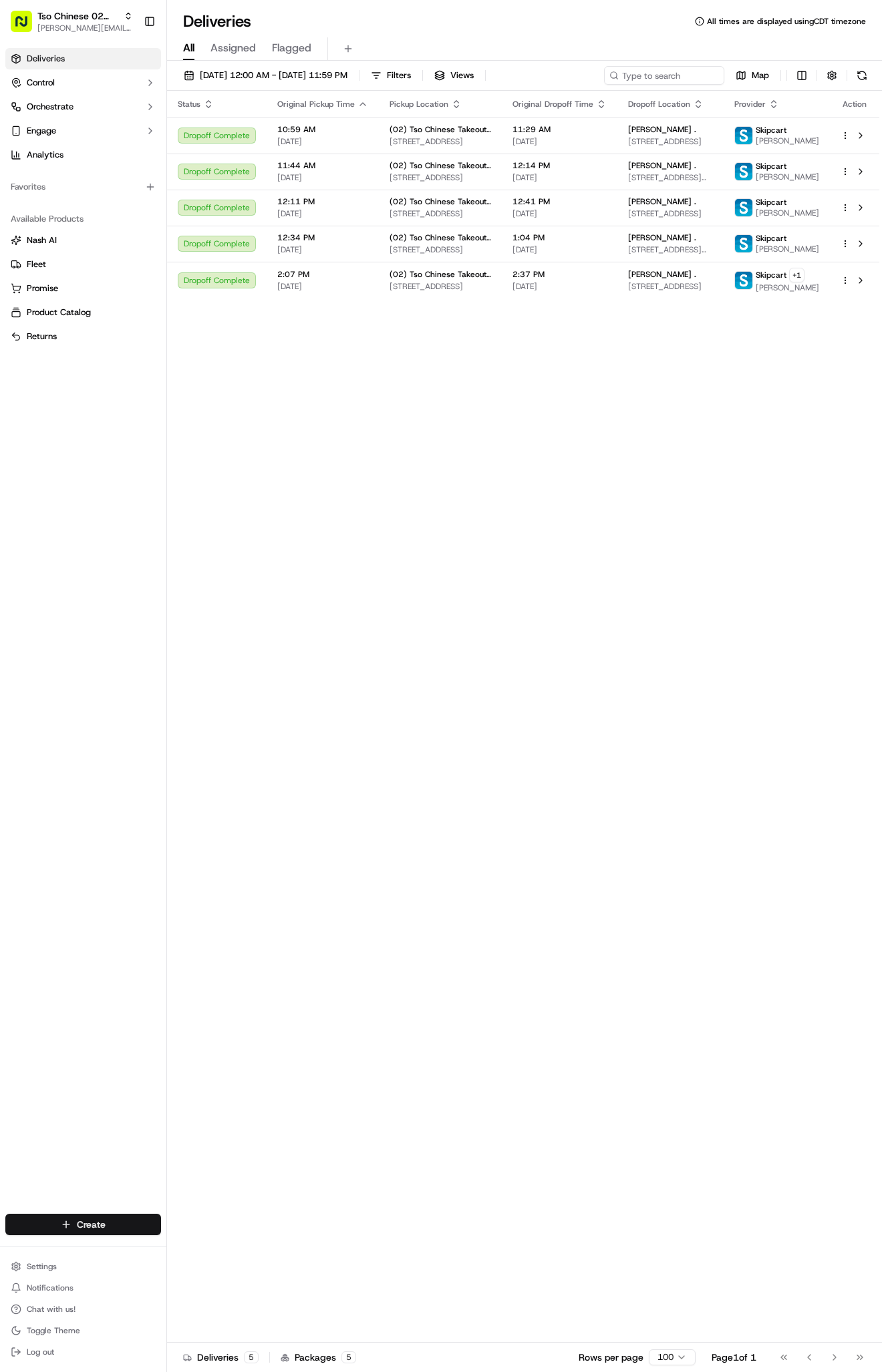
click at [93, 1223] on html "Tso Chinese 02 Arbor [PERSON_NAME][EMAIL_ADDRESS][DOMAIN_NAME] Toggle Sidebar D…" at bounding box center [441, 686] width 882 height 1372
click at [192, 1246] on link "Delivery" at bounding box center [241, 1249] width 149 height 24
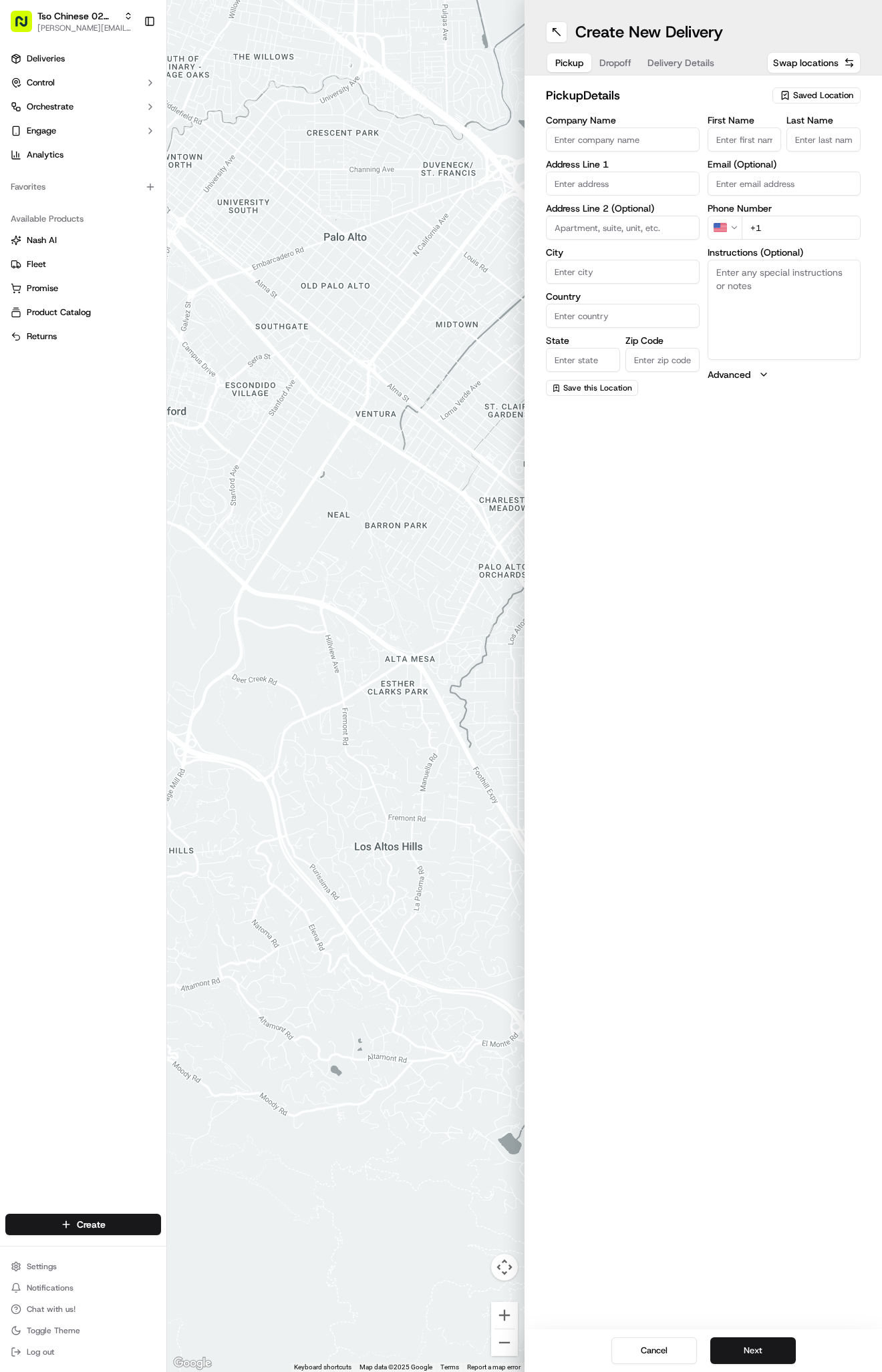
click at [805, 96] on span "Saved Location" at bounding box center [823, 95] width 60 height 12
click at [792, 144] on span "(02) Tso Chinese Takeout & Delivery [GEOGRAPHIC_DATA] (02)" at bounding box center [794, 151] width 165 height 24
type input "(02) Tso Chinese Takeout & Delivery [GEOGRAPHIC_DATA]"
type input "Bldg E Ste 402"
type input "Austin"
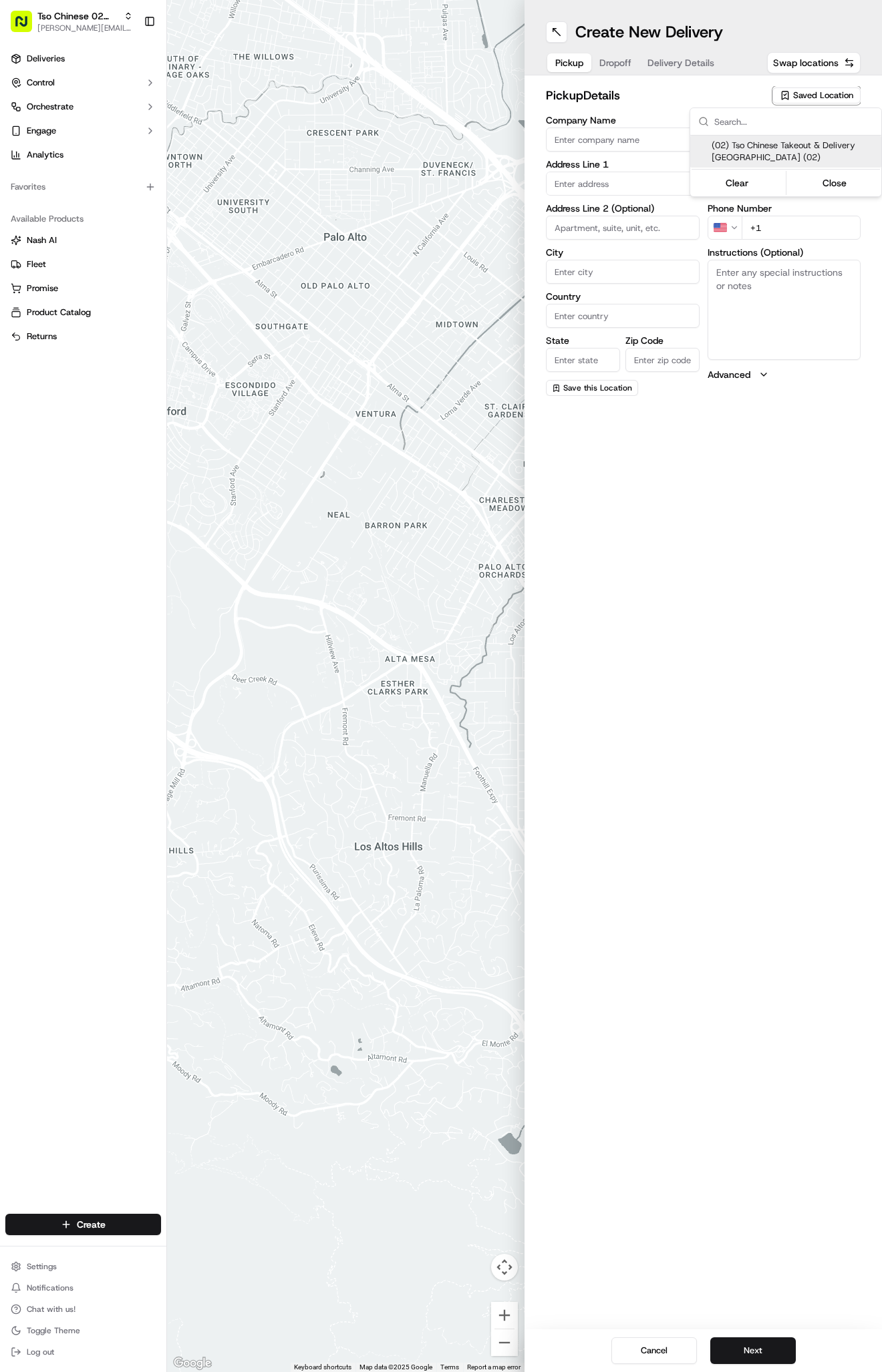
type input "US"
type input "[GEOGRAPHIC_DATA]"
type input "78759"
type input "Tso Chinese"
type input "Arboretum Crossing Manager"
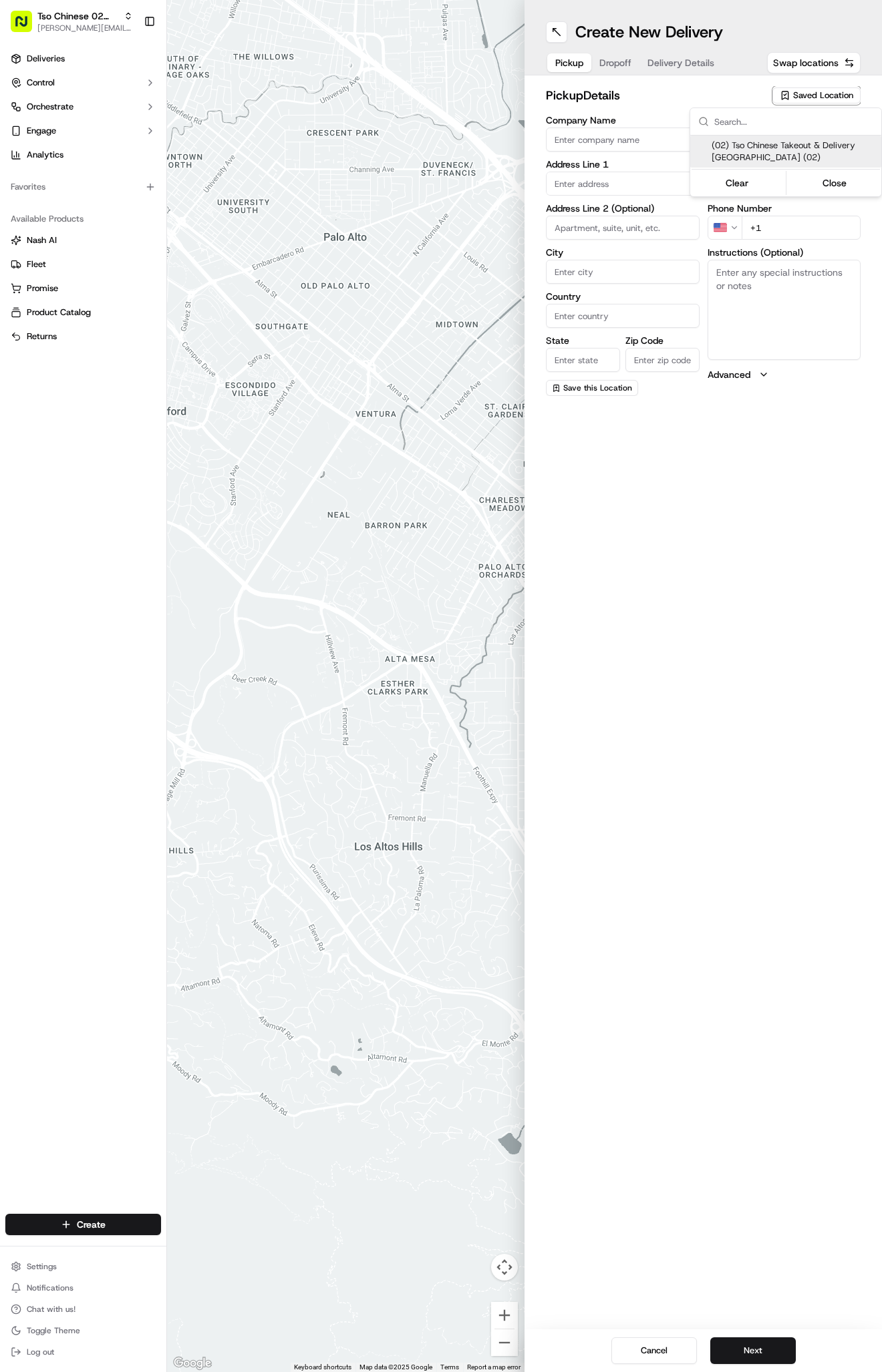
type input "[EMAIL_ADDRESS][DOMAIN_NAME]"
type input "[PHONE_NUMBER]"
type textarea "Submit a picture displaying address & food as Proof of Delivery. Envía una foto…"
type input "[STREET_ADDRESS]"
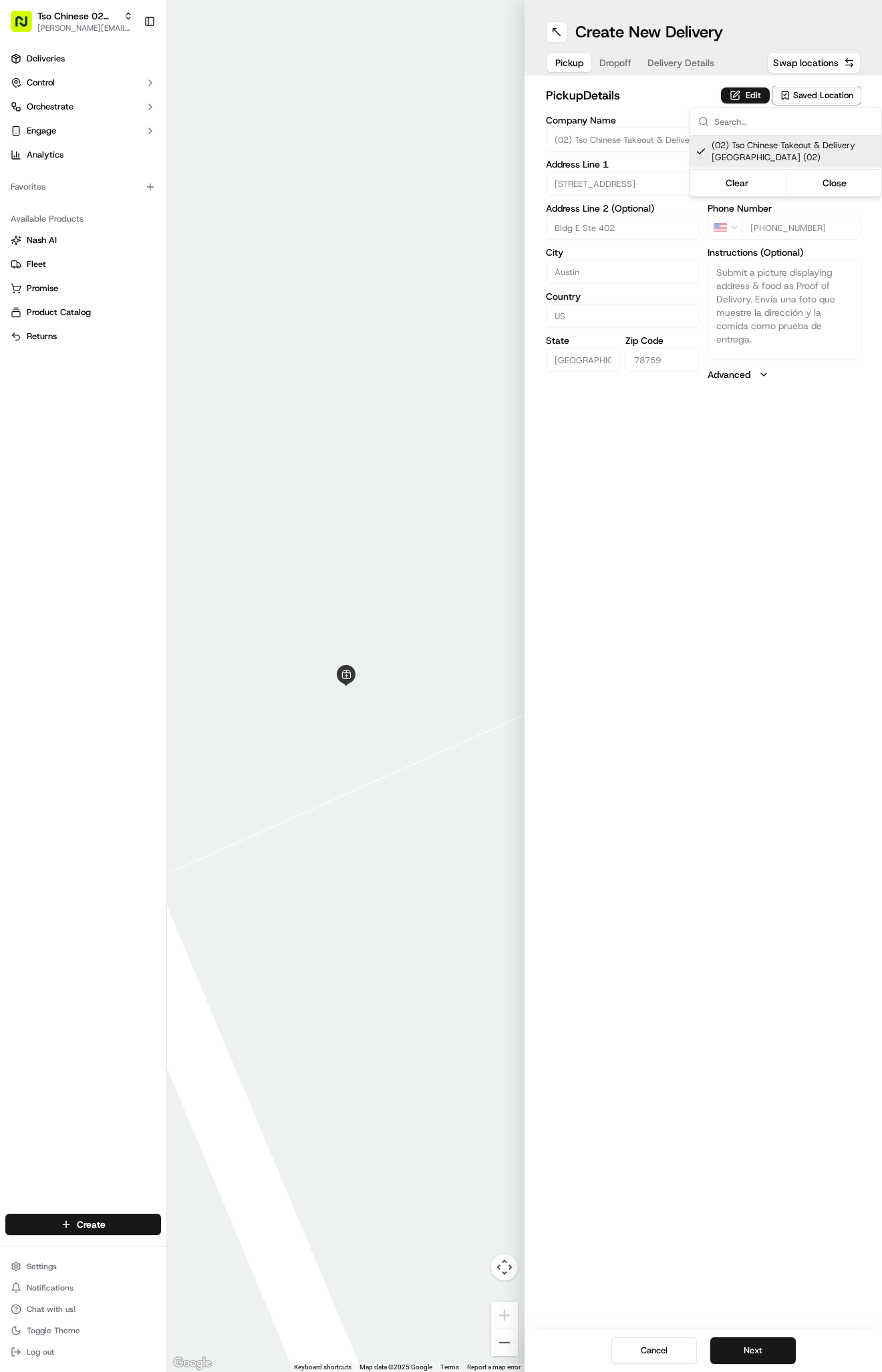
click at [697, 56] on html "Tso Chinese 02 Arbor [PERSON_NAME][EMAIL_ADDRESS][DOMAIN_NAME] Toggle Sidebar D…" at bounding box center [441, 686] width 882 height 1372
click at [697, 78] on div "pickup Details Edit Saved Location Company Name (02) Tso Chinese Takeout & Deli…" at bounding box center [703, 234] width 358 height 317
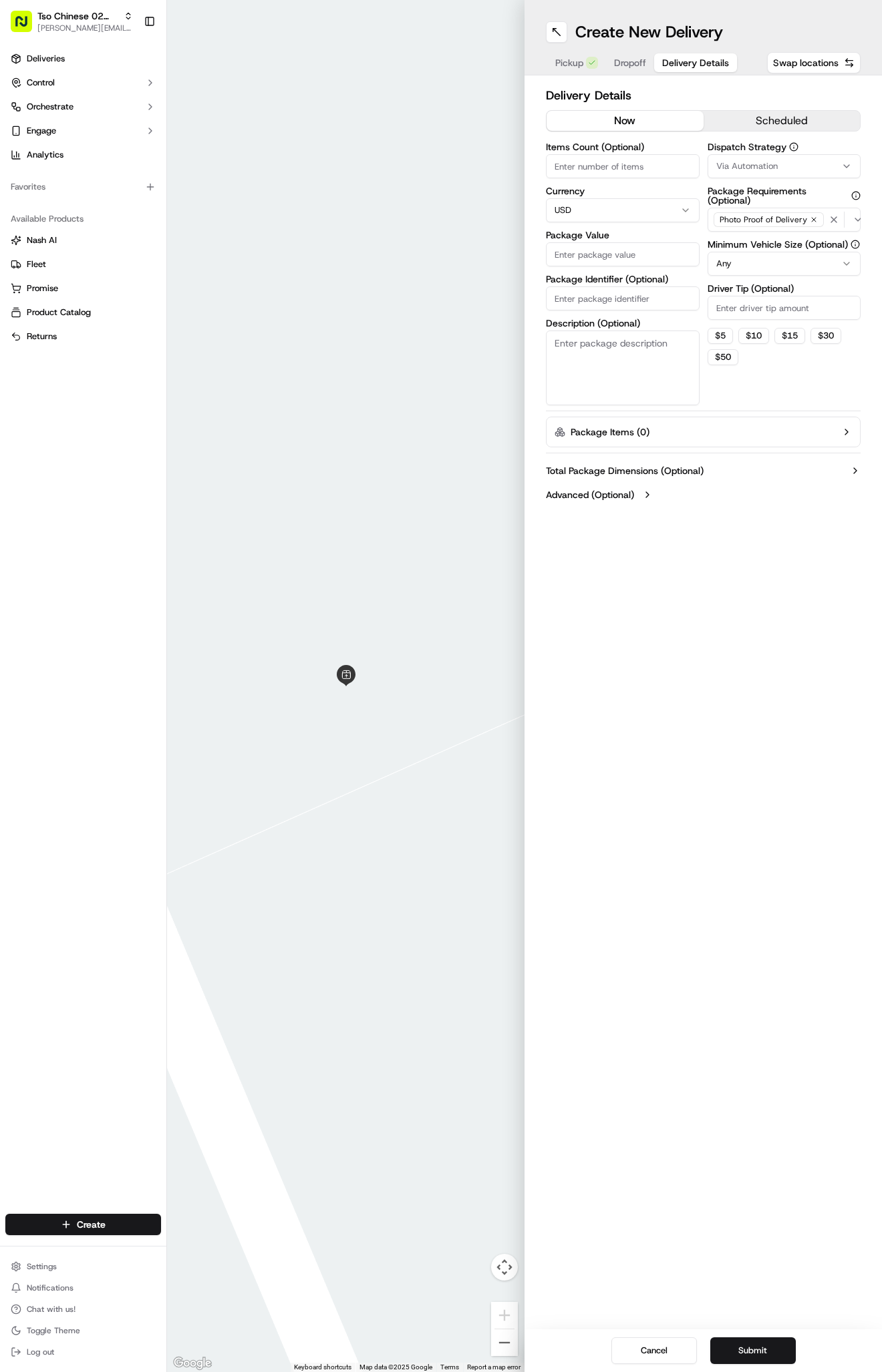
click at [695, 61] on span "Delivery Details" at bounding box center [695, 63] width 67 height 14
click at [784, 148] on label "Dispatch Strategy" at bounding box center [784, 147] width 153 height 10
click at [784, 160] on div "Via Automation" at bounding box center [784, 166] width 147 height 12
click at [773, 231] on div "Tso Arbor Strategy" at bounding box center [785, 238] width 191 height 20
click at [762, 311] on html "Tso Chinese 02 Arbor [PERSON_NAME][EMAIL_ADDRESS][DOMAIN_NAME] Toggle Sidebar D…" at bounding box center [441, 686] width 882 height 1372
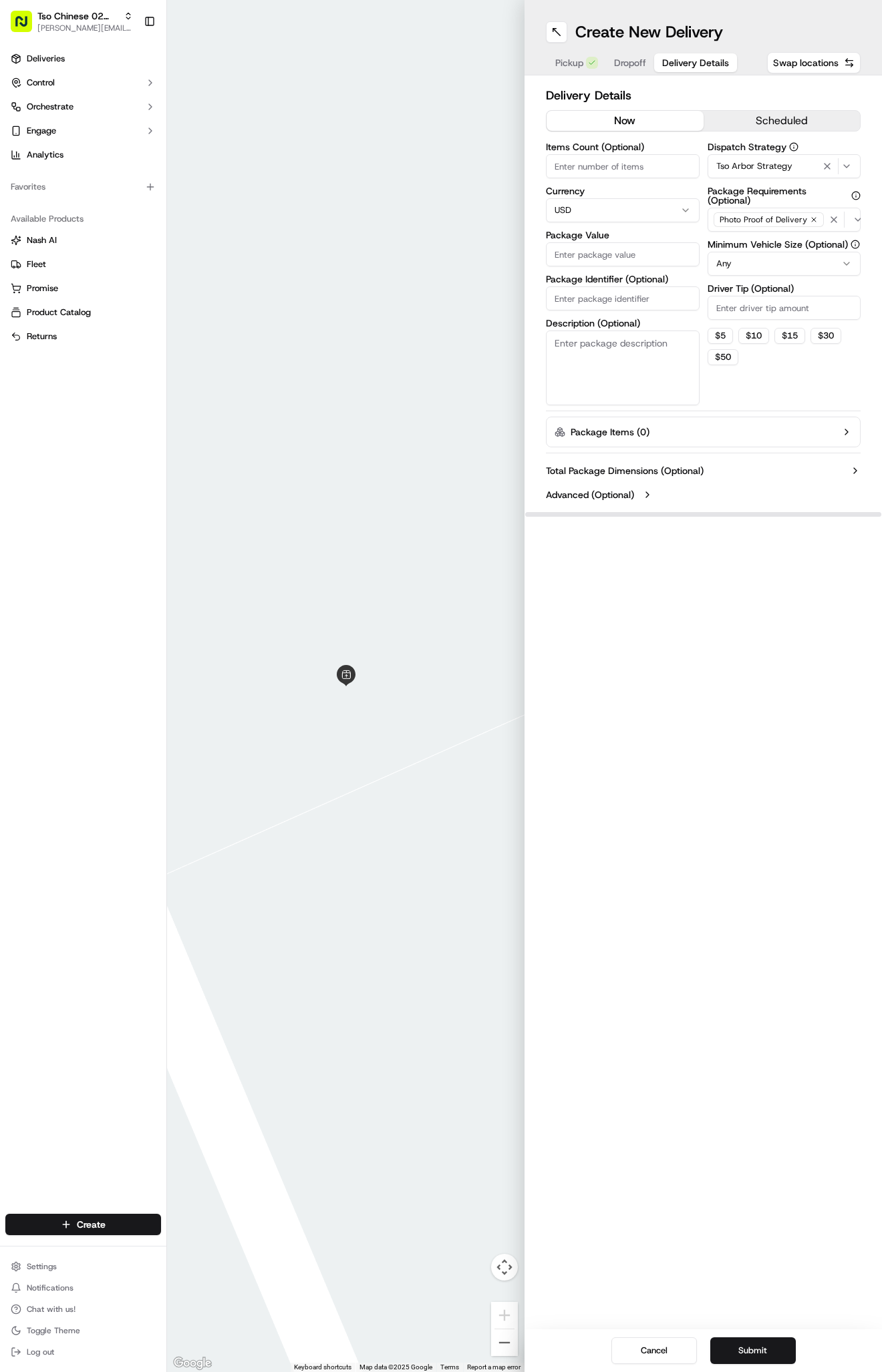
click at [762, 312] on input "Driver Tip (Optional)" at bounding box center [784, 307] width 153 height 24
type input "2"
click at [621, 284] on label "Package Identifier (Optional)" at bounding box center [622, 279] width 153 height 10
click at [621, 287] on input "Package Identifier (Optional)" at bounding box center [622, 298] width 153 height 24
click at [634, 297] on input "Package Identifier (Optional)" at bounding box center [622, 298] width 153 height 24
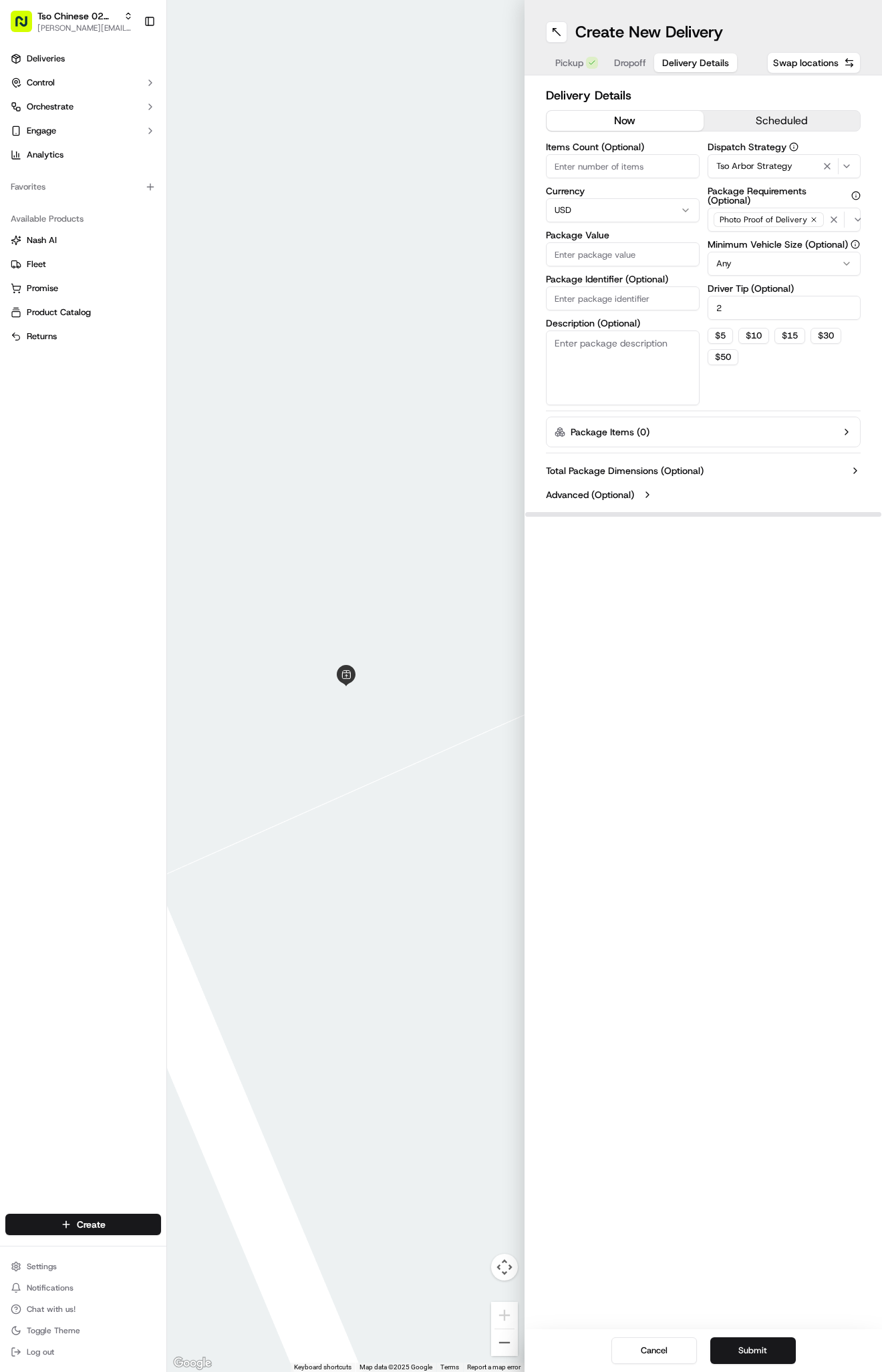
click at [616, 306] on input "Package Identifier (Optional)" at bounding box center [622, 298] width 153 height 24
paste input "PMS28SW"
type input "PMS28SW"
click at [628, 247] on input "Package Value" at bounding box center [622, 254] width 153 height 24
click at [601, 237] on label "Package Value" at bounding box center [622, 235] width 153 height 10
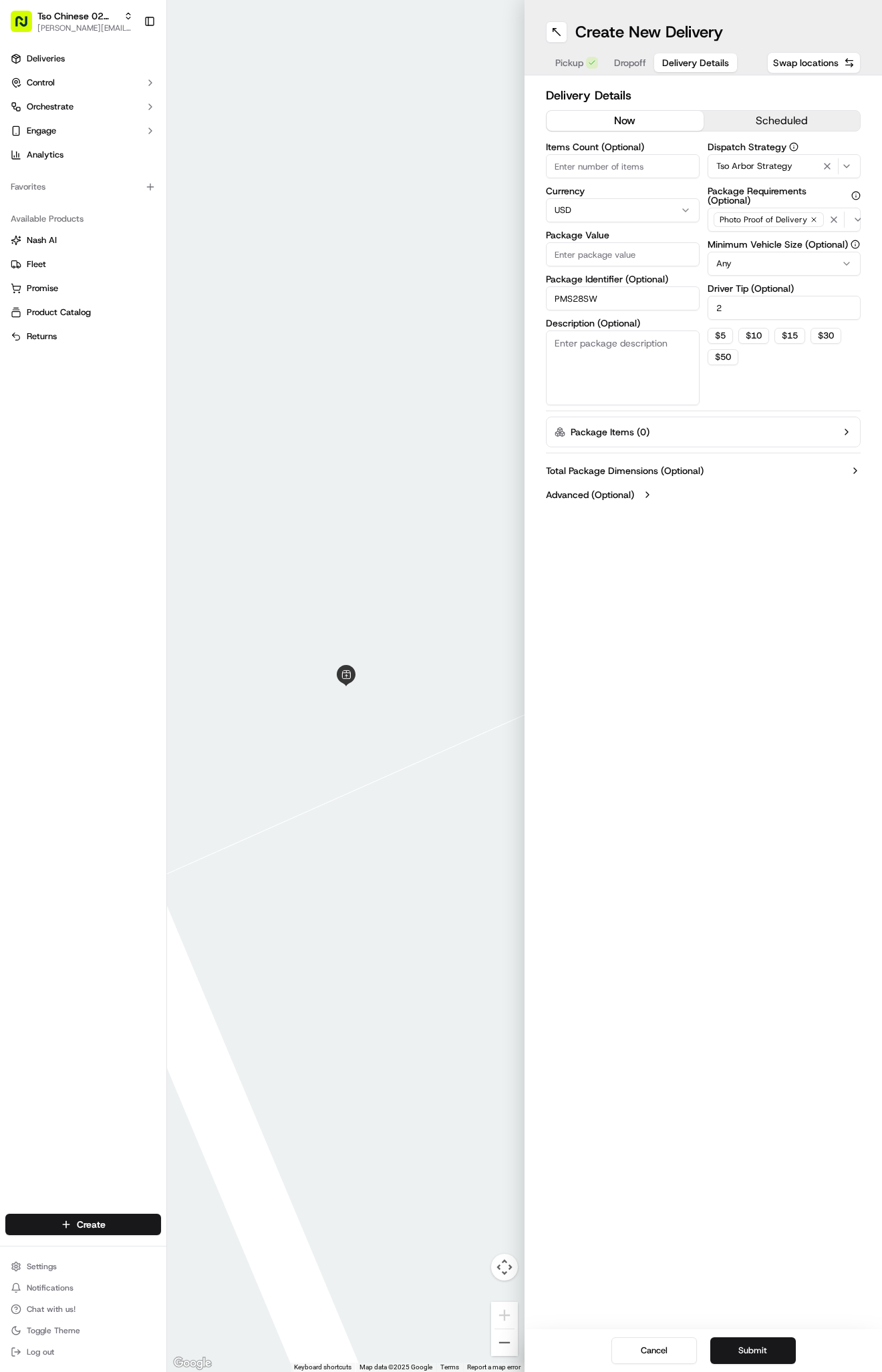
click at [601, 242] on input "Package Value" at bounding box center [622, 254] width 153 height 24
click at [601, 239] on label "Package Value" at bounding box center [622, 235] width 153 height 10
click at [601, 242] on input "Package Value" at bounding box center [622, 254] width 153 height 24
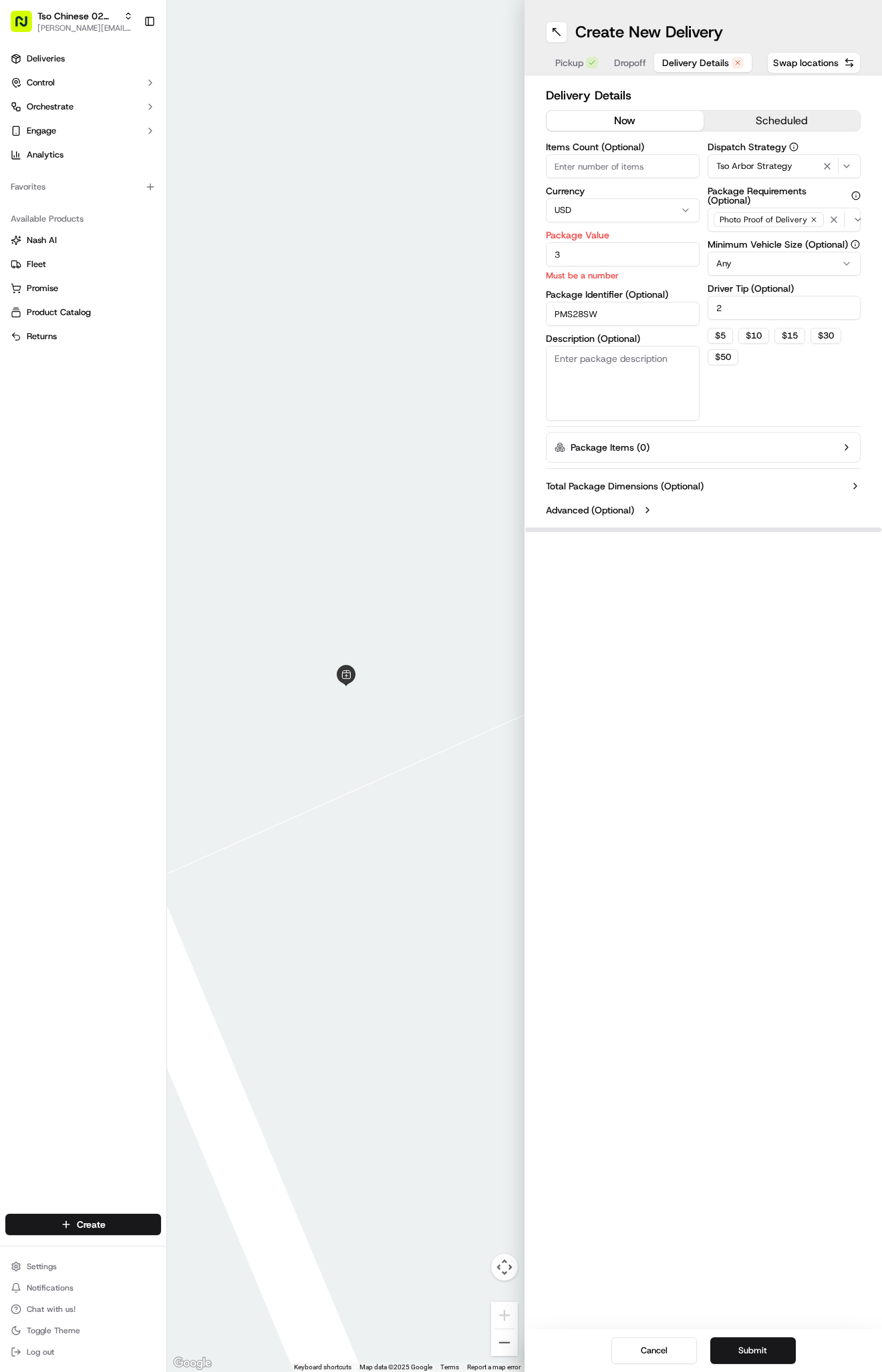
type input "39"
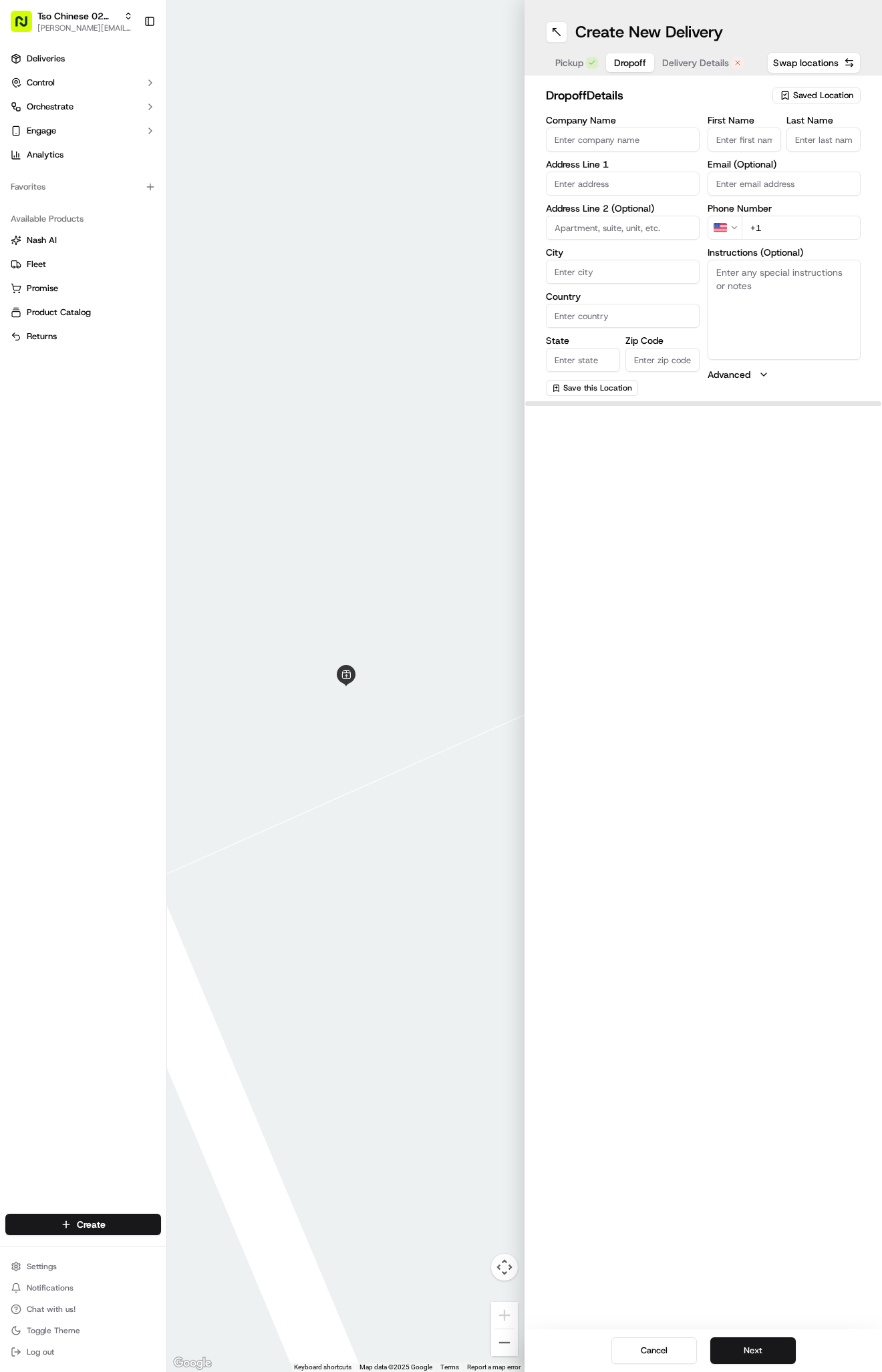
click at [637, 59] on span "Dropoff" at bounding box center [629, 63] width 32 height 14
click at [674, 59] on span "Delivery Details" at bounding box center [695, 63] width 67 height 14
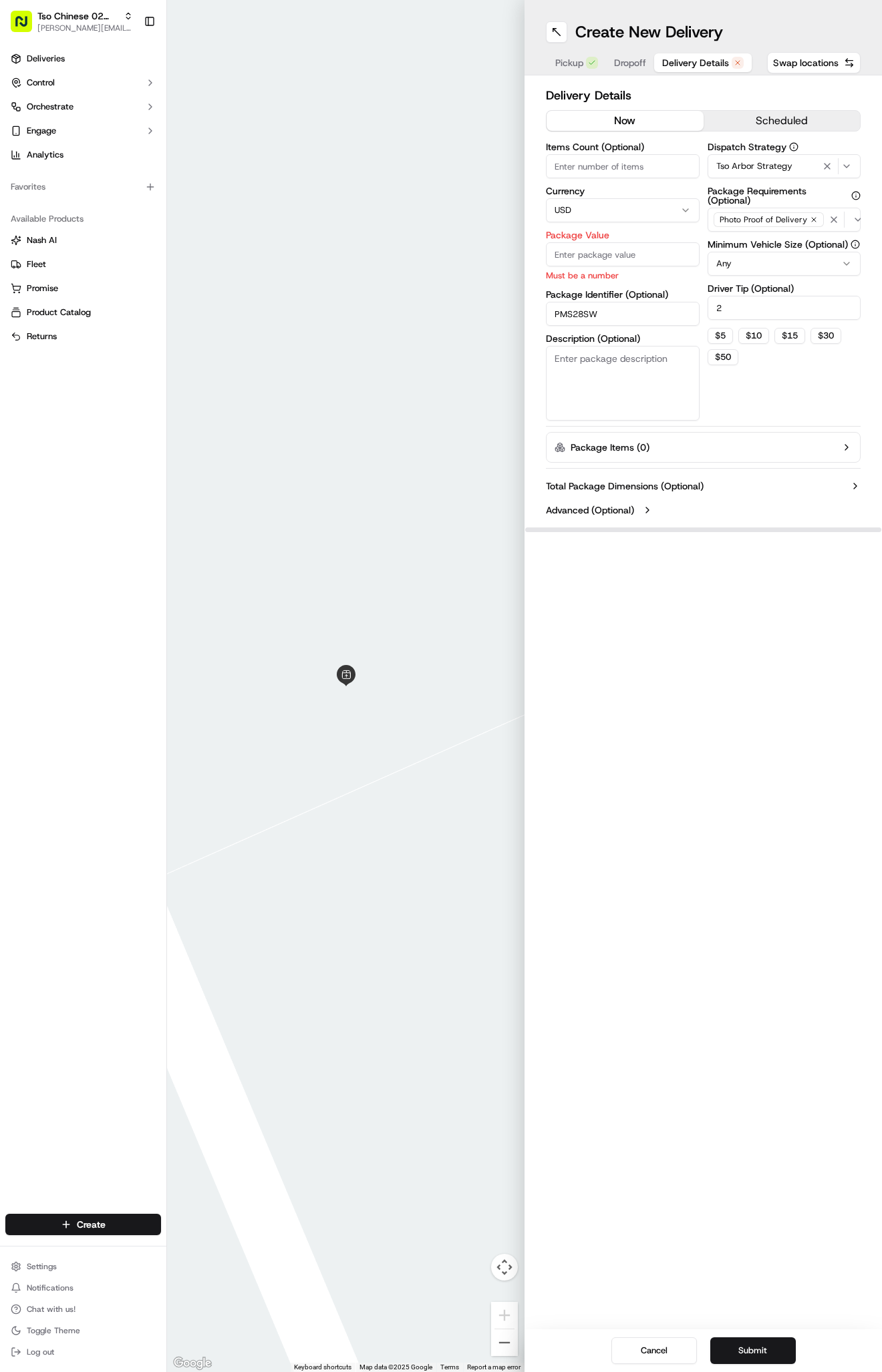
click at [576, 248] on input "Package Value" at bounding box center [622, 254] width 153 height 24
type input "39.89"
click at [613, 59] on button "Dropoff" at bounding box center [630, 62] width 48 height 18
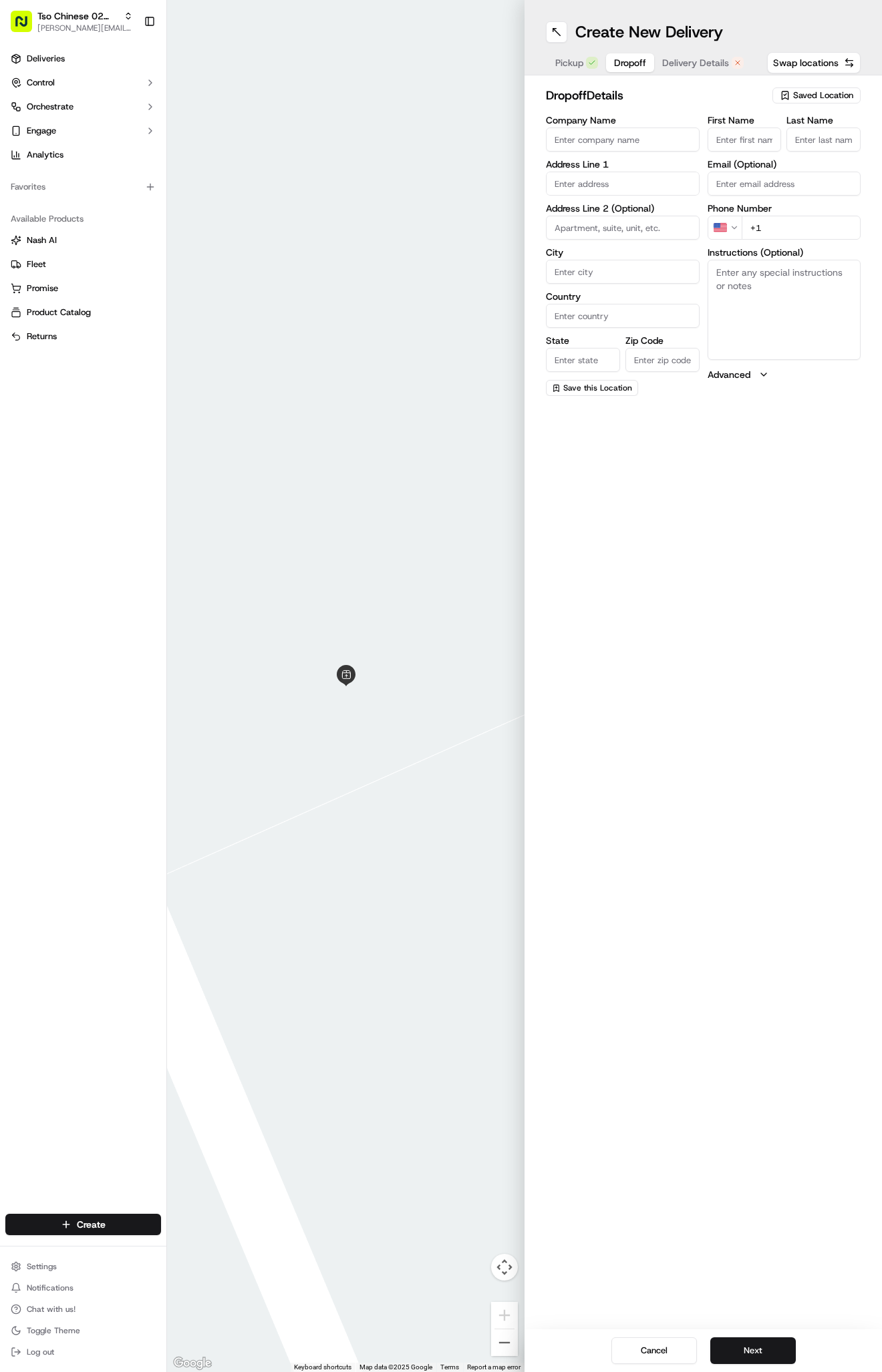
click at [786, 286] on textarea "Instructions (Optional)" at bounding box center [784, 309] width 153 height 100
paste textarea "10x Grandview"
paste textarea "Ring doorbell"
paste textarea "Apt 30201, Building 30"
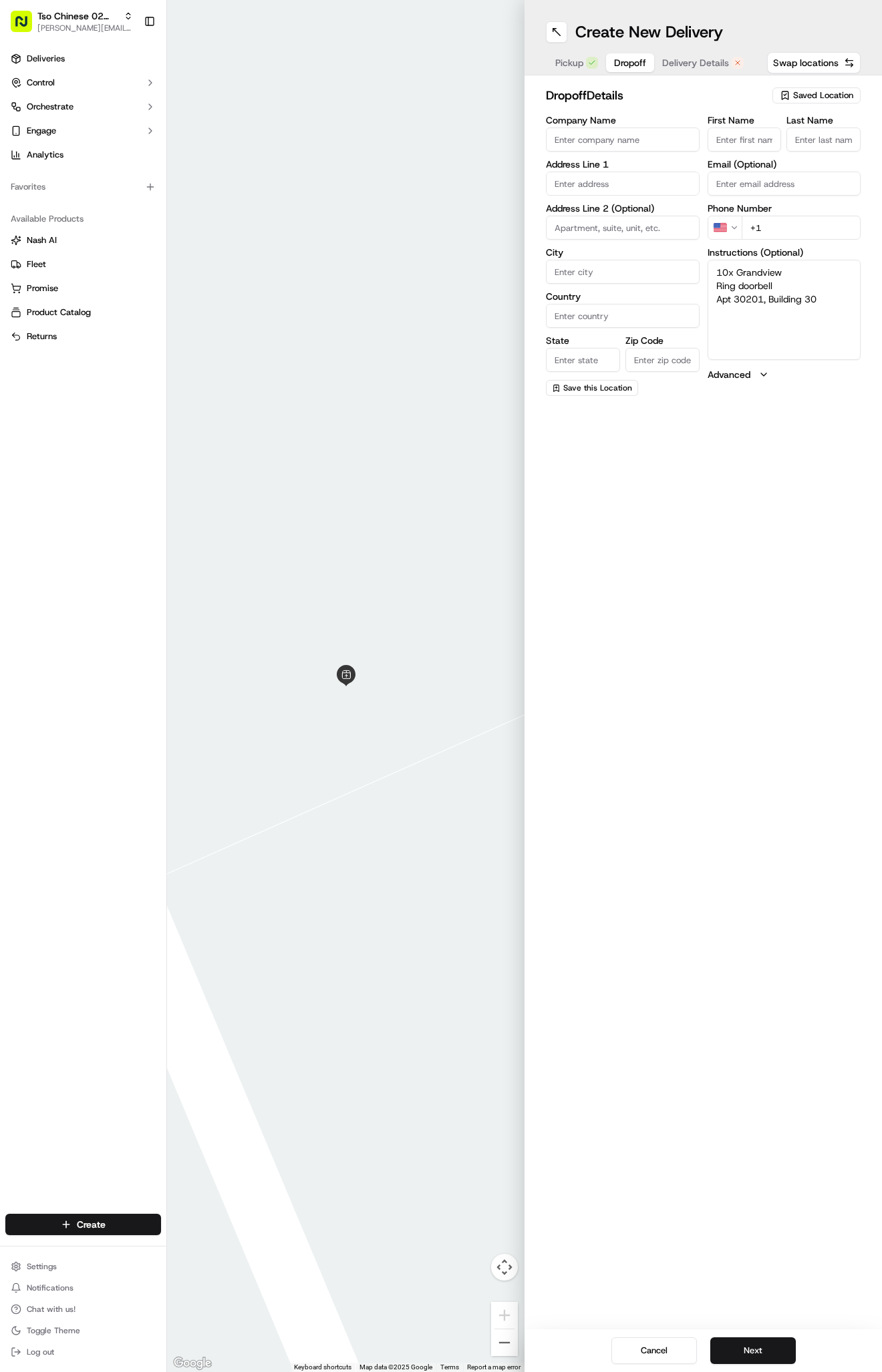
type textarea "10x Grandview Ring doorbell Apt 30201, Building 30"
click at [594, 175] on input "text" at bounding box center [622, 183] width 153 height 24
paste input "[STREET_ADDRESS]"
click at [614, 203] on div "[STREET_ADDRESS]" at bounding box center [622, 211] width 147 height 20
type input "[STREET_ADDRESS]"
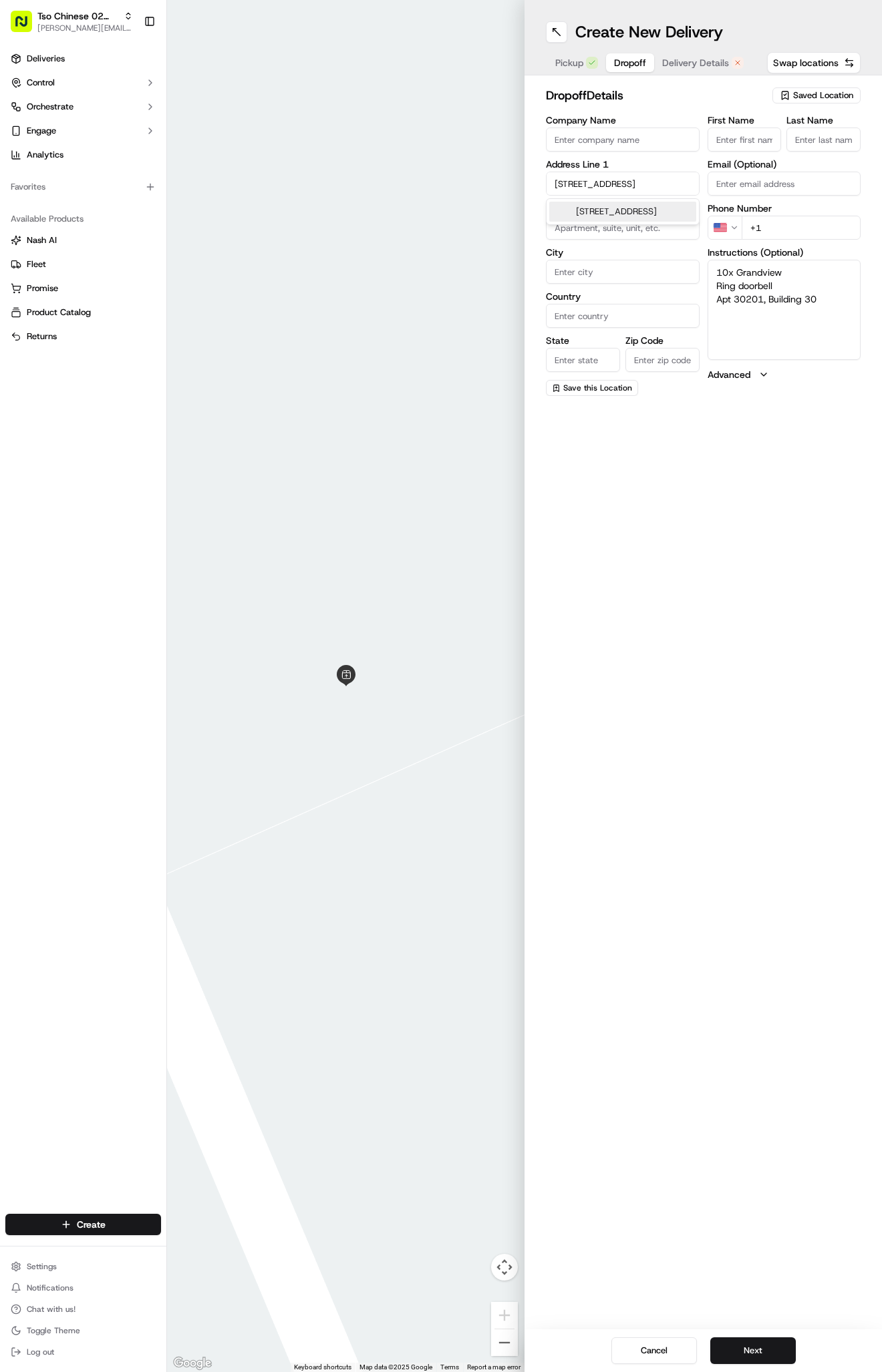
type input "Austin"
type input "[GEOGRAPHIC_DATA]"
type input "78750"
type input "[STREET_ADDRESS]"
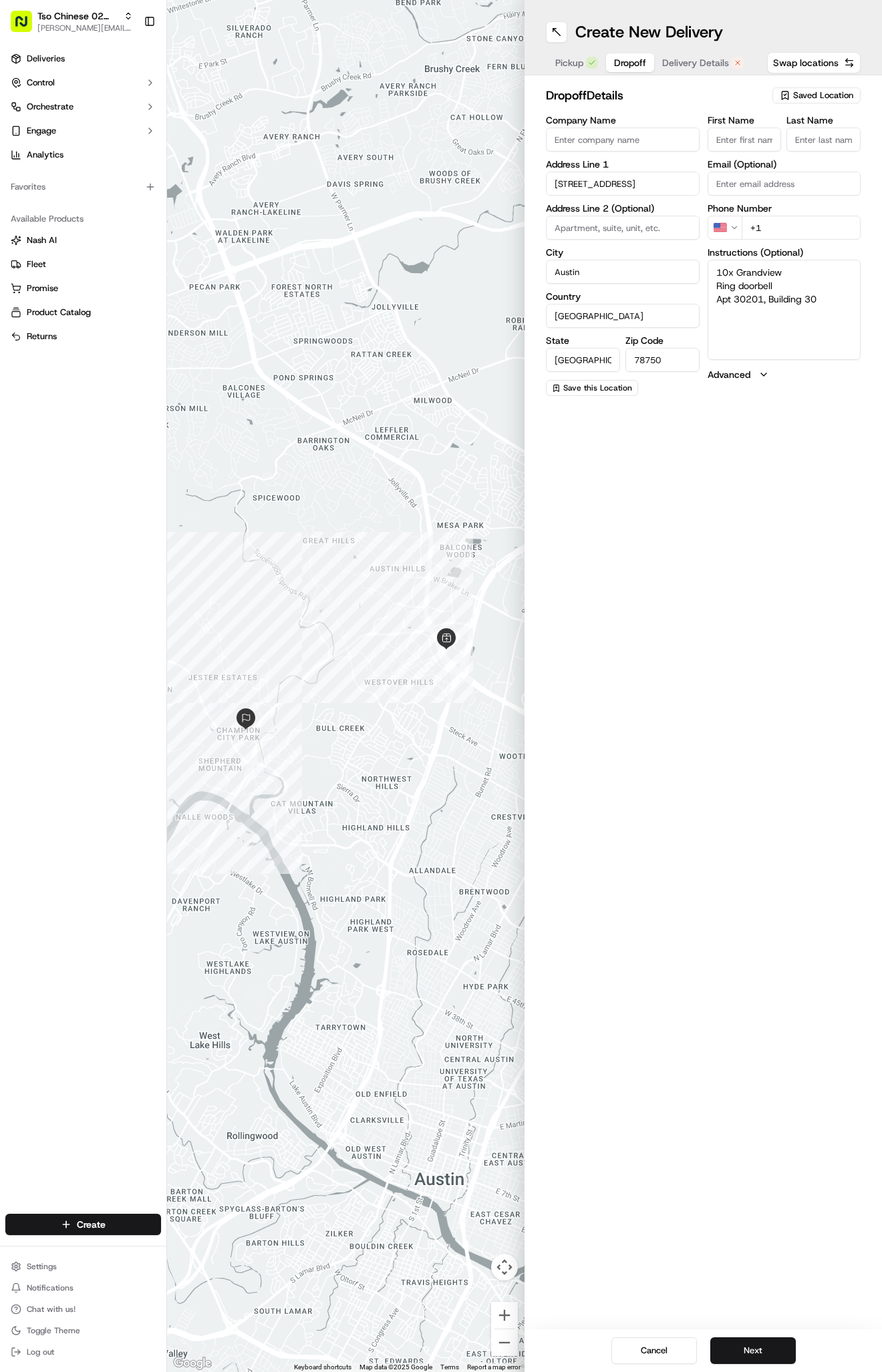
click at [743, 142] on input "First Name" at bounding box center [744, 140] width 74 height 24
paste input "[PERSON_NAME]"
type input "[PERSON_NAME]"
type input "."
paste input "[PHONE_NUMBER]"
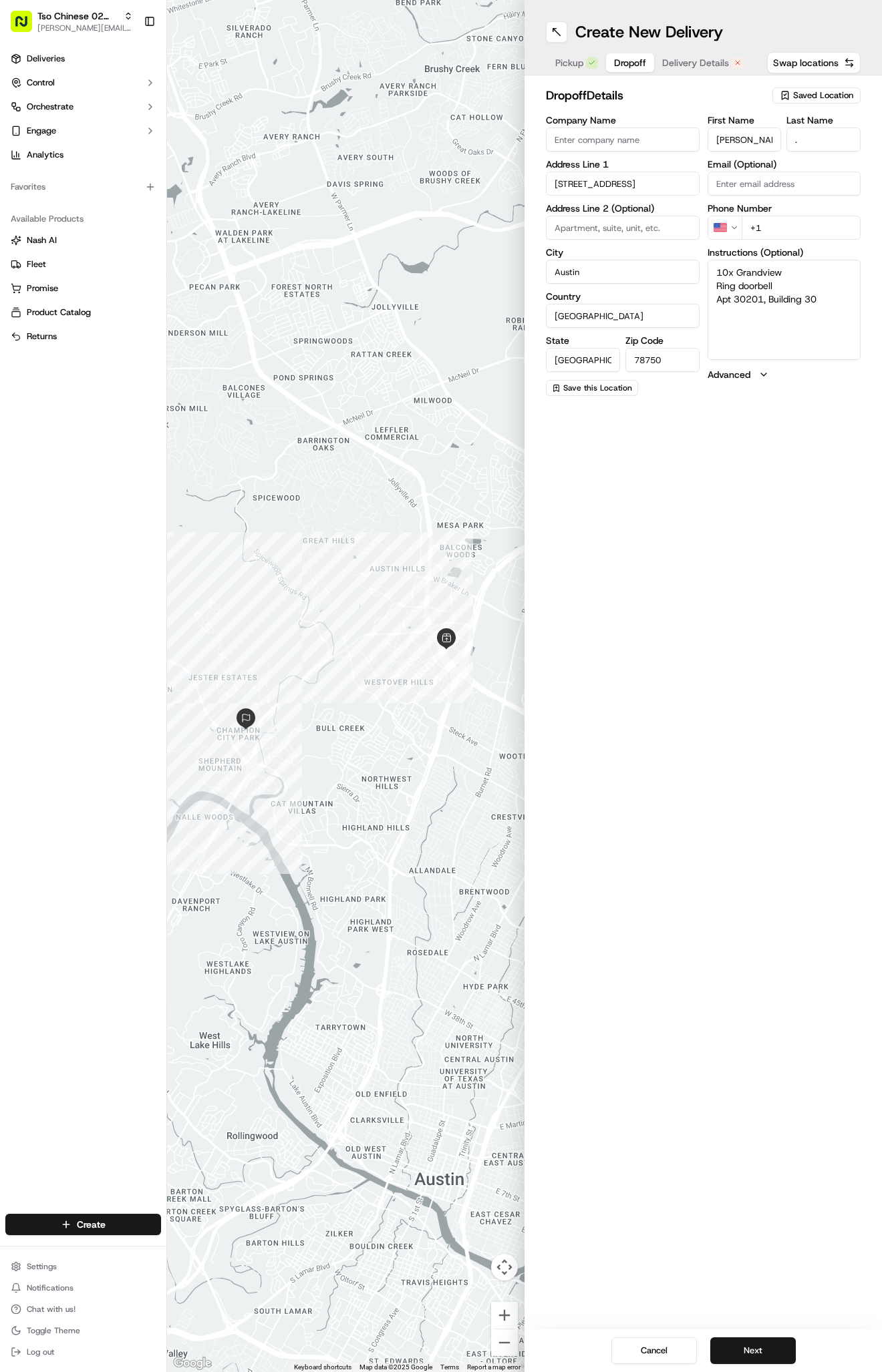
type input "[PHONE_NUMBER]"
click at [710, 63] on span "Delivery Details" at bounding box center [695, 63] width 67 height 14
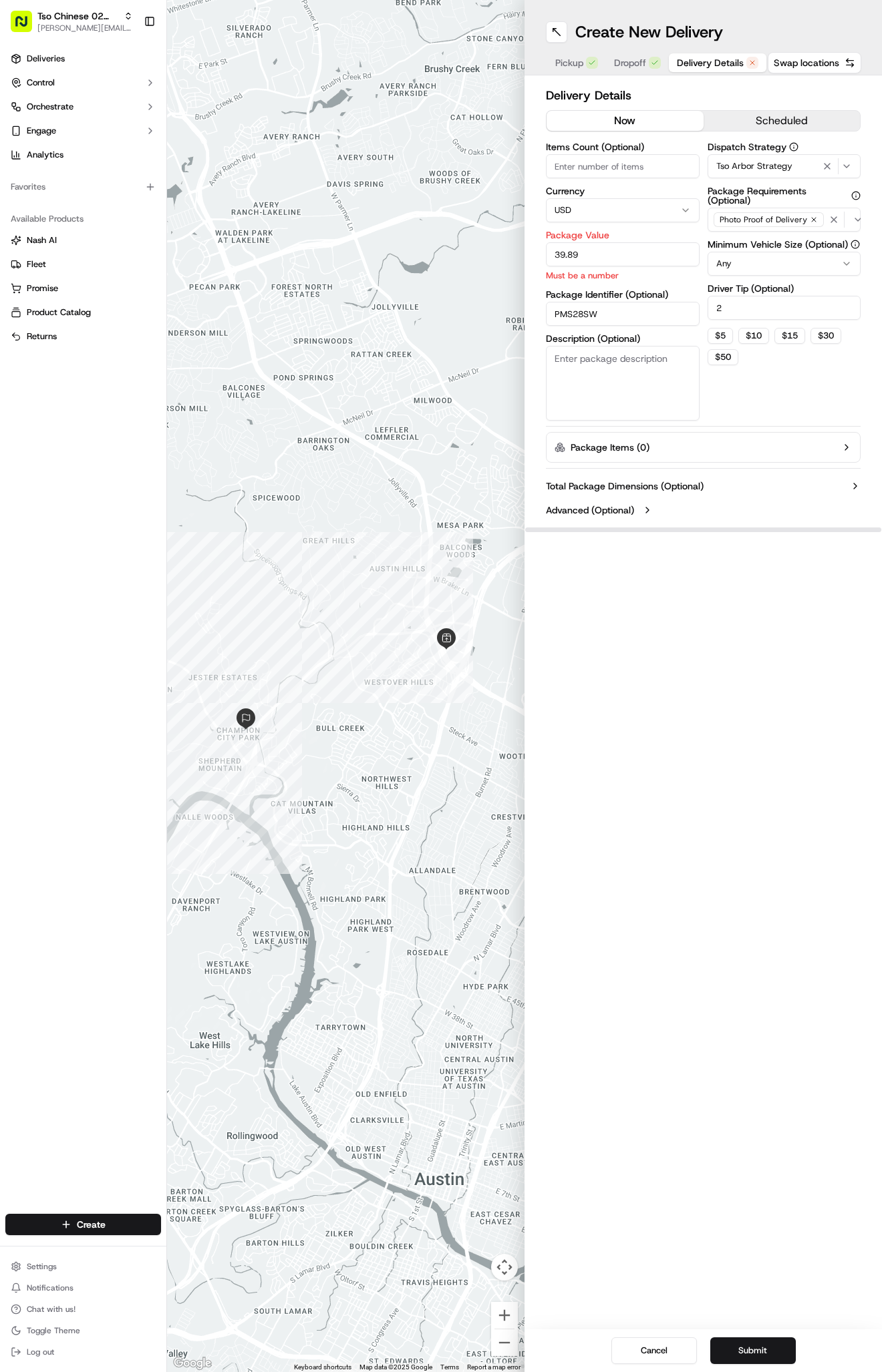
click at [710, 63] on span "Delivery Details" at bounding box center [709, 63] width 67 height 14
click at [755, 1337] on button "Submit" at bounding box center [752, 1351] width 85 height 27
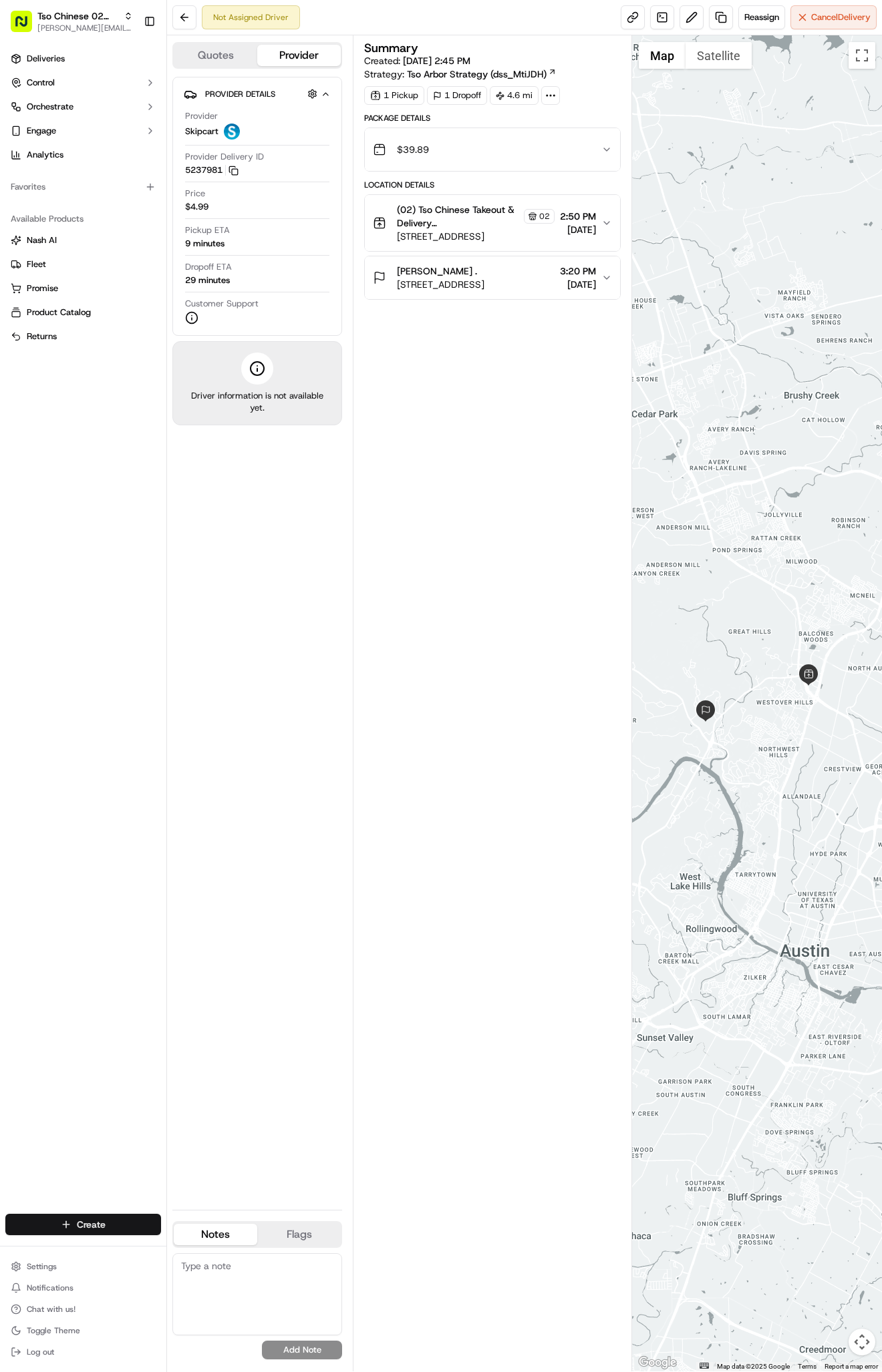
click at [71, 1216] on html "Tso Chinese 02 Arbor [PERSON_NAME][EMAIL_ADDRESS][DOMAIN_NAME] Toggle Sidebar D…" at bounding box center [441, 686] width 882 height 1372
click at [230, 1250] on link "Delivery" at bounding box center [241, 1249] width 149 height 24
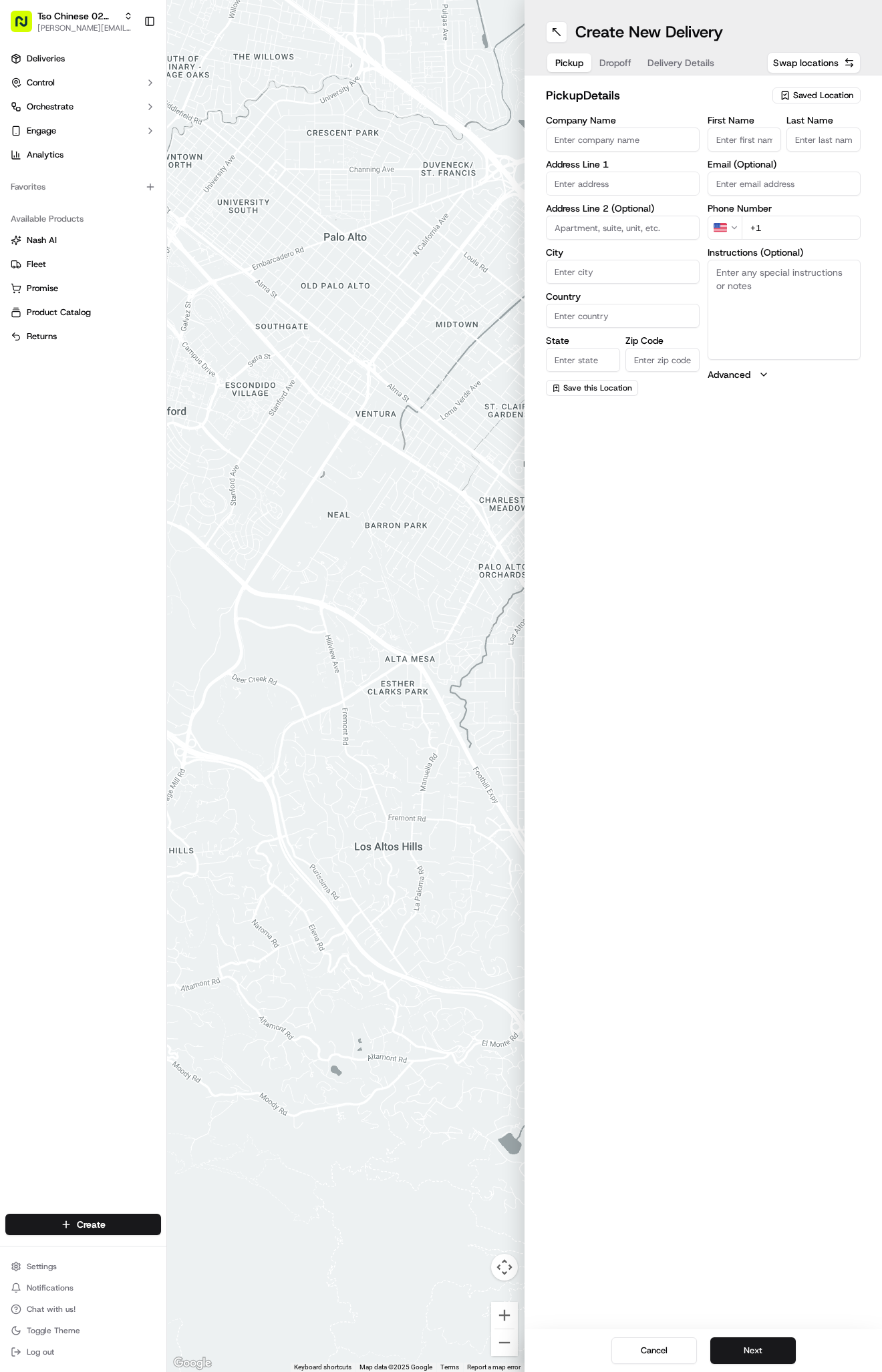
click at [838, 89] on div "Saved Location" at bounding box center [816, 95] width 88 height 16
click at [805, 147] on span "(02) Tso Chinese Takeout & Delivery [GEOGRAPHIC_DATA] (02)" at bounding box center [794, 151] width 165 height 24
type input "(02) Tso Chinese Takeout & Delivery [GEOGRAPHIC_DATA]"
type input "Bldg E Ste 402"
type input "Austin"
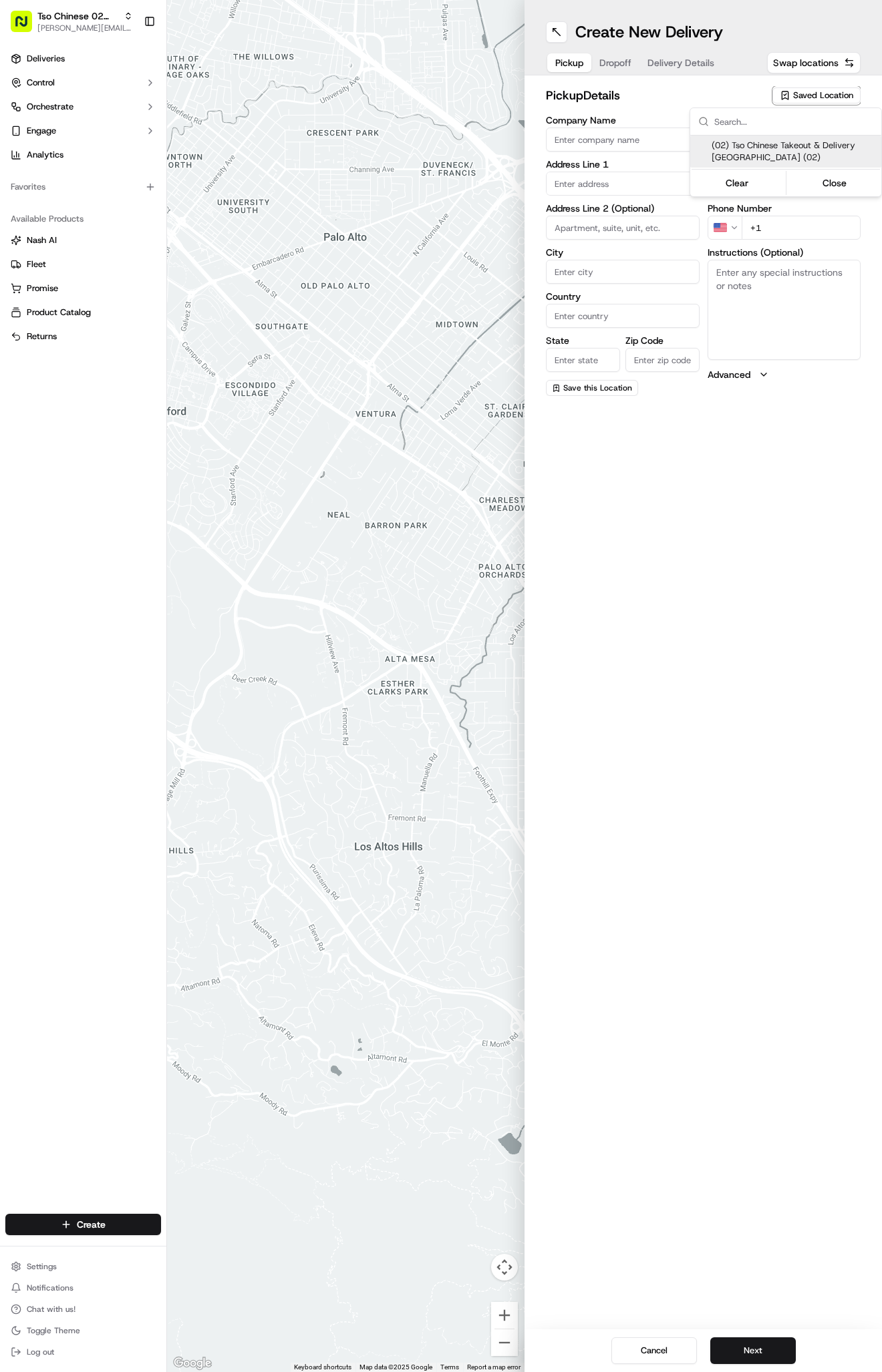
type input "US"
type input "[GEOGRAPHIC_DATA]"
type input "78759"
type input "Tso Chinese"
type input "Arboretum Crossing Manager"
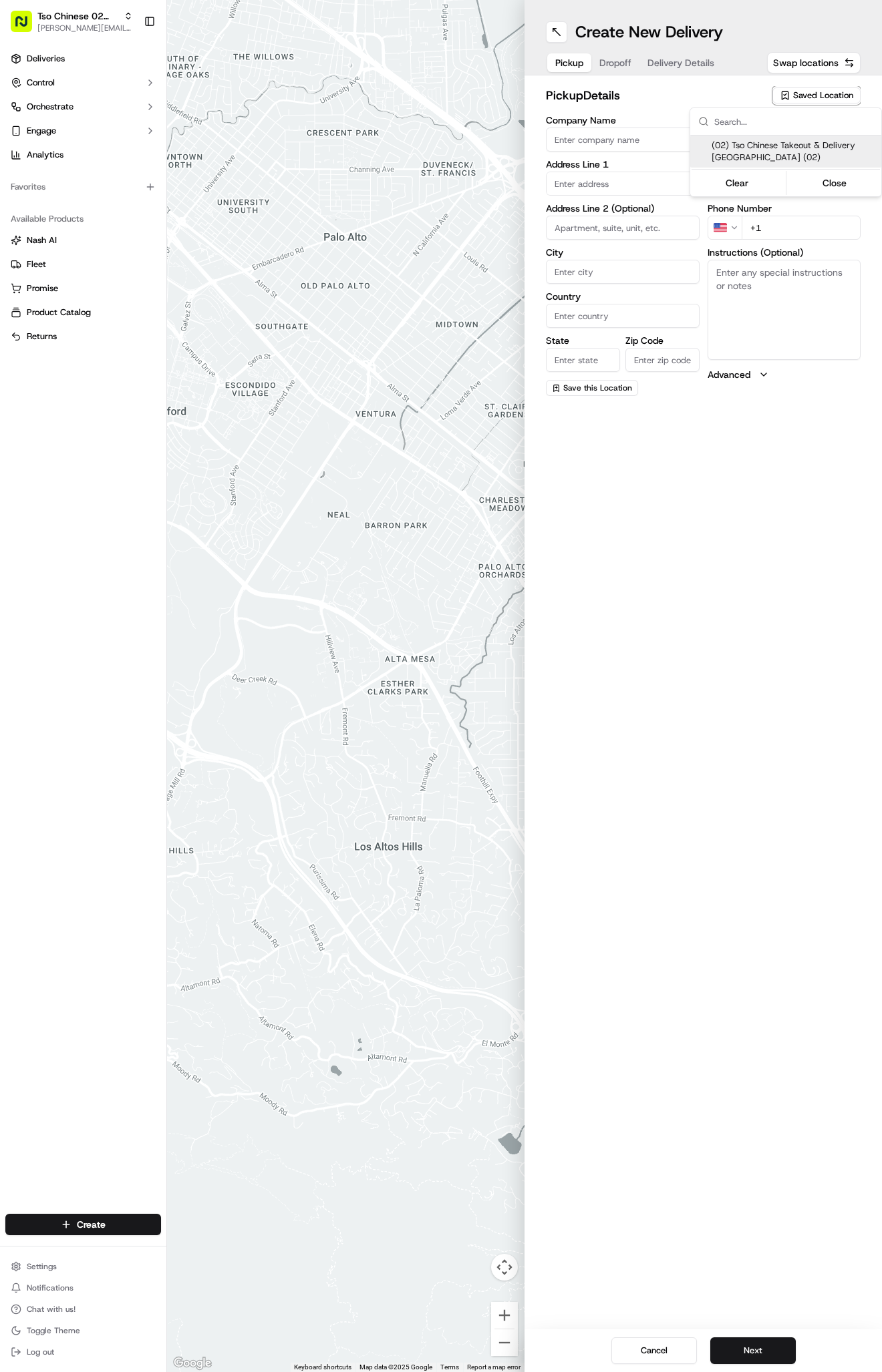
type input "[EMAIL_ADDRESS][DOMAIN_NAME]"
type input "[PHONE_NUMBER]"
type textarea "Submit a picture displaying address & food as Proof of Delivery. Envía una foto…"
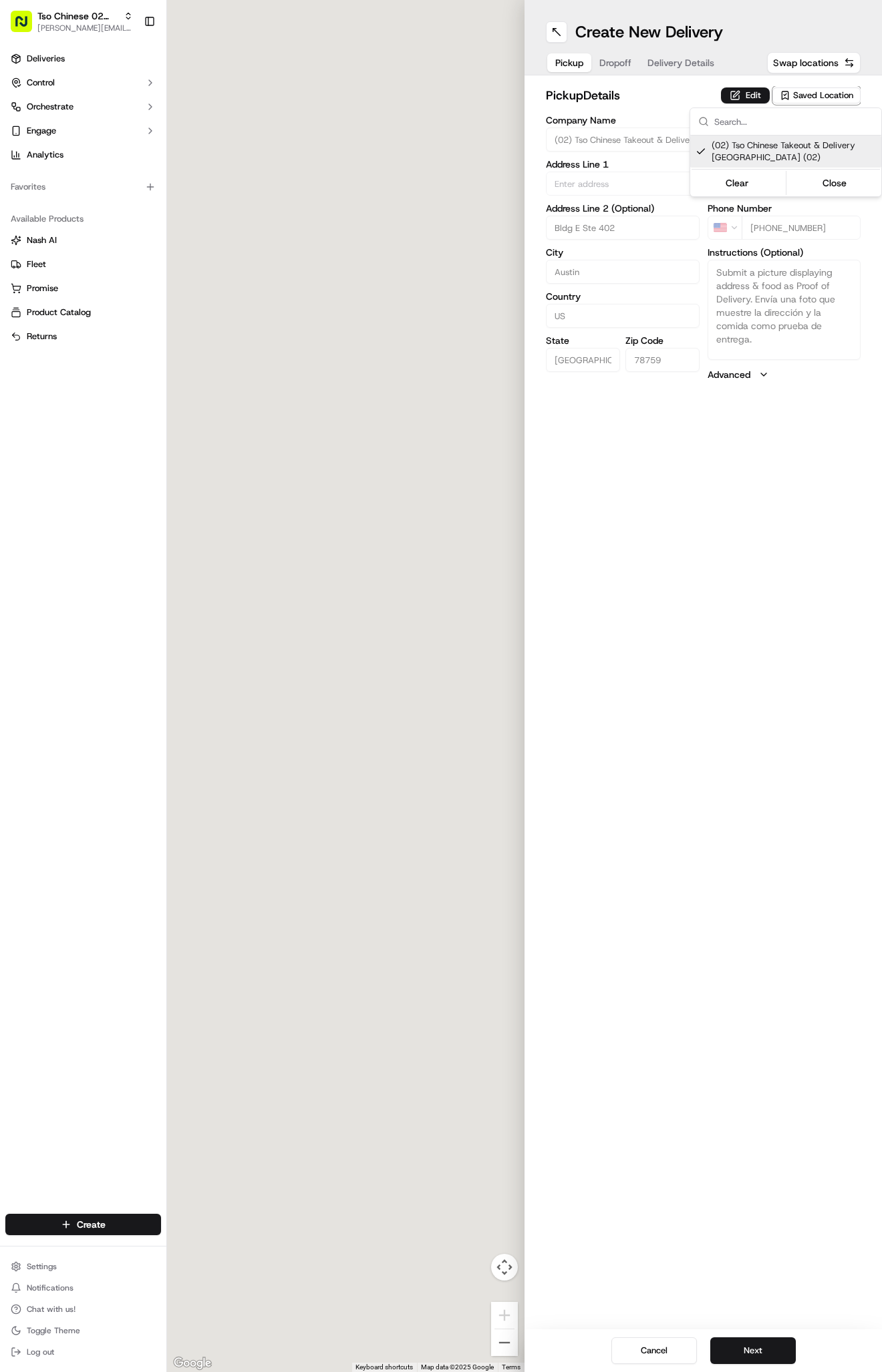
type input "[STREET_ADDRESS]"
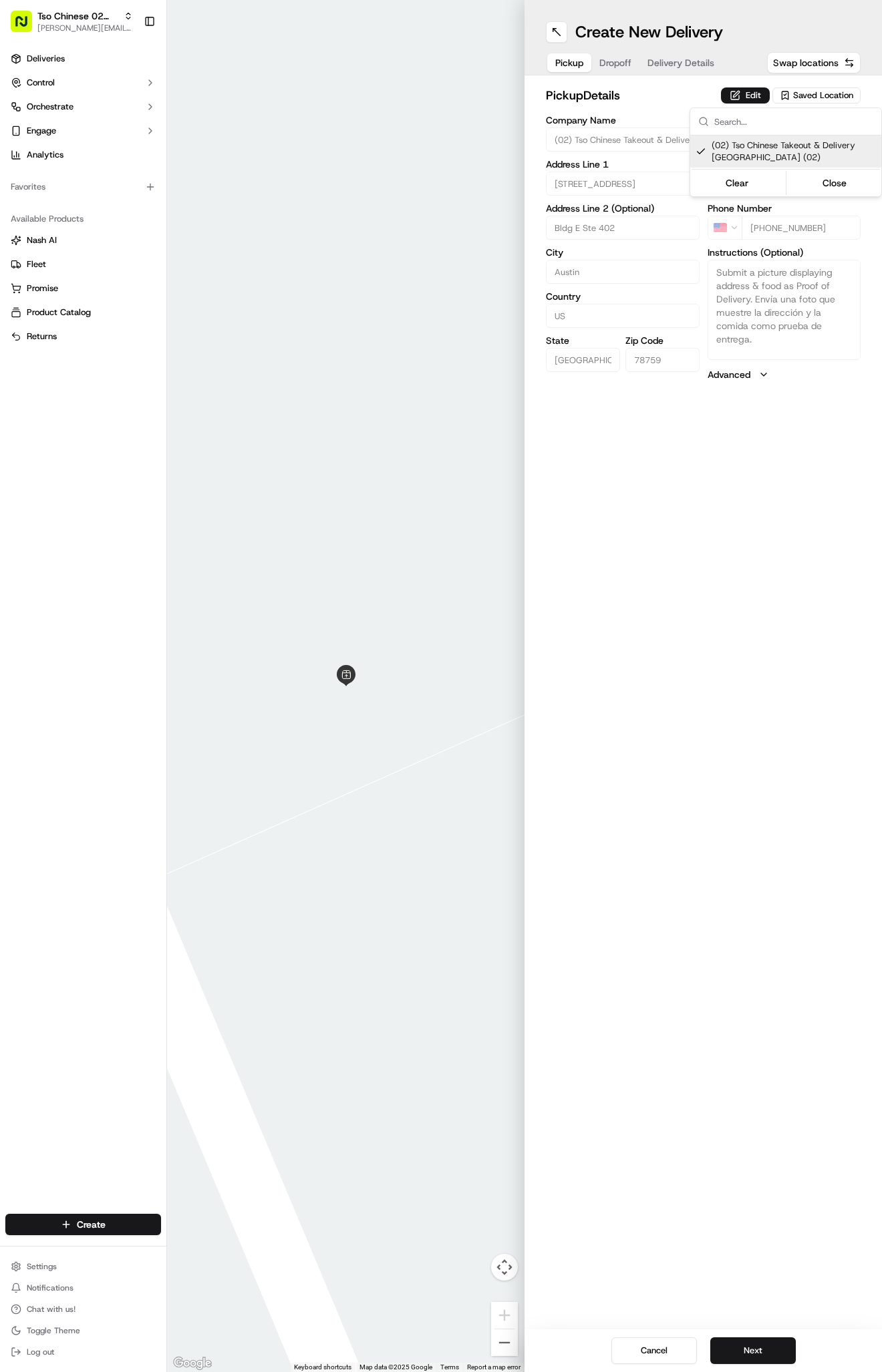
click at [667, 62] on html "Tso Chinese 02 Arbor [PERSON_NAME][EMAIL_ADDRESS][DOMAIN_NAME] Toggle Sidebar D…" at bounding box center [441, 686] width 882 height 1372
click at [674, 71] on button "Delivery Details" at bounding box center [679, 62] width 82 height 18
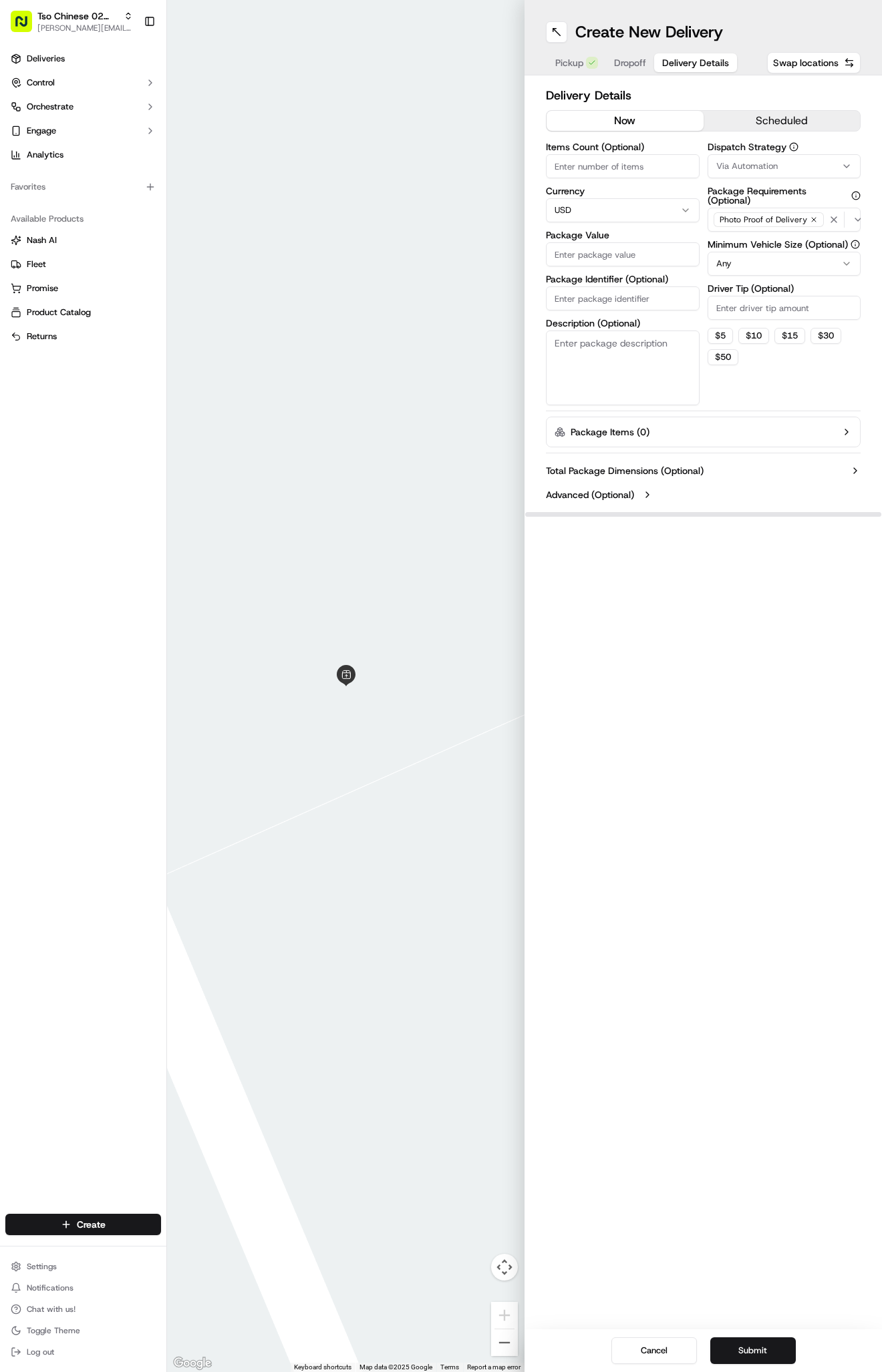
click at [787, 181] on div "Dispatch Strategy Via Automation Package Requirements (Optional) Photo Proof of…" at bounding box center [784, 273] width 153 height 263
click at [785, 160] on button "Via Automation" at bounding box center [784, 166] width 153 height 24
click at [796, 242] on span "Tso Arbor Strategy" at bounding box center [794, 238] width 165 height 12
click at [746, 293] on button "Clear" at bounding box center [737, 284] width 91 height 18
click at [746, 304] on html "Tso Chinese 02 Arbor [PERSON_NAME][EMAIL_ADDRESS][DOMAIN_NAME] Toggle Sidebar D…" at bounding box center [441, 686] width 882 height 1372
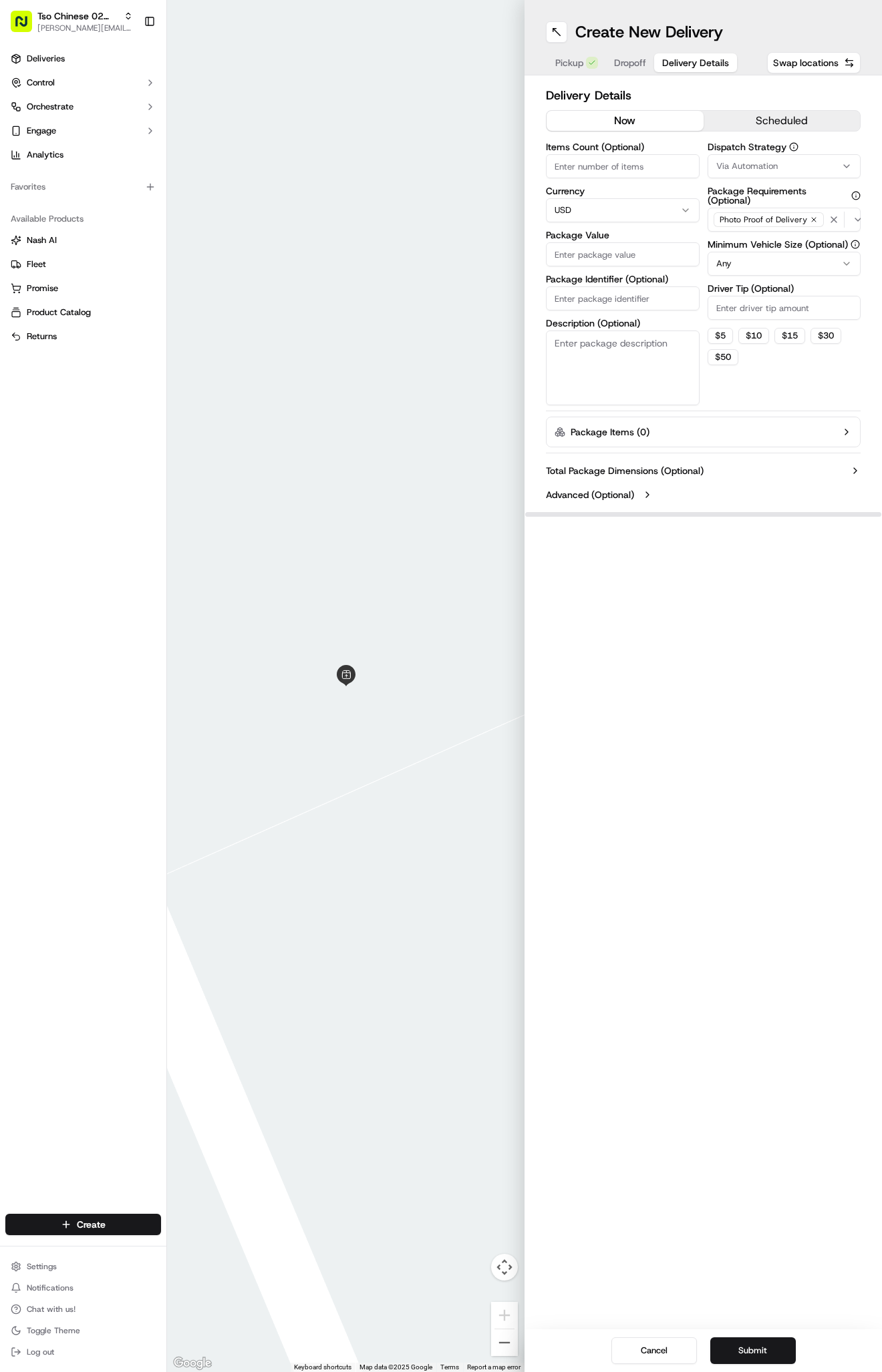
click at [755, 160] on button "Via Automation" at bounding box center [784, 166] width 153 height 24
click at [756, 235] on span "Tso Arbor Strategy" at bounding box center [794, 238] width 165 height 12
click at [746, 310] on html "Tso Chinese 02 Arbor [PERSON_NAME][EMAIL_ADDRESS][DOMAIN_NAME] Toggle Sidebar D…" at bounding box center [441, 686] width 882 height 1372
click at [746, 310] on input "Driver Tip (Optional)" at bounding box center [784, 307] width 153 height 24
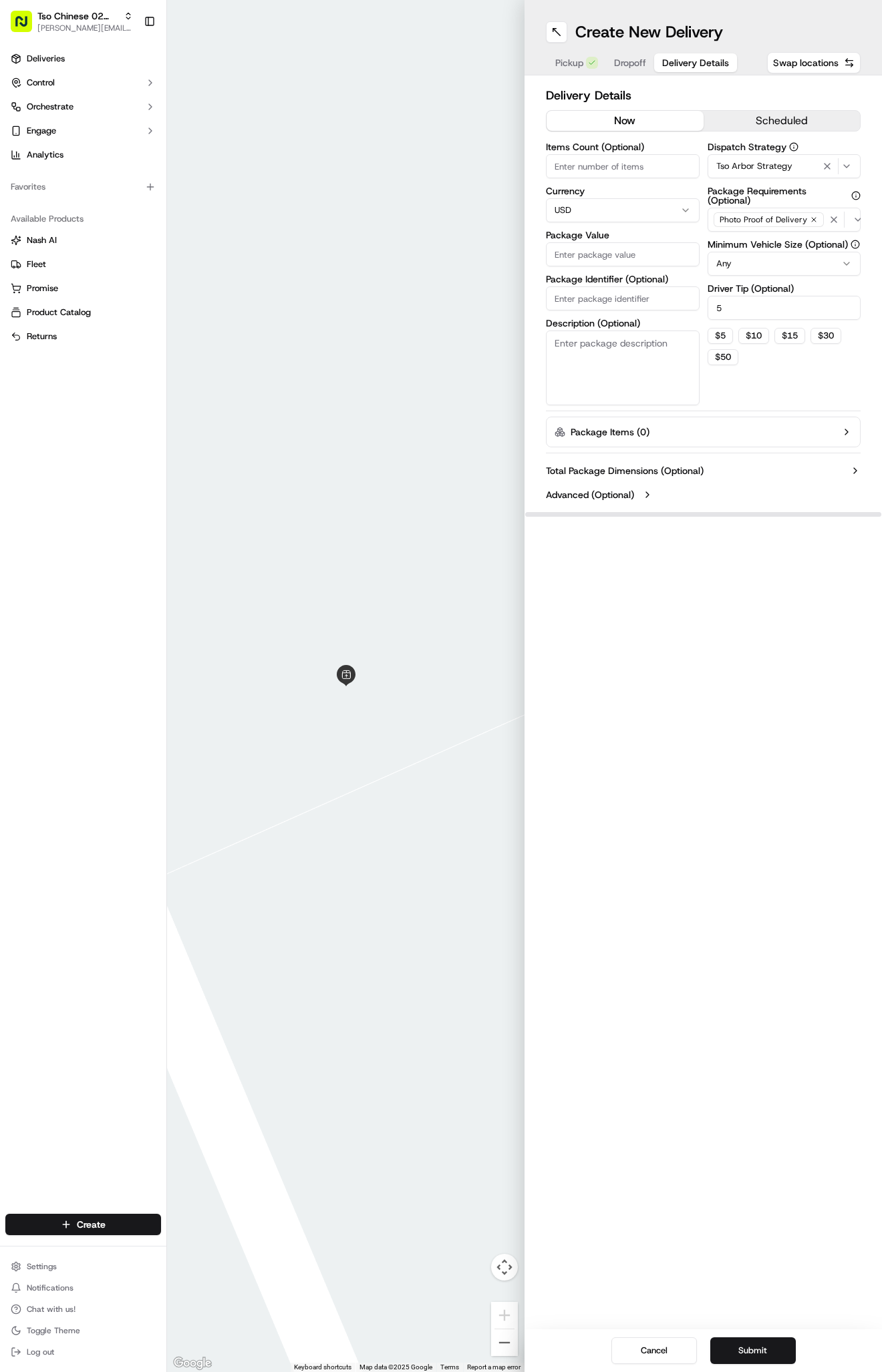
type input "5"
click at [585, 259] on input "Package Value" at bounding box center [622, 254] width 153 height 24
type input "35.00"
click at [571, 293] on input "Package Identifier (Optional)" at bounding box center [622, 298] width 153 height 24
type input "tsoarboretumxtsoco"
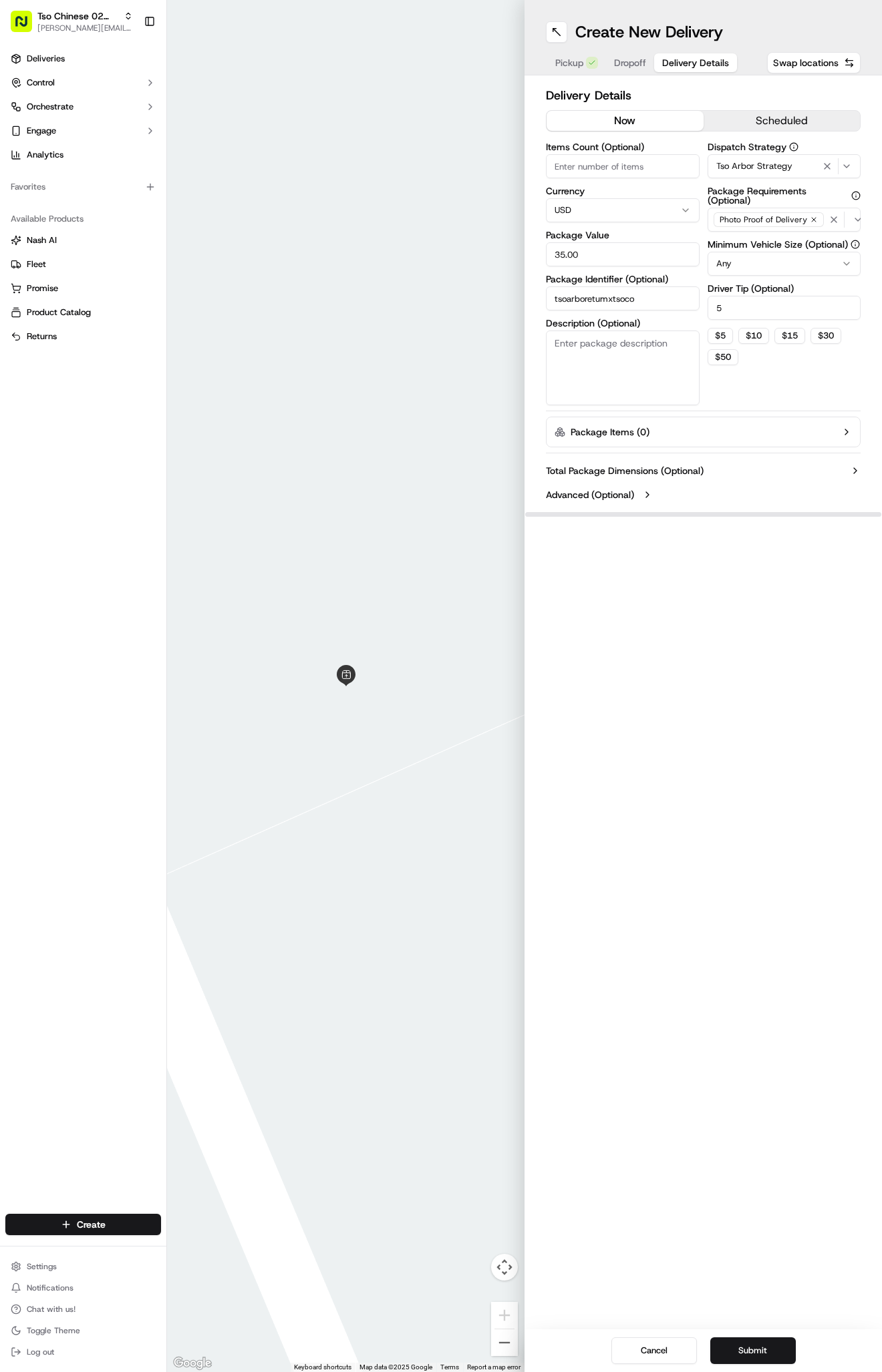
click at [629, 55] on button "Dropoff" at bounding box center [630, 62] width 48 height 18
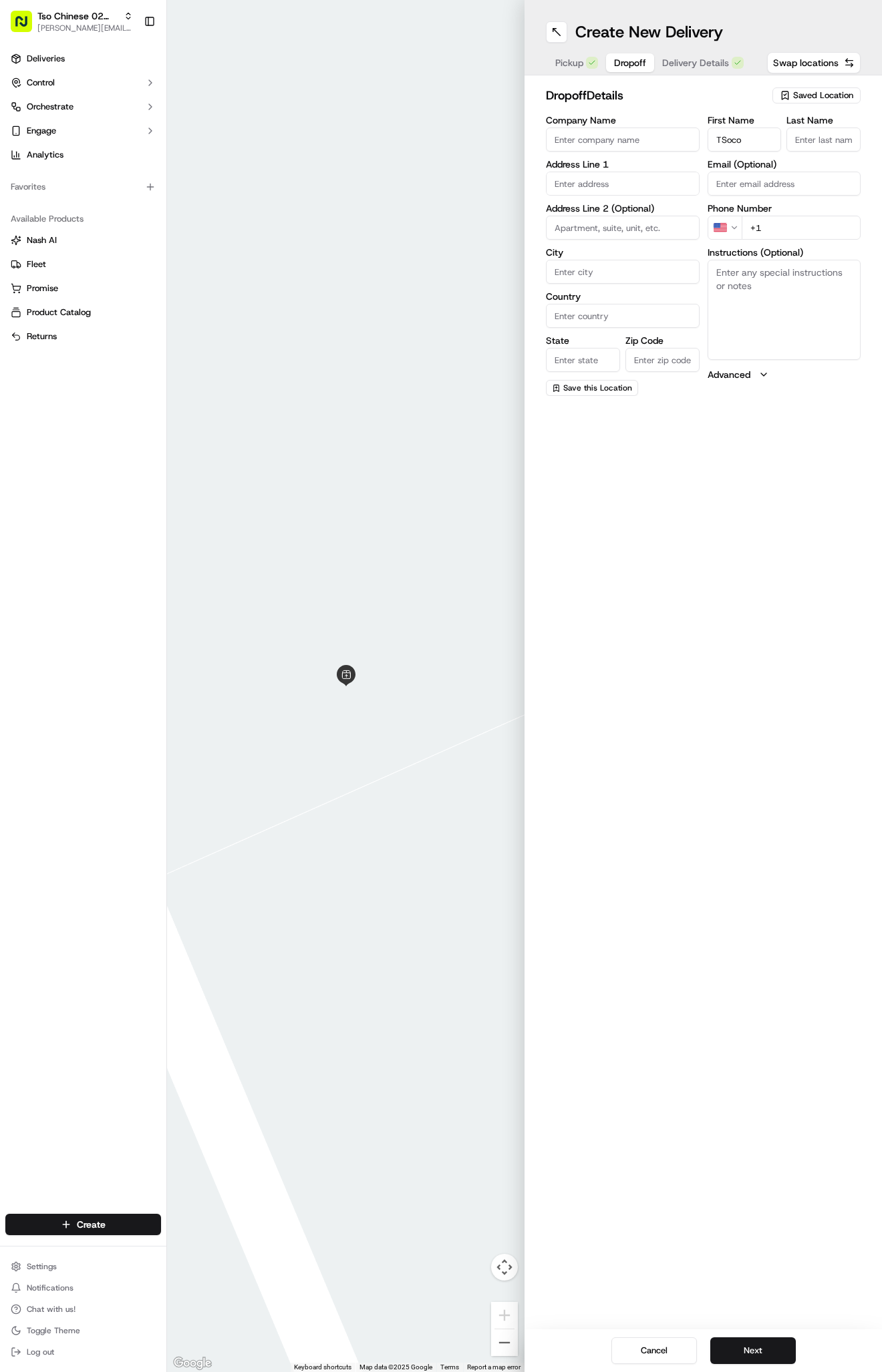
type input "TSoco"
type input "."
click at [787, 231] on div "Phone Number US +1" at bounding box center [784, 236] width 153 height 36
type input "[PHONE_NUMBER]"
click at [753, 293] on textarea "Instructions (Optional)" at bounding box center [784, 309] width 153 height 100
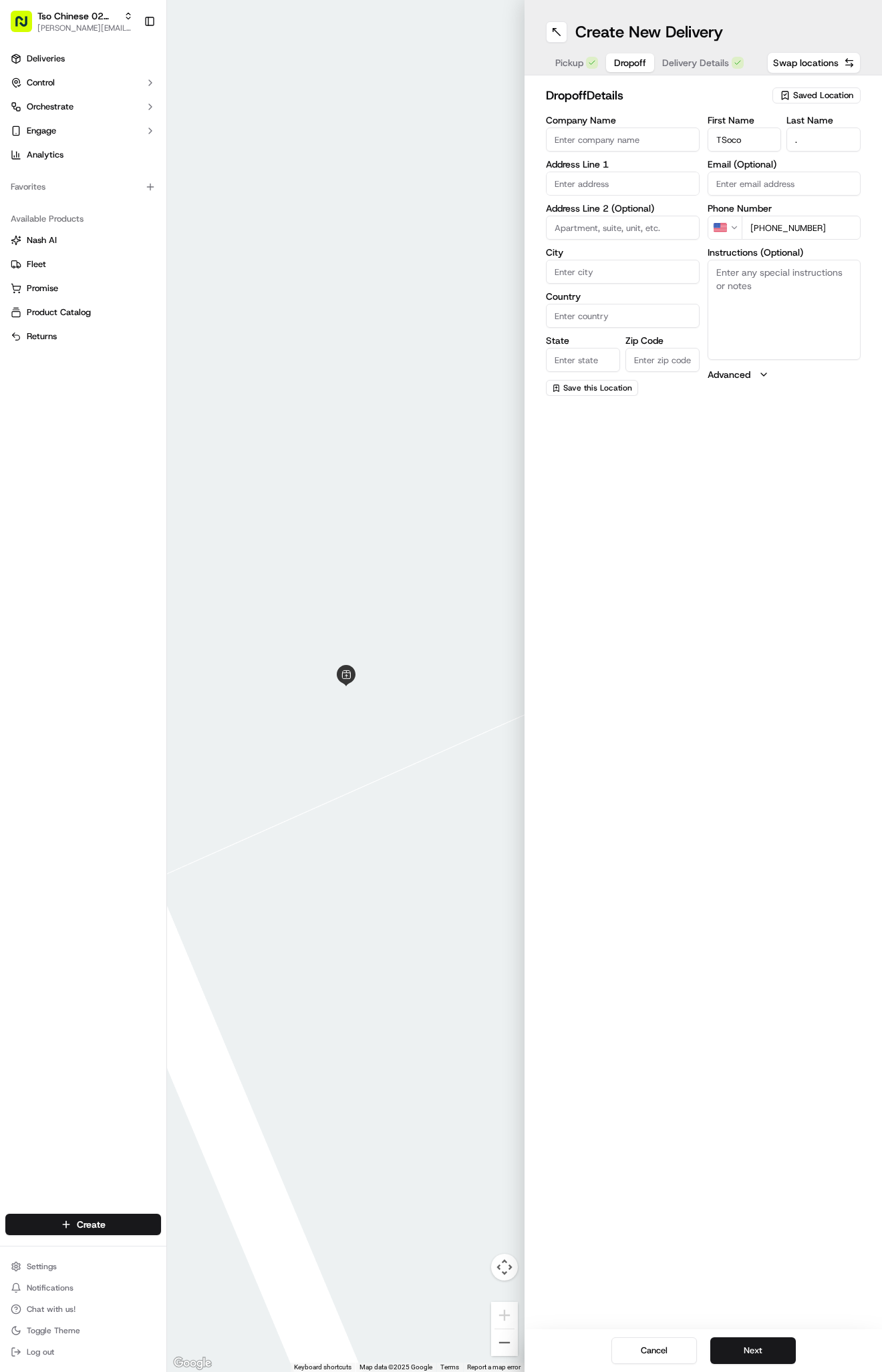
type textarea "n"
type textarea "off to oltorf and south congress"
click at [585, 205] on div "[STREET_ADDRESS]" at bounding box center [622, 211] width 147 height 20
type input "[STREET_ADDRESS]"
type input "Austin"
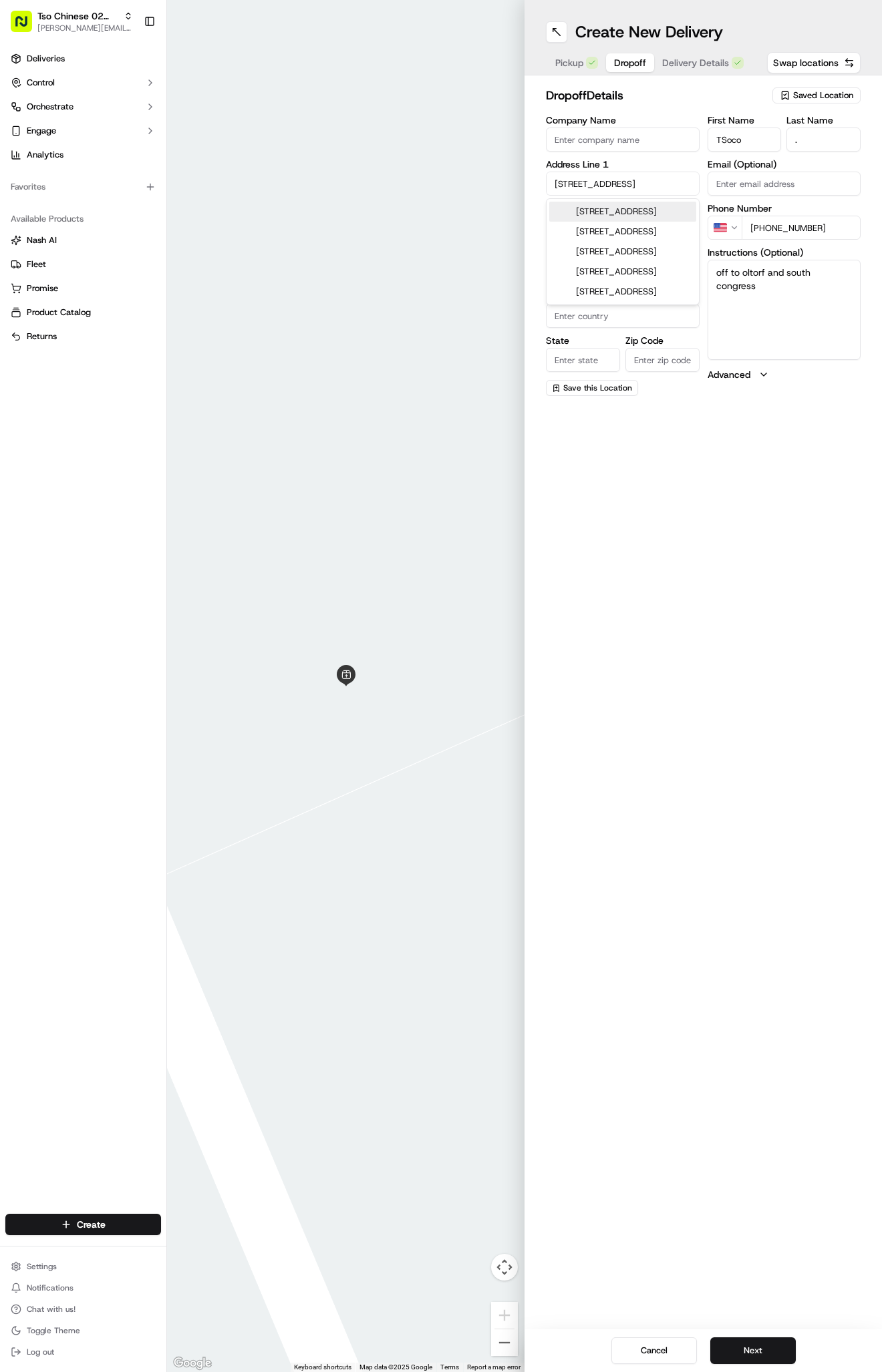
type input "[GEOGRAPHIC_DATA]"
type input "78704"
type input "[STREET_ADDRESS]"
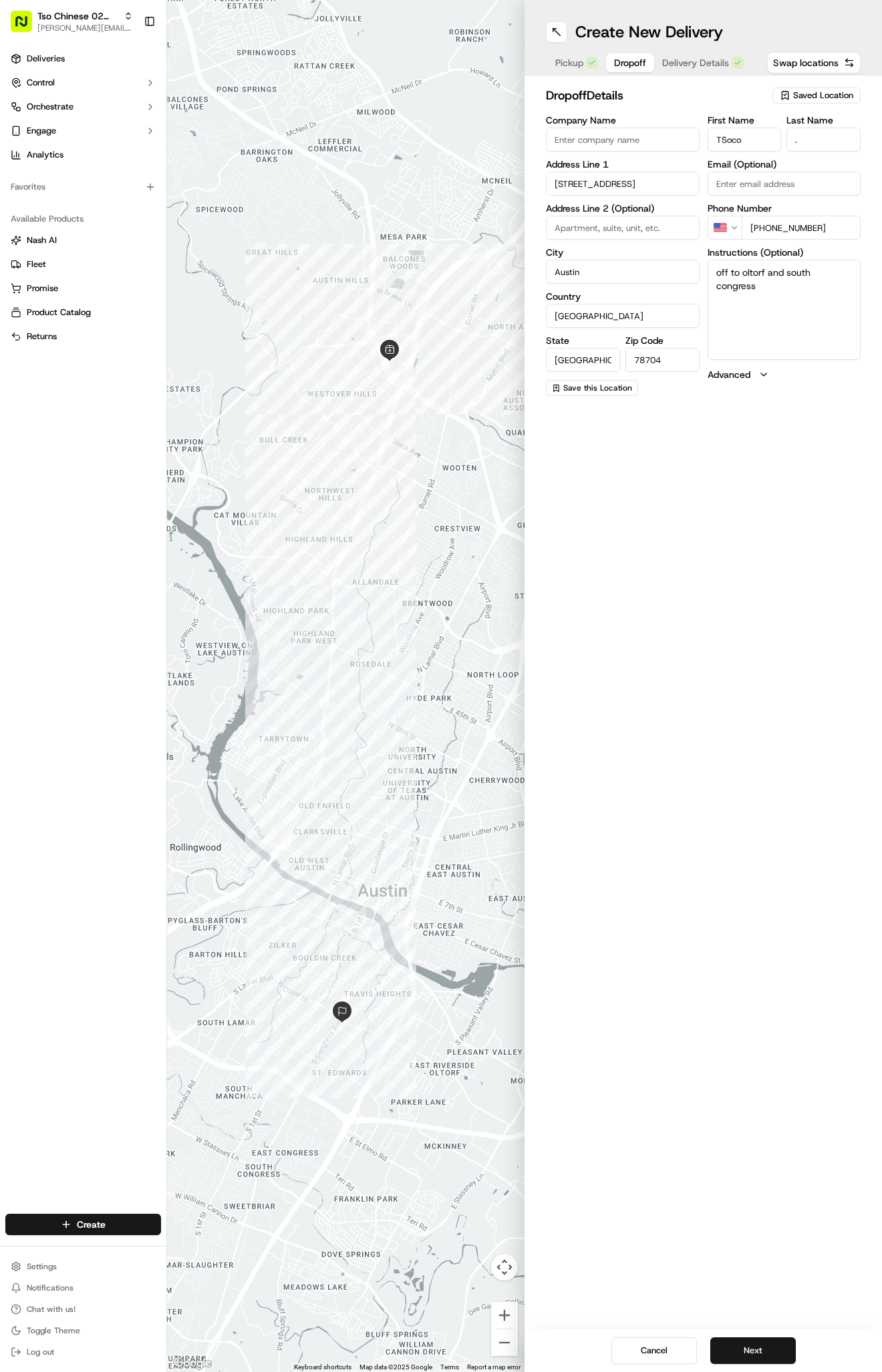
click at [809, 369] on button "Advanced" at bounding box center [784, 375] width 153 height 14
click at [809, 340] on textarea "off to oltorf and south congress" at bounding box center [784, 309] width 153 height 100
type textarea "off to oltorf and south congress suite F"
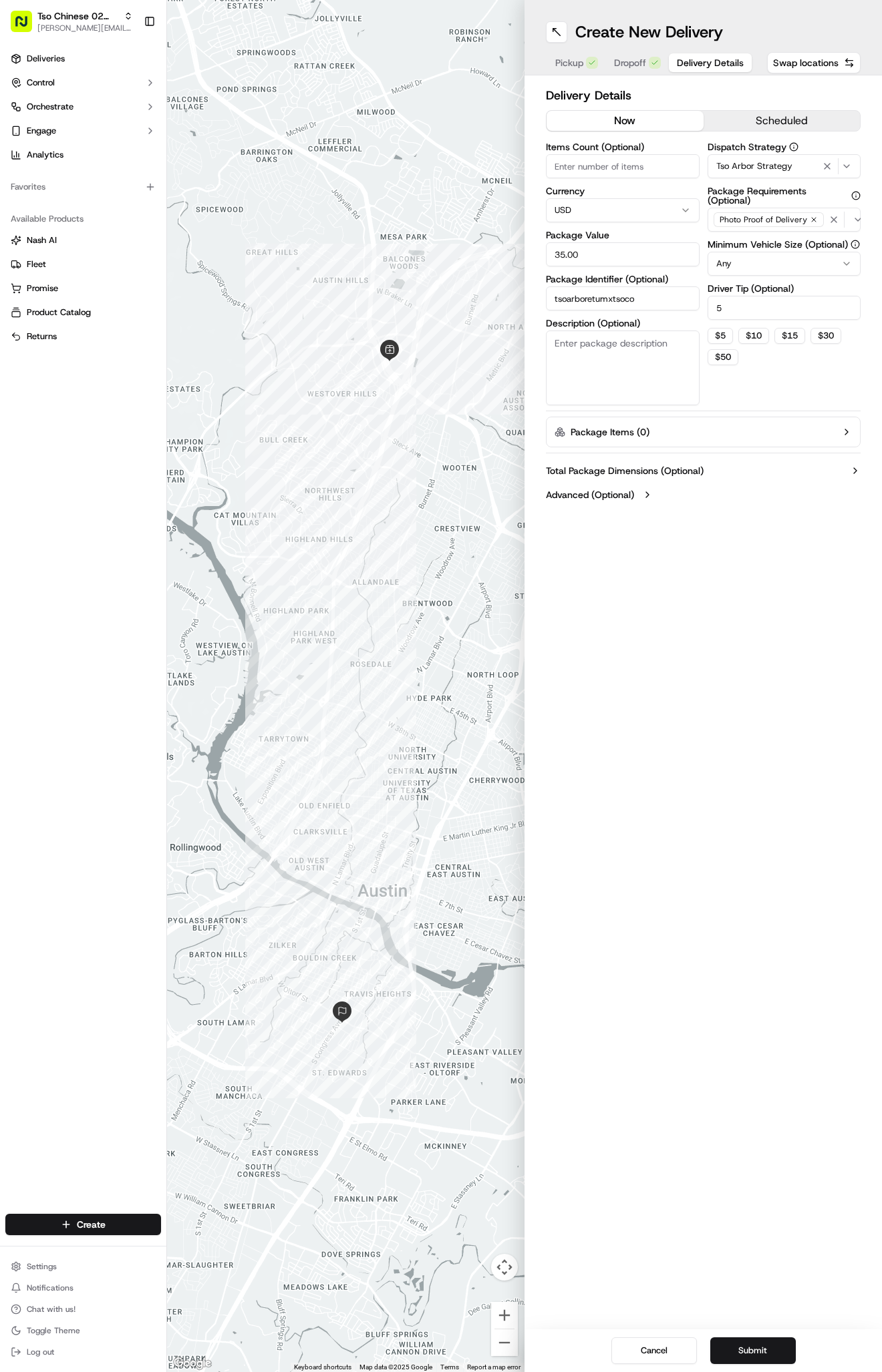
click at [685, 53] on button "Delivery Details" at bounding box center [709, 62] width 82 height 18
click at [741, 1343] on button "Submit" at bounding box center [752, 1351] width 85 height 27
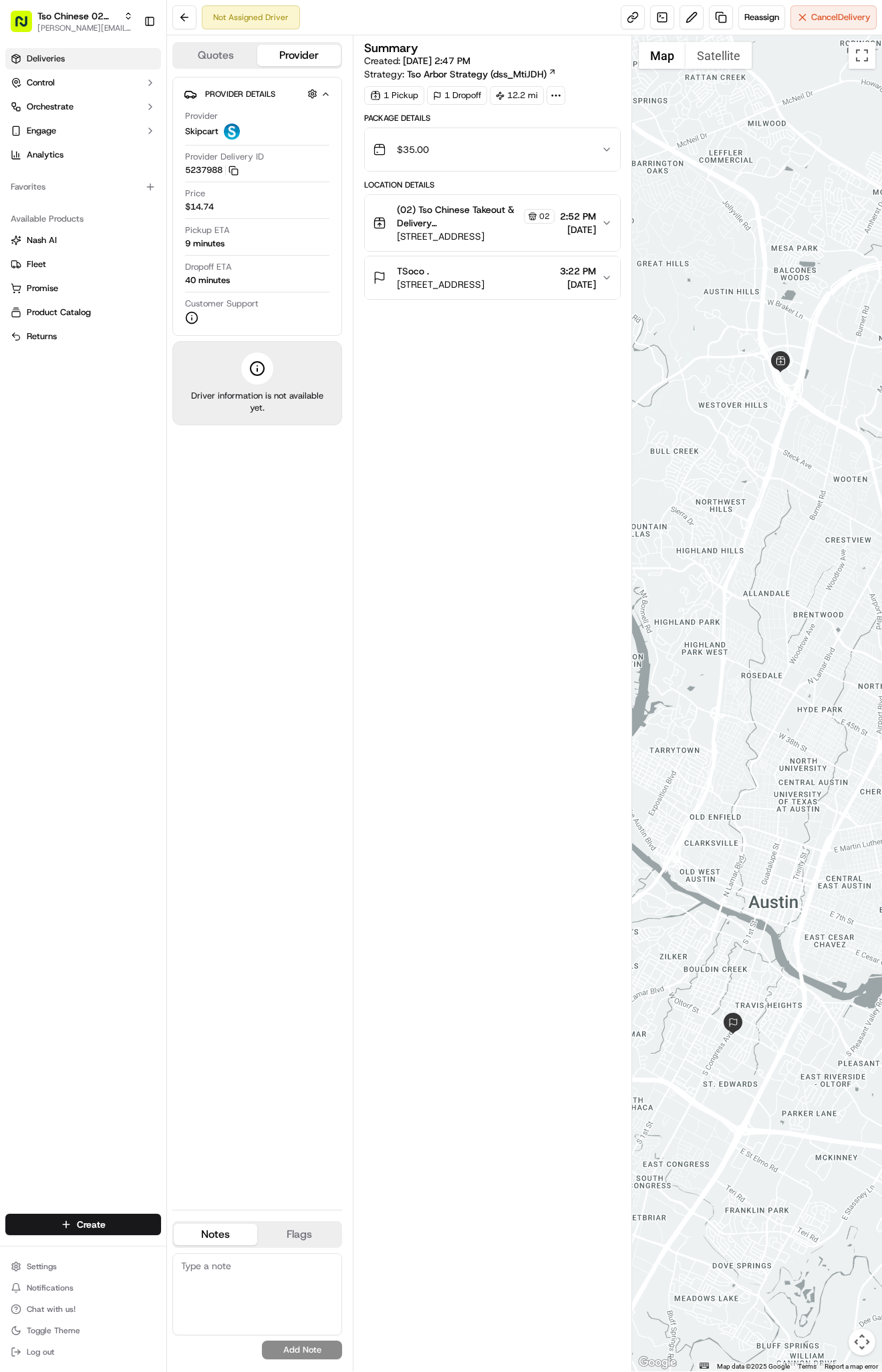
click at [52, 57] on span "Deliveries" at bounding box center [46, 58] width 38 height 12
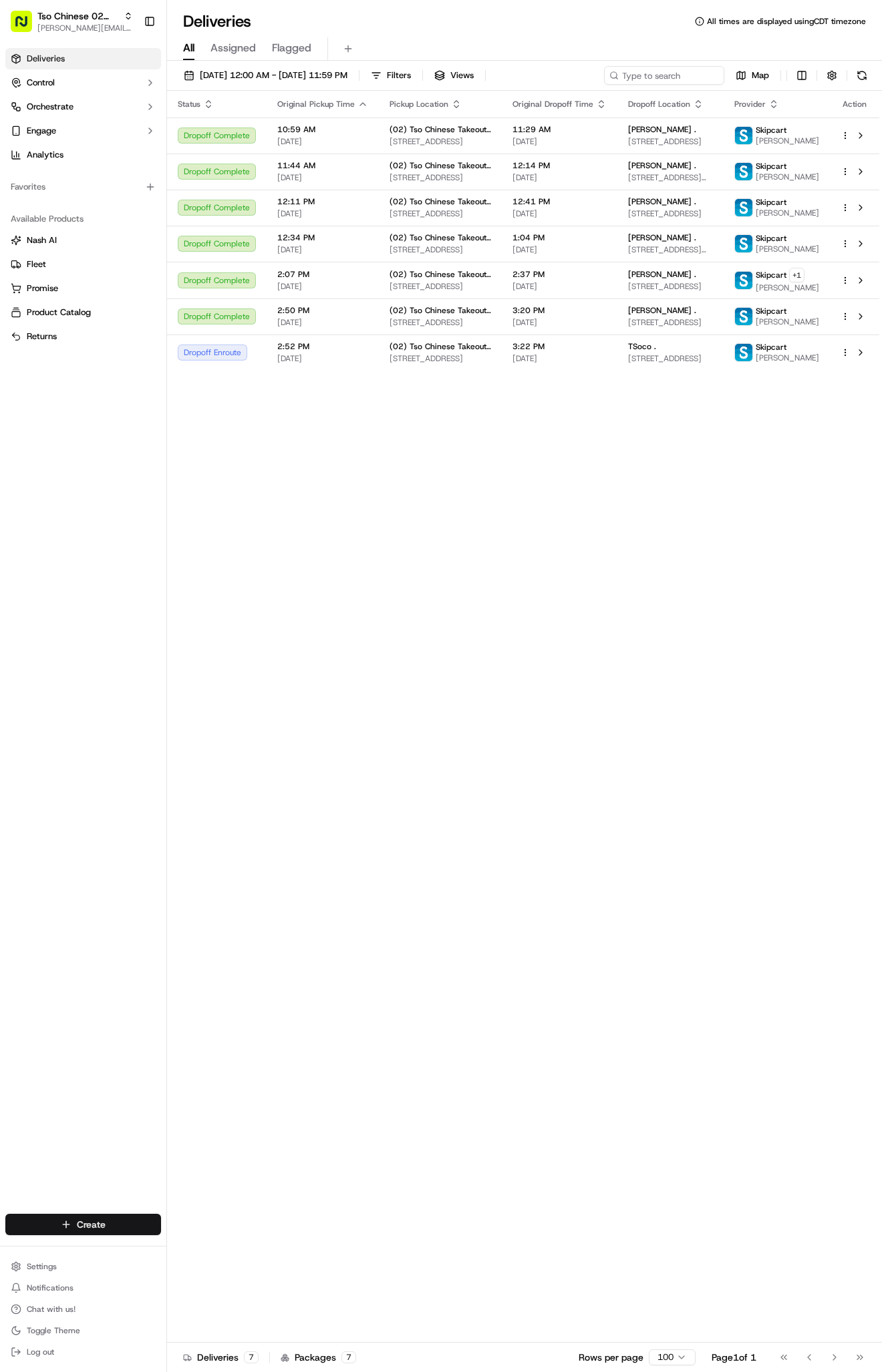
click at [89, 1223] on html "Tso Chinese 02 Arbor [PERSON_NAME][EMAIL_ADDRESS][DOMAIN_NAME] Toggle Sidebar D…" at bounding box center [441, 686] width 882 height 1372
click at [245, 1244] on link "Delivery" at bounding box center [241, 1249] width 149 height 24
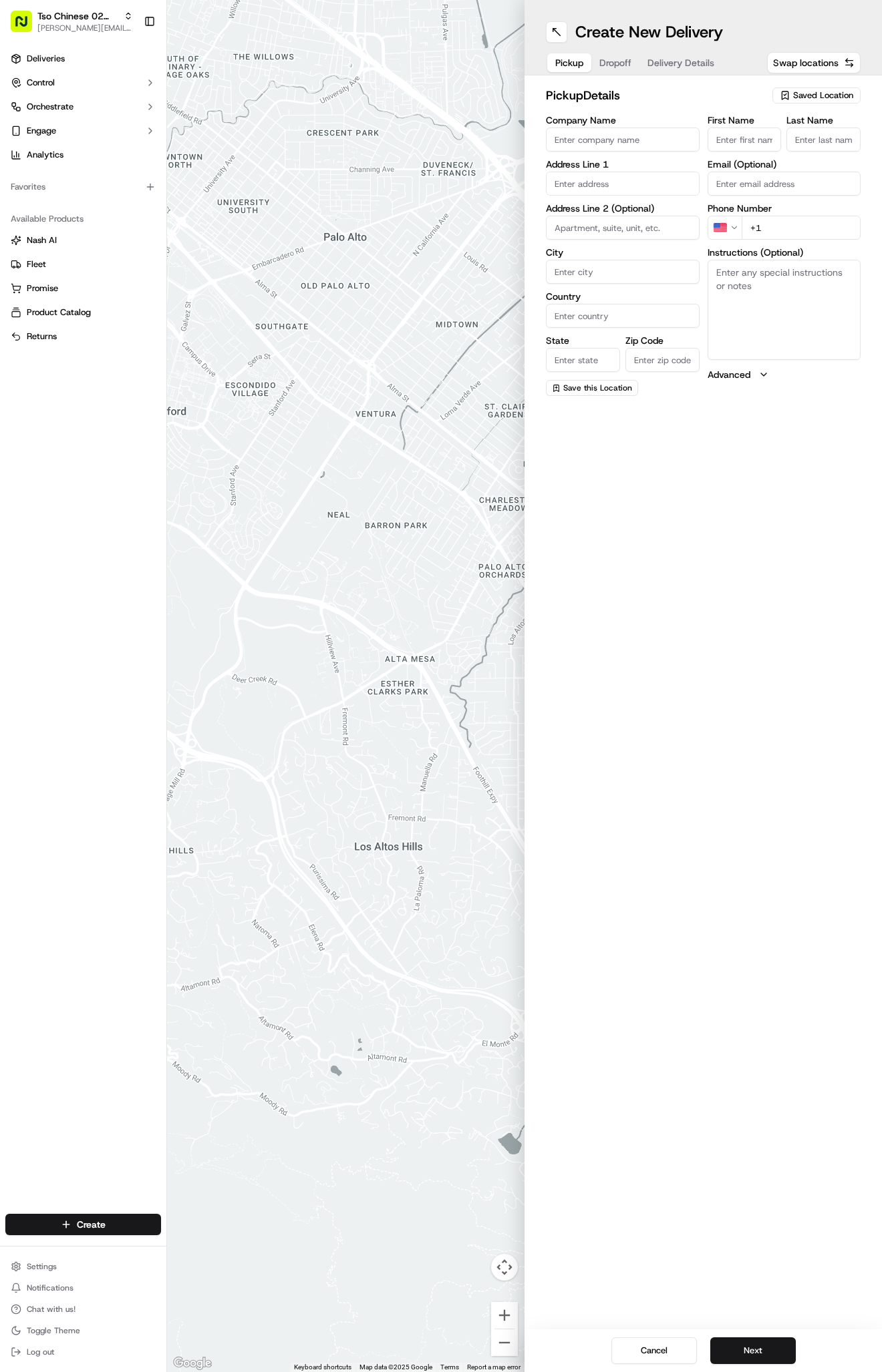
click at [797, 100] on span "Saved Location" at bounding box center [823, 95] width 60 height 12
click at [792, 147] on span "(02) Tso Chinese Takeout & Delivery [GEOGRAPHIC_DATA] (02)" at bounding box center [794, 151] width 165 height 24
type input "(02) Tso Chinese Takeout & Delivery [GEOGRAPHIC_DATA]"
type input "Bldg E Ste 402"
type input "Austin"
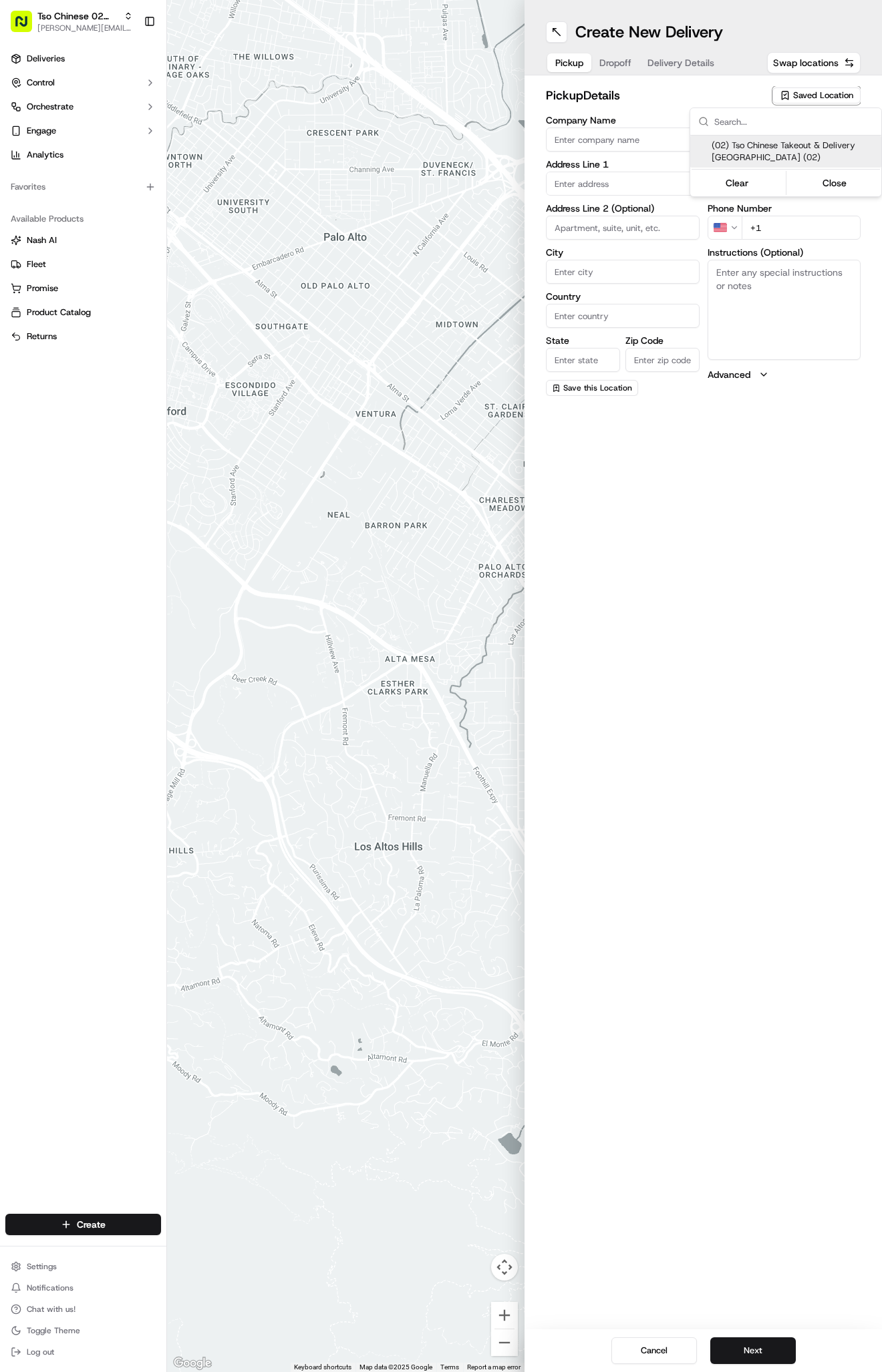
type input "US"
type input "[GEOGRAPHIC_DATA]"
type input "78759"
type input "Tso Chinese"
type input "Arboretum Crossing Manager"
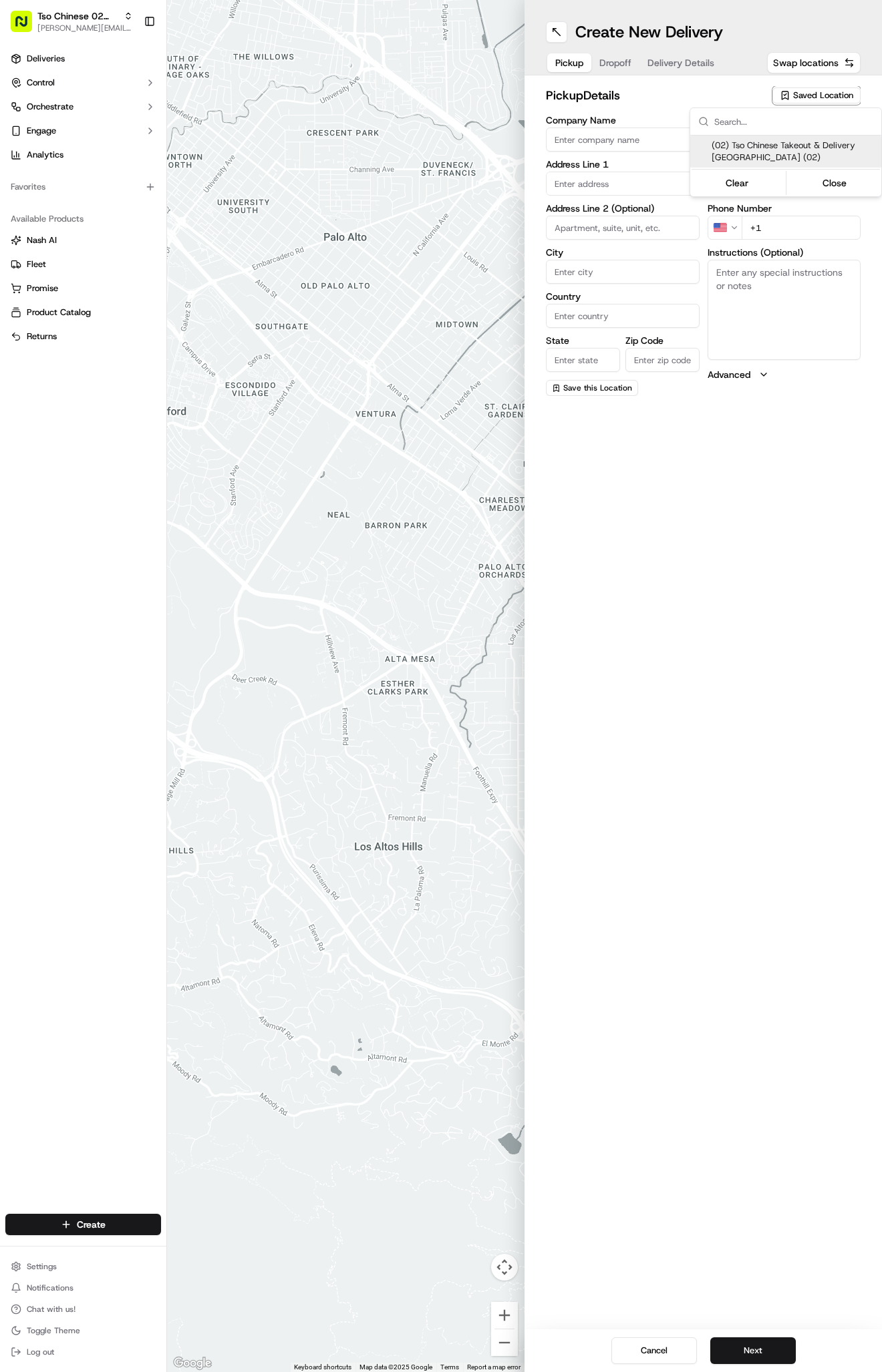
type input "[EMAIL_ADDRESS][DOMAIN_NAME]"
type input "[PHONE_NUMBER]"
type textarea "Submit a picture displaying address & food as Proof of Delivery. Envía una foto…"
type input "[STREET_ADDRESS]"
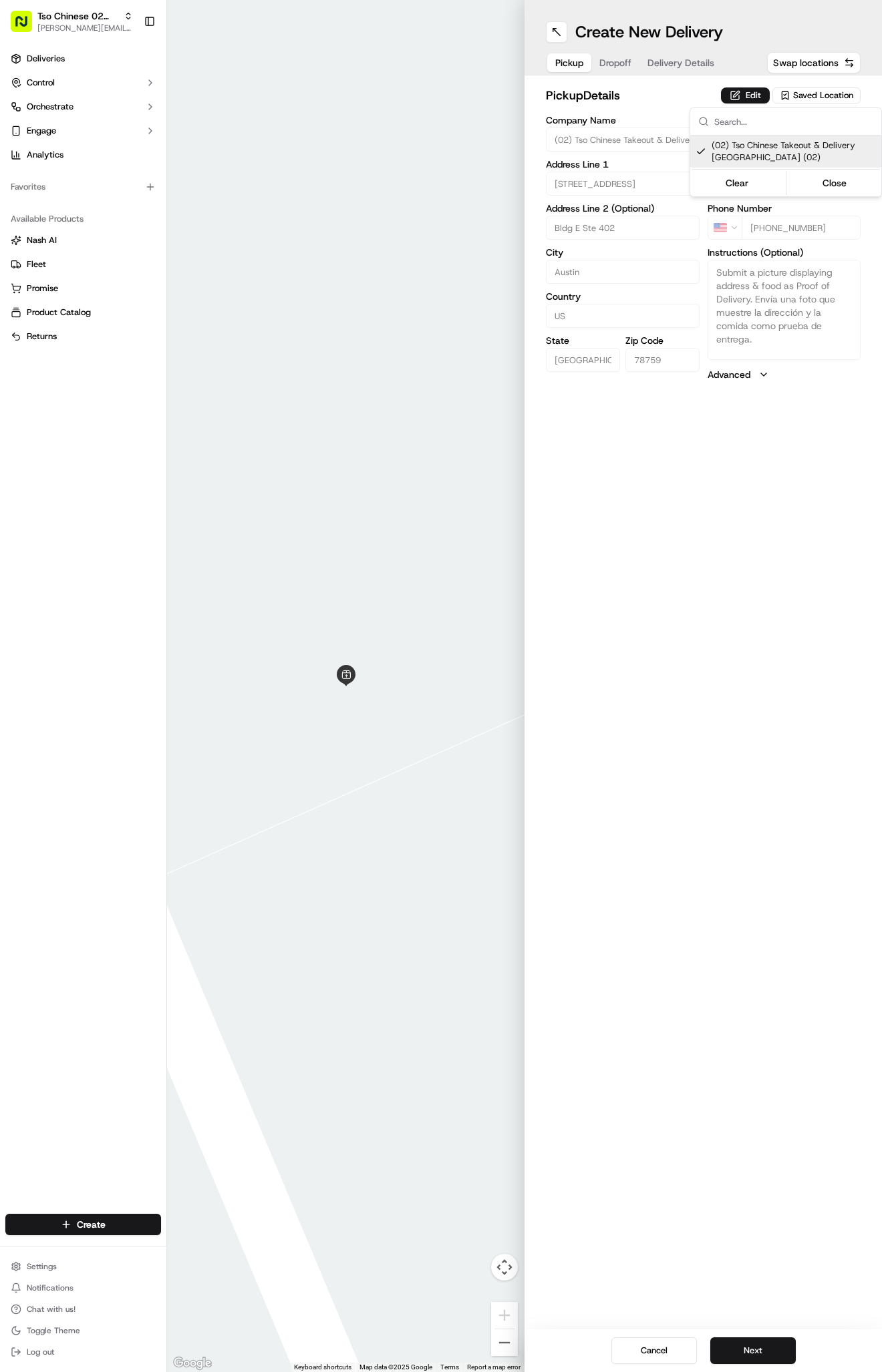
click at [682, 71] on html "Tso Chinese 02 Arbor [PERSON_NAME][EMAIL_ADDRESS][DOMAIN_NAME] Toggle Sidebar D…" at bounding box center [441, 686] width 882 height 1372
click at [682, 52] on div "Pickup Dropoff Delivery Details" at bounding box center [634, 62] width 177 height 24
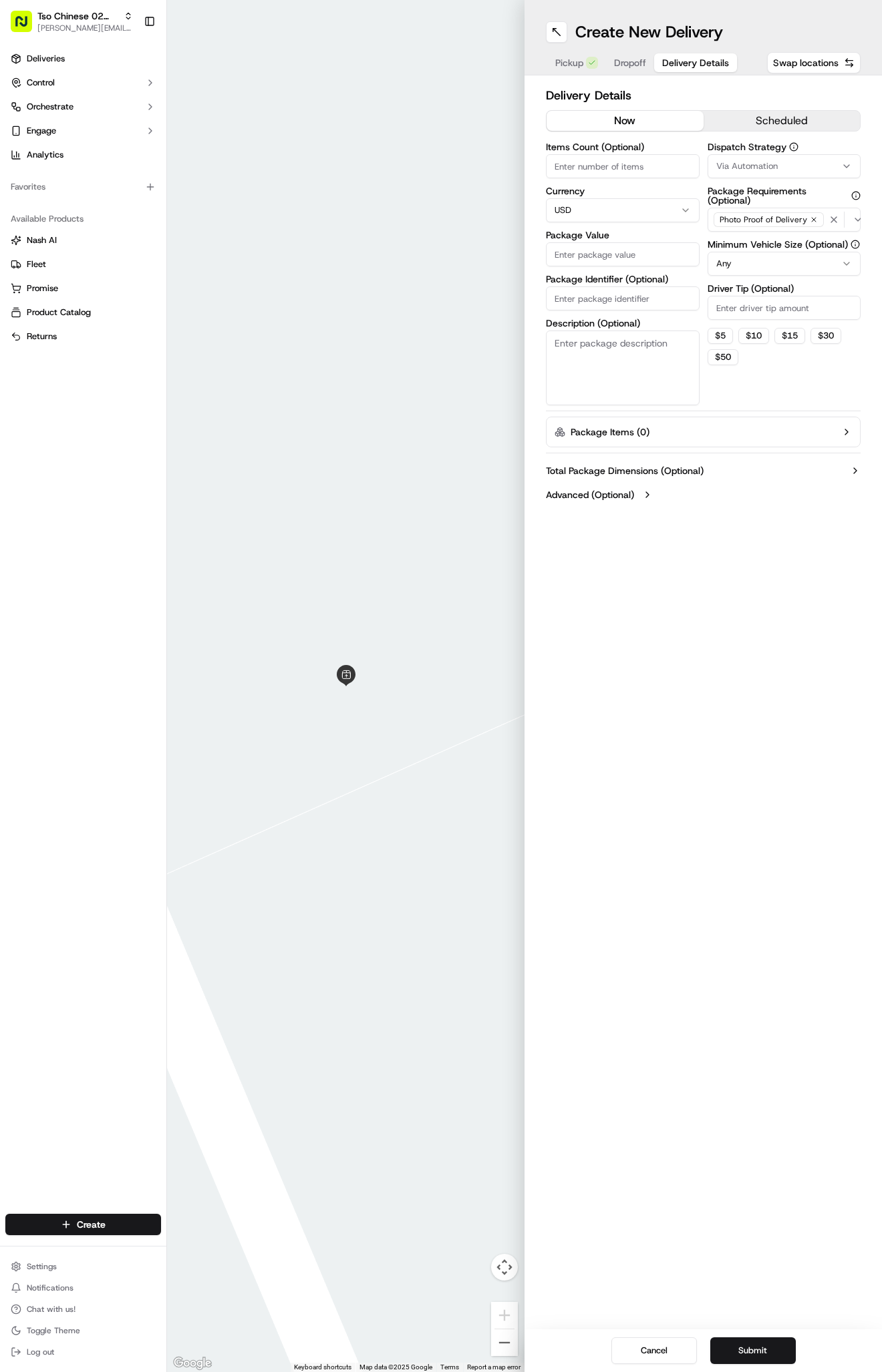
click at [684, 63] on span "Delivery Details" at bounding box center [695, 63] width 67 height 14
click at [774, 163] on span "Via Automation" at bounding box center [746, 166] width 61 height 12
click at [776, 233] on div "Tso Arbor Strategy" at bounding box center [785, 238] width 191 height 20
click at [774, 307] on html "Tso Chinese 02 Arbor [PERSON_NAME][EMAIL_ADDRESS][DOMAIN_NAME] Toggle Sidebar D…" at bounding box center [441, 686] width 882 height 1372
click at [774, 307] on input "Driver Tip (Optional)" at bounding box center [784, 307] width 153 height 24
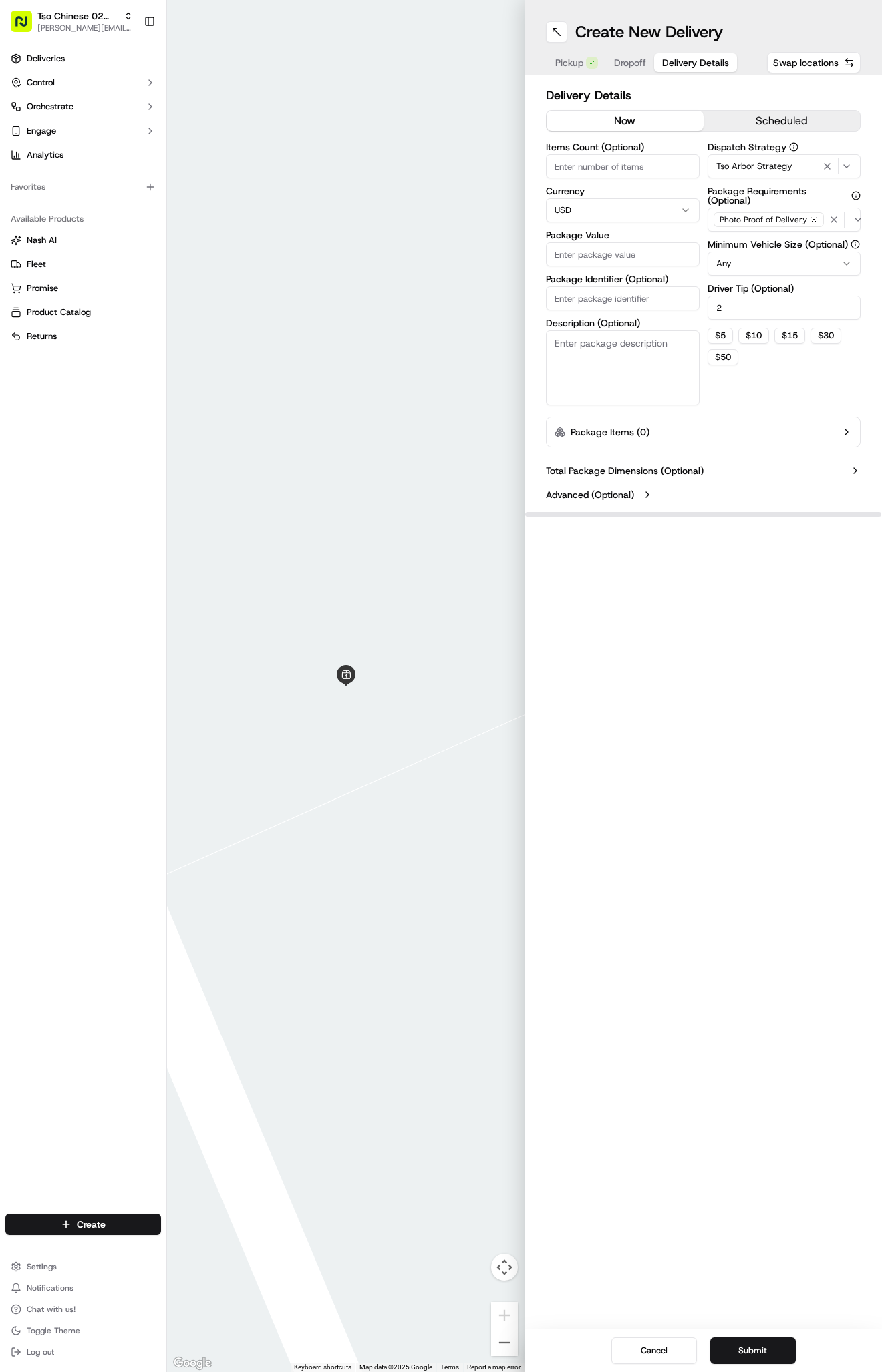
type input "2"
click at [649, 283] on label "Package Identifier (Optional)" at bounding box center [622, 279] width 153 height 10
click at [649, 287] on input "Package Identifier (Optional)" at bounding box center [622, 298] width 153 height 24
paste input "I48GOX5"
type input "I48GOX5"
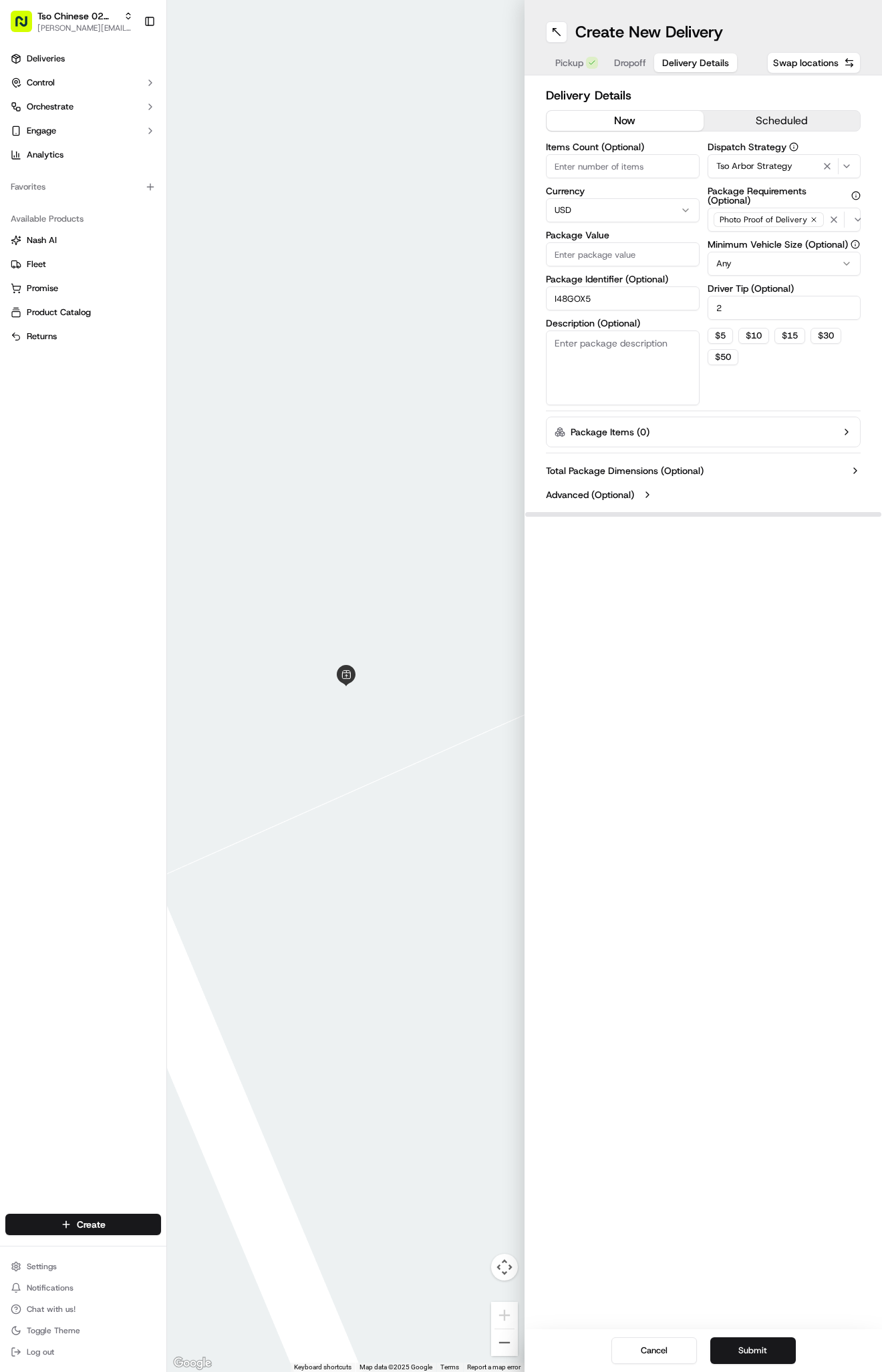
click at [649, 246] on input "Package Value" at bounding box center [622, 254] width 153 height 24
click at [622, 246] on input "Package Value" at bounding box center [622, 254] width 153 height 24
type input "35.61"
click at [625, 78] on div "Delivery Details now scheduled Items Count (Optional) Currency USD Package Valu…" at bounding box center [703, 296] width 358 height 442
click at [625, 66] on span "Dropoff" at bounding box center [629, 63] width 32 height 14
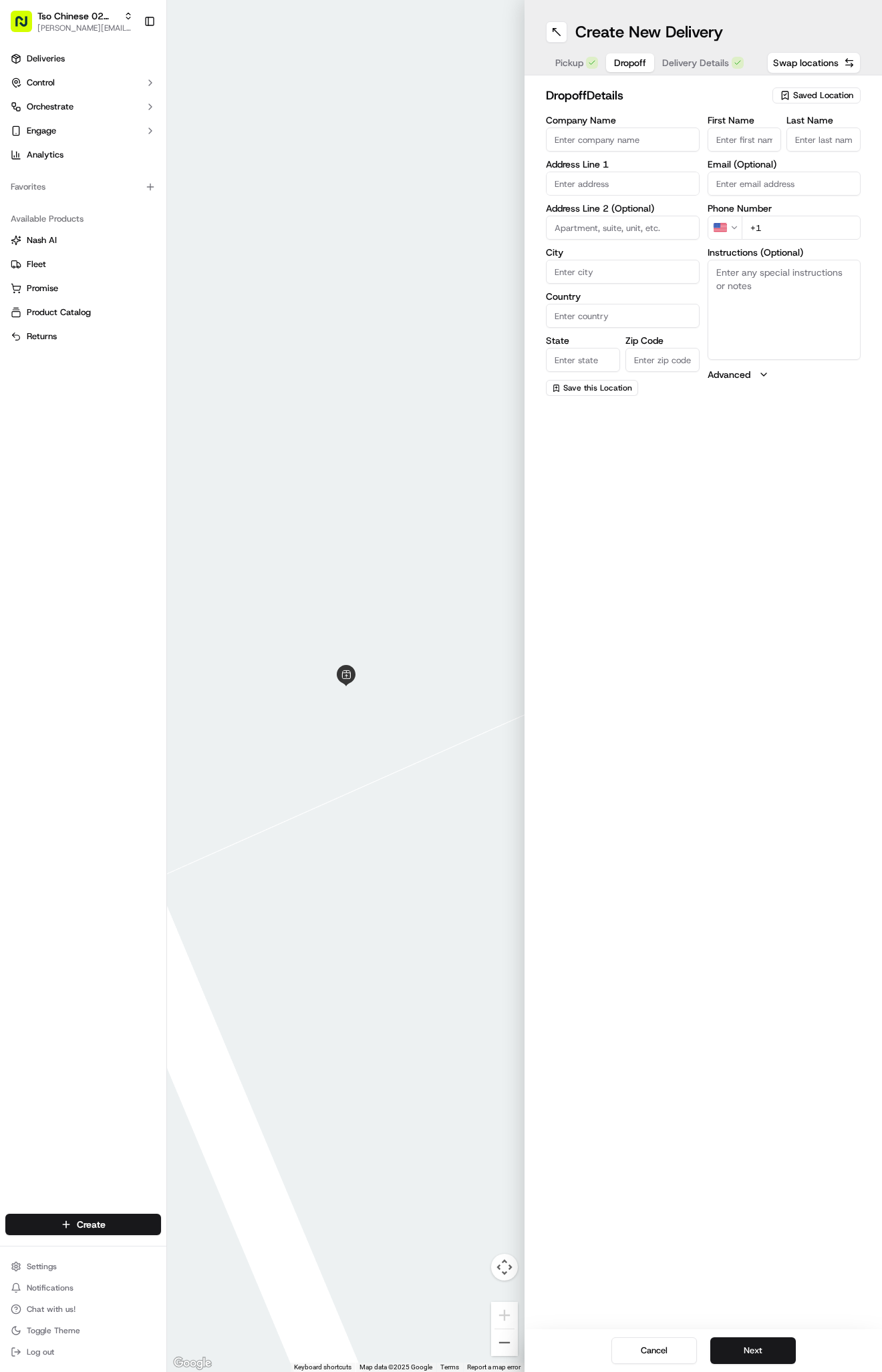
click at [718, 160] on label "Email (Optional)" at bounding box center [784, 165] width 153 height 10
click at [718, 172] on input "Email (Optional)" at bounding box center [784, 183] width 153 height 24
paste input "[PERSON_NAME]"
type input "[PERSON_NAME]"
type input "."
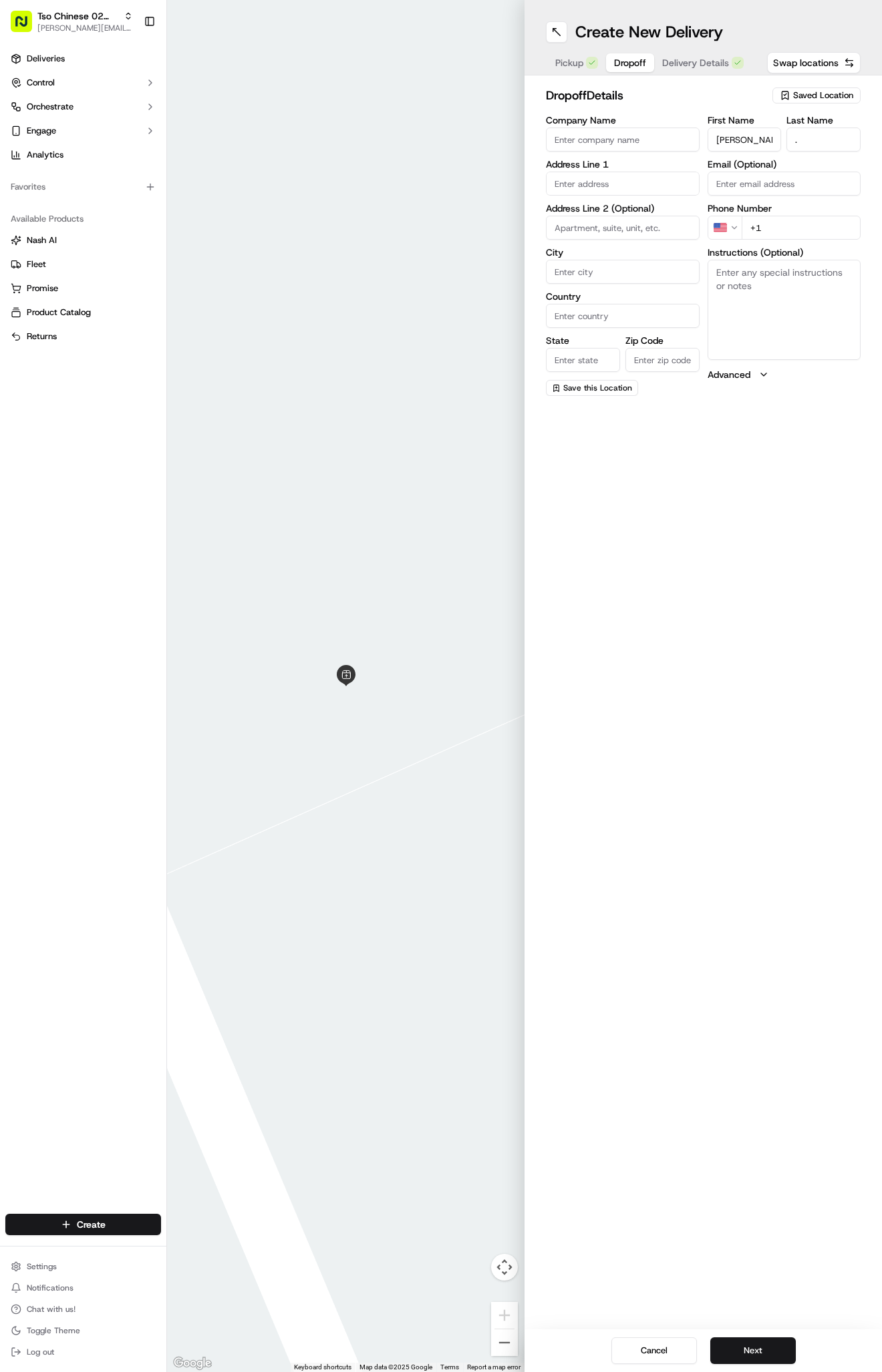
paste input "[PHONE_NUMBER]"
type input "[PHONE_NUMBER]"
click at [789, 340] on textarea "Instructions (Optional)" at bounding box center [784, 309] width 153 height 100
paste textarea "Bldg 5 - go right when entering the property and follow it to the left. Bldg 5 …"
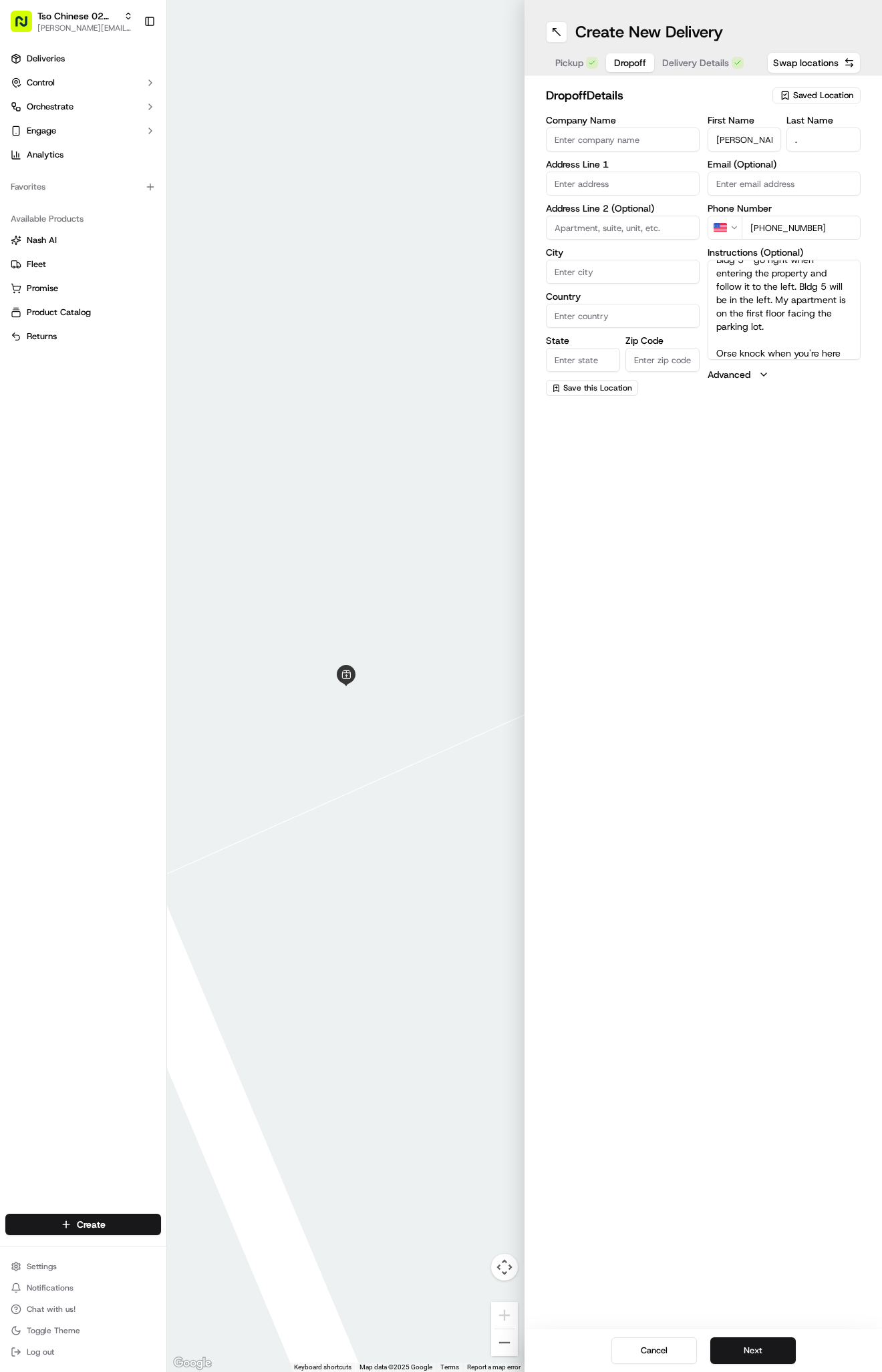
click at [792, 332] on textarea "Bldg 5 - go right when entering the property and follow it to the left. Bldg 5 …" at bounding box center [784, 309] width 153 height 100
click at [797, 332] on textarea "Bldg 5 - go right when entering the property and follow it to the left. Bldg 5 …" at bounding box center [784, 309] width 153 height 100
paste textarea "Apt 502"
type textarea "Bldg 5 - go right when entering the property and follow it to the left. Bldg 5 …"
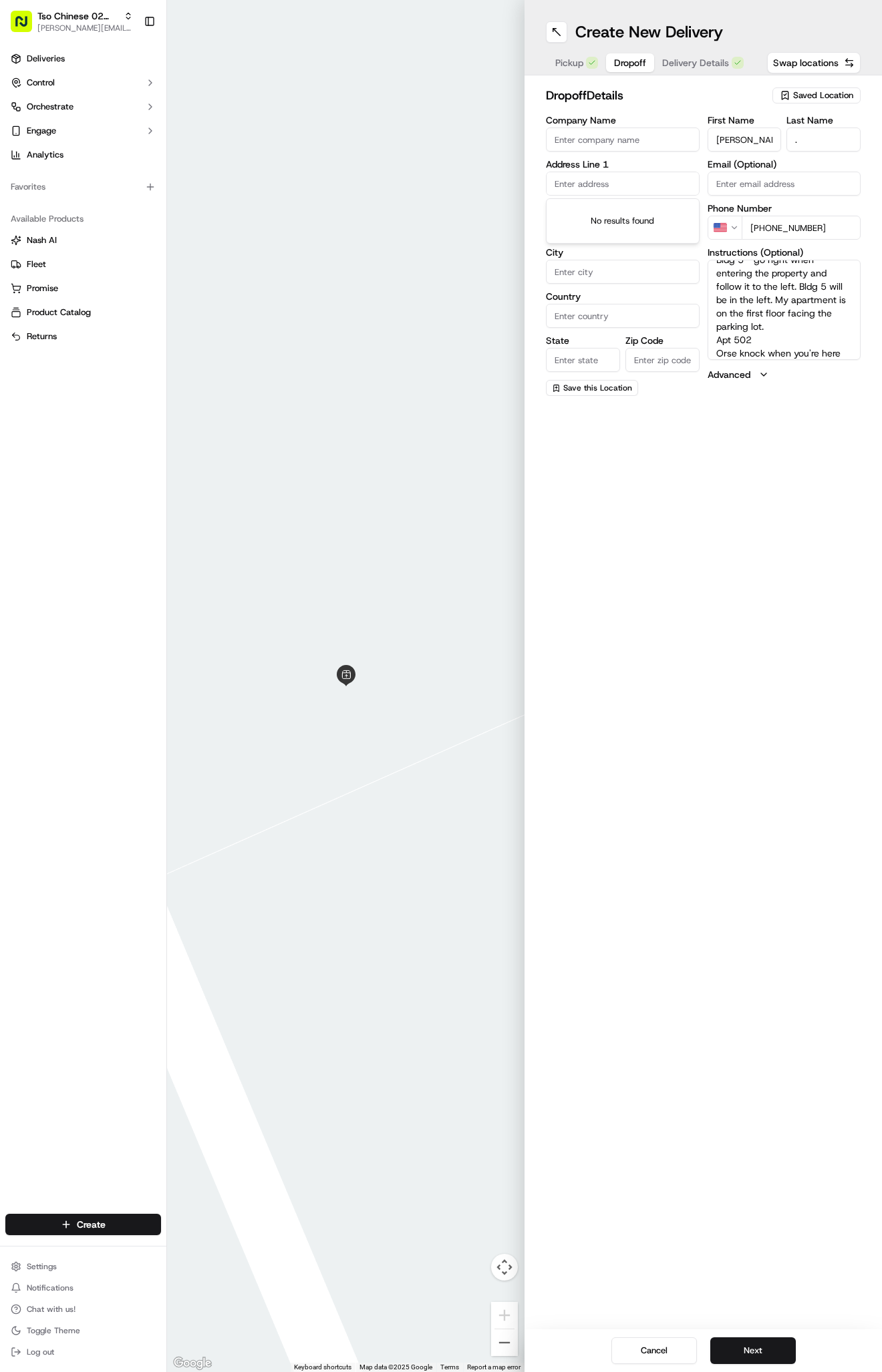
click at [575, 175] on input "text" at bounding box center [622, 183] width 153 height 24
paste input "[STREET_ADDRESS][PERSON_NAME]"
click at [619, 224] on div "[STREET_ADDRESS][PERSON_NAME]" at bounding box center [622, 217] width 147 height 32
type input "[STREET_ADDRESS][PERSON_NAME]"
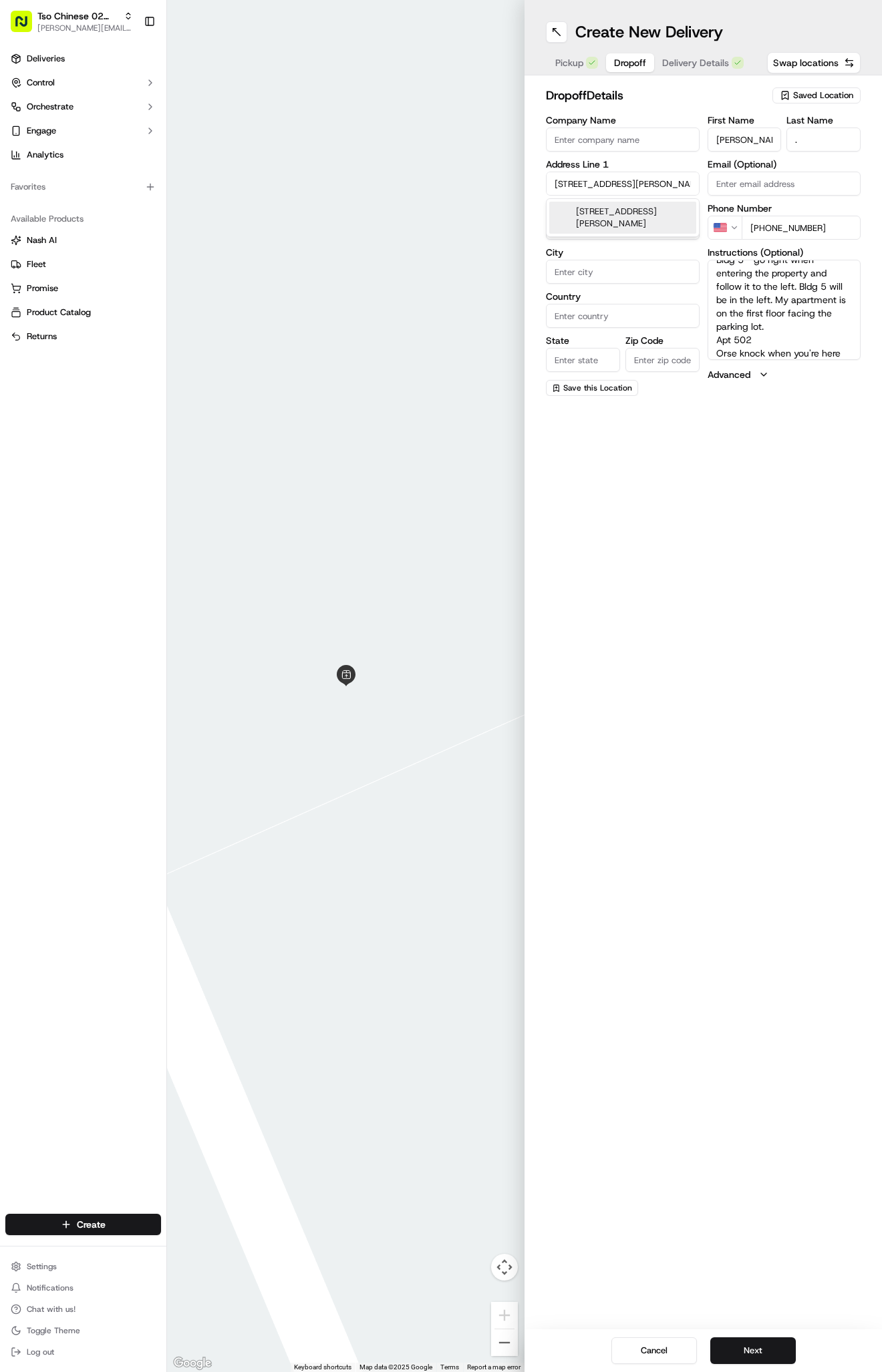
type input "Austin"
type input "[GEOGRAPHIC_DATA]"
type input "78728"
type input "[STREET_ADDRESS][PERSON_NAME]"
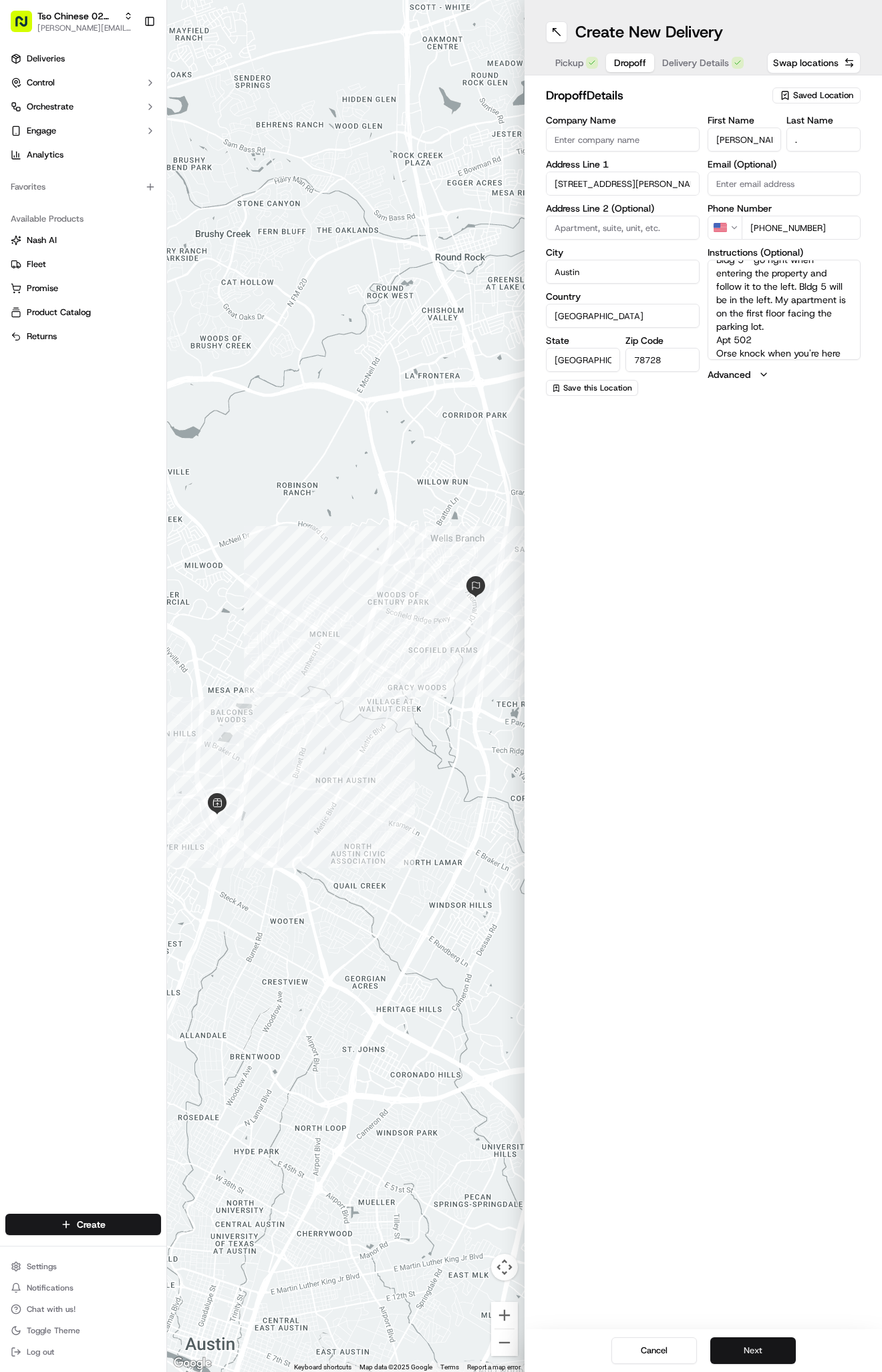
click at [730, 1354] on button "Next" at bounding box center [752, 1351] width 85 height 27
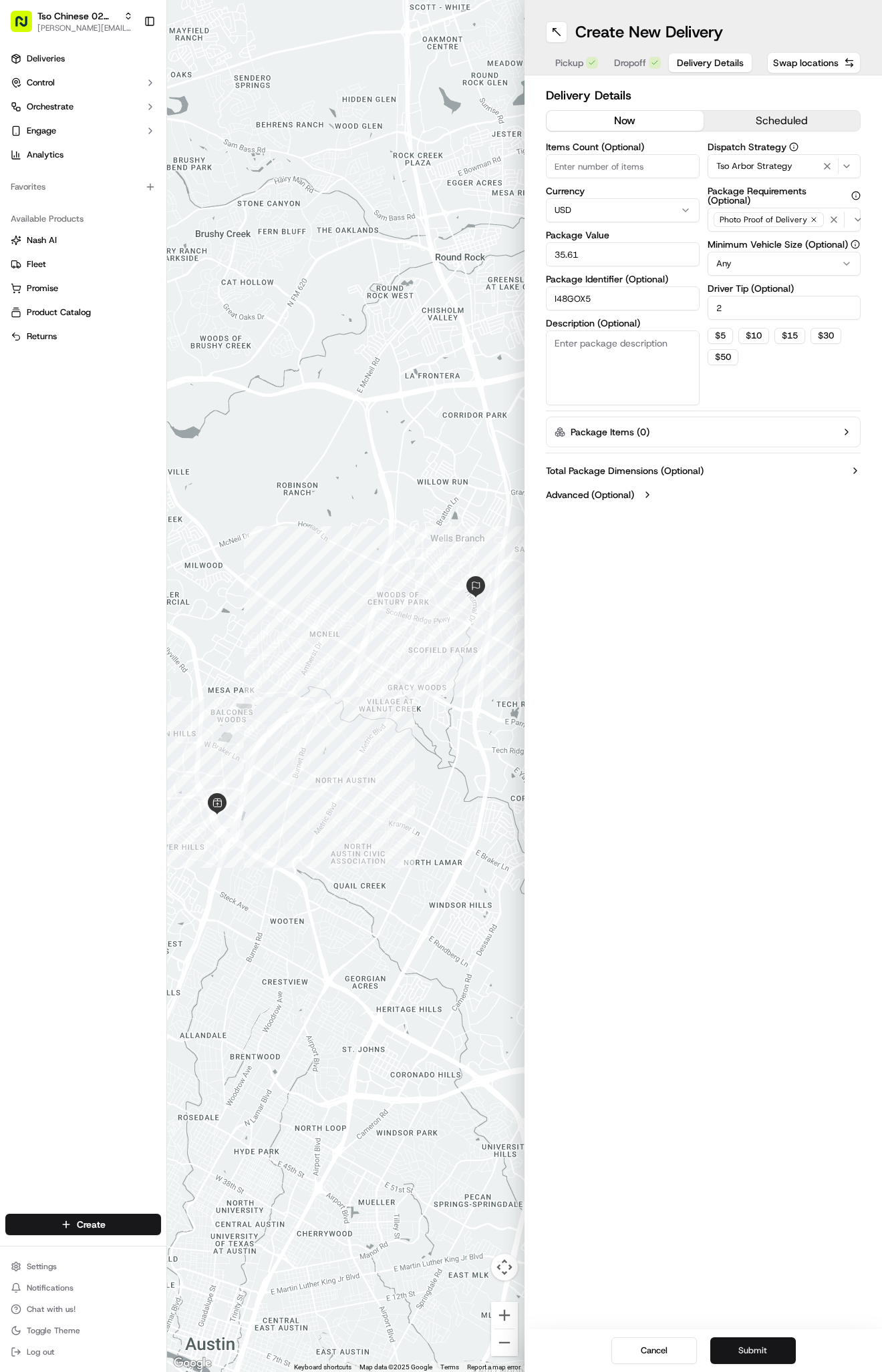
click at [730, 1352] on button "Submit" at bounding box center [752, 1351] width 85 height 27
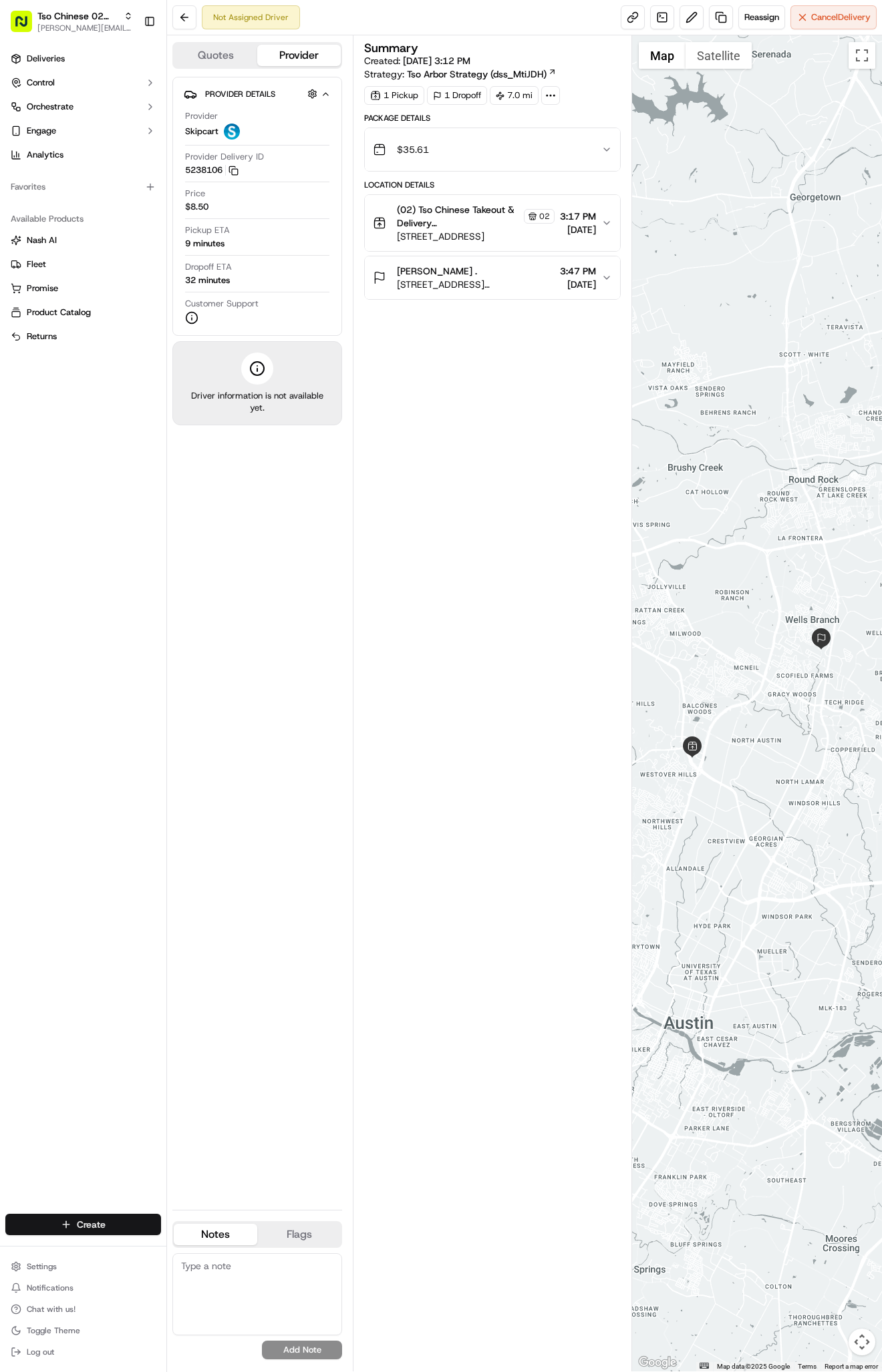
click at [72, 1216] on html "Tso Chinese 02 Arbor [PERSON_NAME][EMAIL_ADDRESS][DOMAIN_NAME] Toggle Sidebar D…" at bounding box center [441, 686] width 882 height 1372
click at [194, 1249] on link "Delivery" at bounding box center [241, 1249] width 149 height 24
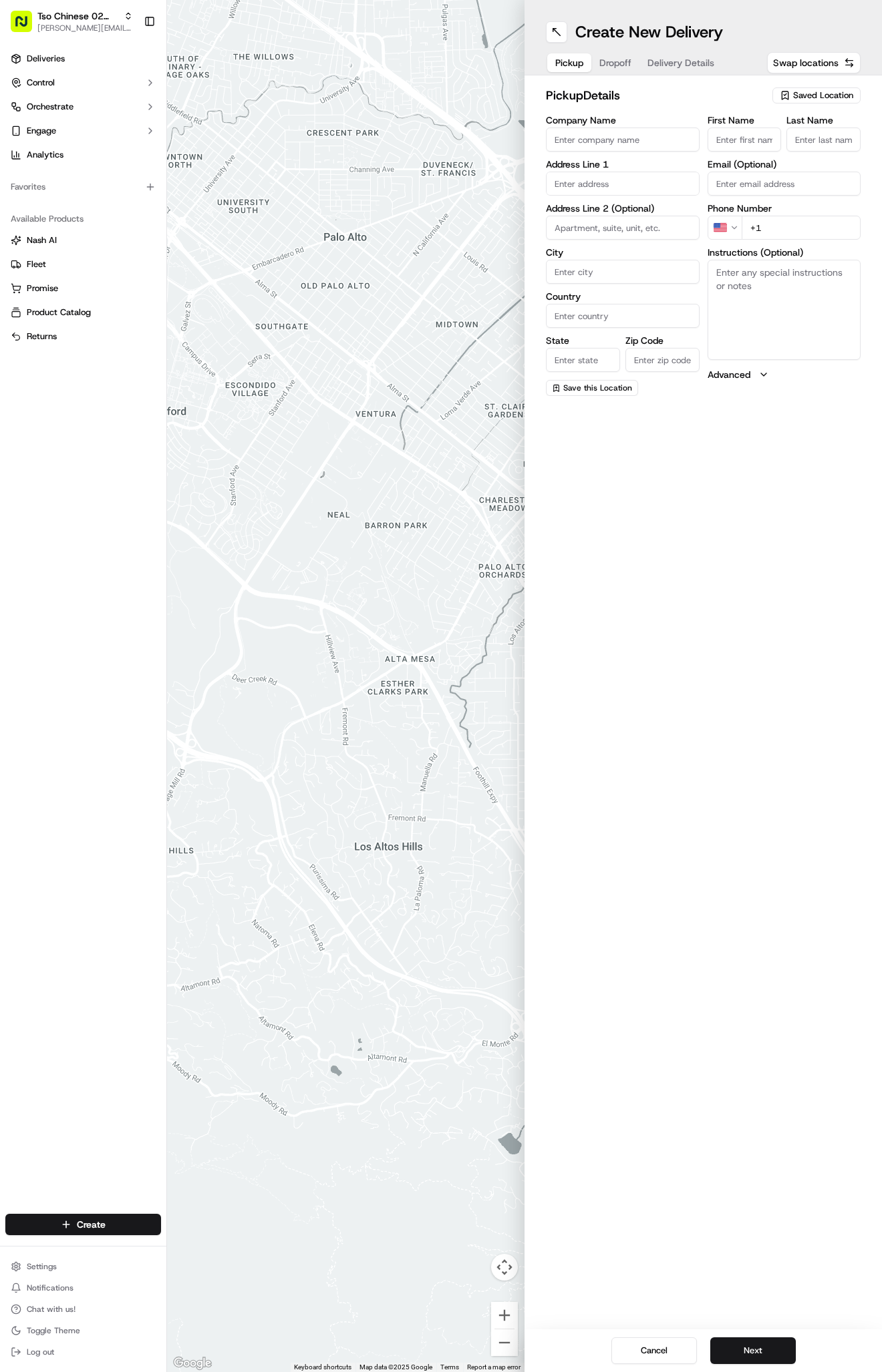
click at [838, 85] on div "pickup Details Saved Location Company Name Address Line 1 Address Line 2 (Optio…" at bounding box center [703, 241] width 358 height 331
click at [832, 99] on span "Saved Location" at bounding box center [823, 95] width 60 height 12
click at [789, 179] on button "Close" at bounding box center [835, 182] width 91 height 18
click at [787, 159] on div "First Name Last Name Email (Optional) Phone Number US +1 Instructions (Optional…" at bounding box center [784, 255] width 153 height 280
click at [792, 97] on div "Saved Location" at bounding box center [816, 95] width 88 height 16
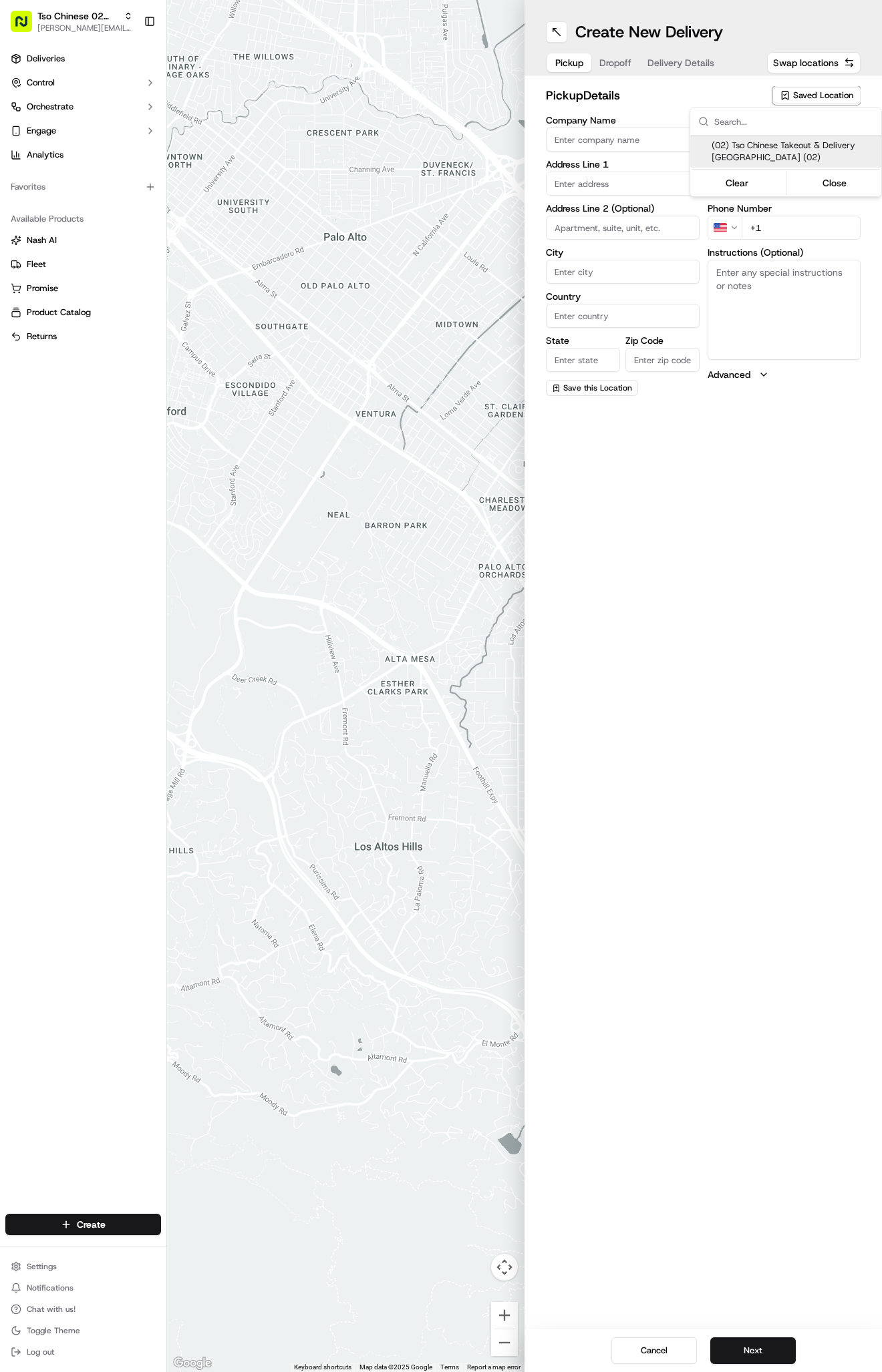
click at [797, 139] on div "(02) Tso Chinese Takeout & Delivery [GEOGRAPHIC_DATA] (02)" at bounding box center [785, 151] width 191 height 32
type input "(02) Tso Chinese Takeout & Delivery [GEOGRAPHIC_DATA]"
type input "Bldg E Ste 402"
type input "Austin"
type input "US"
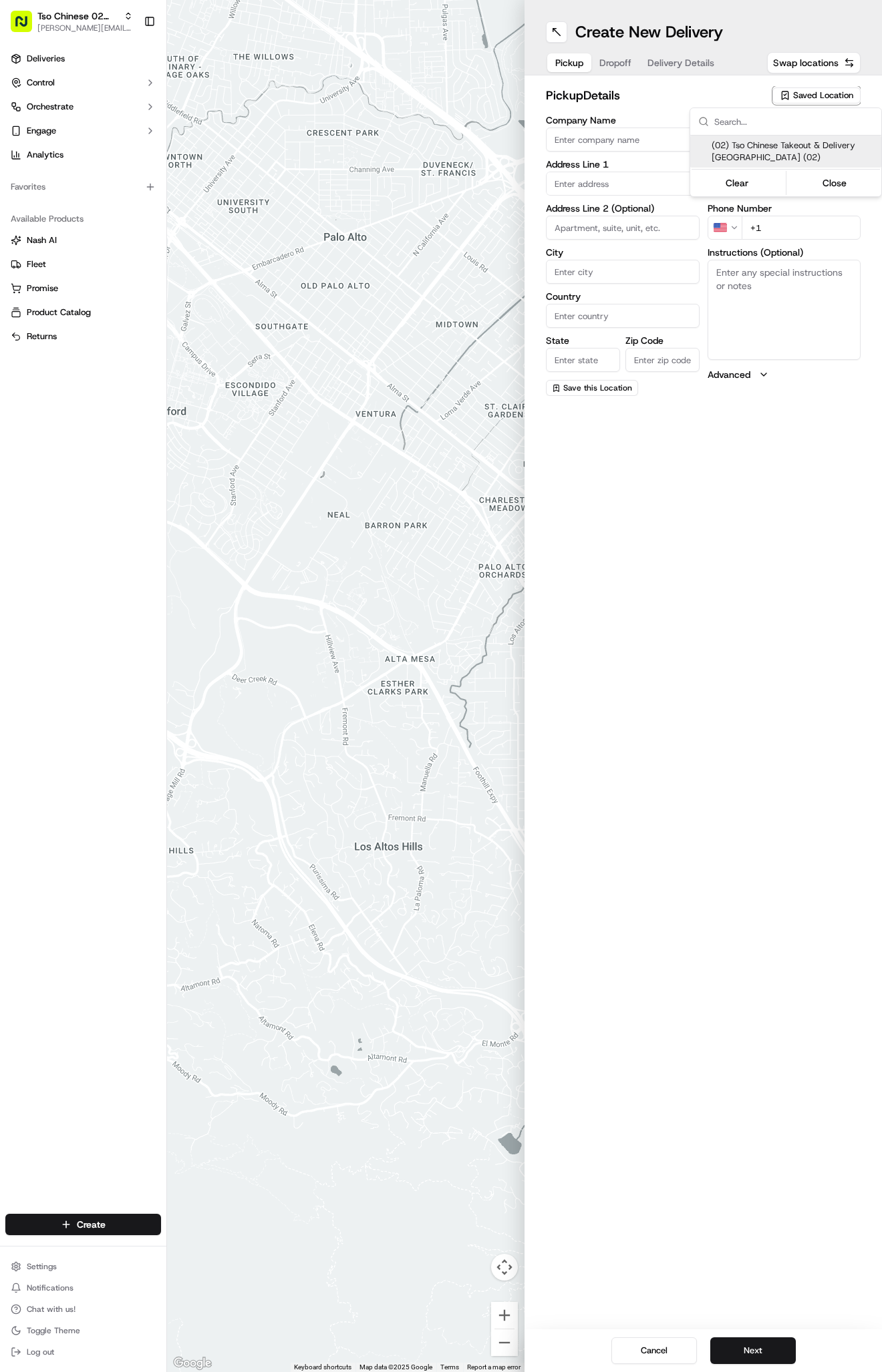
type input "[GEOGRAPHIC_DATA]"
type input "78759"
type input "Tso Chinese"
type input "Arboretum Crossing Manager"
type input "[EMAIL_ADDRESS][DOMAIN_NAME]"
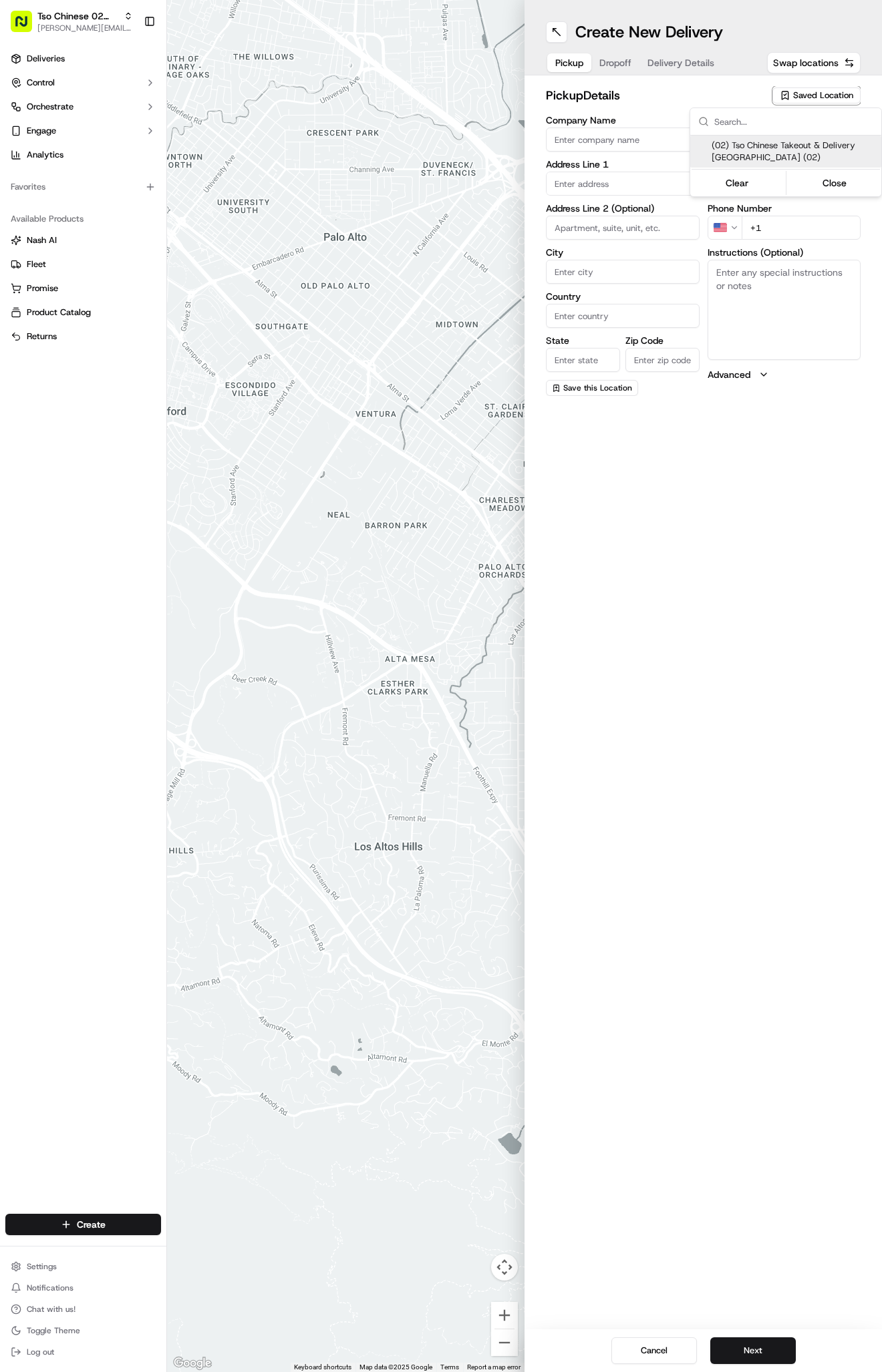
type input "[PHONE_NUMBER]"
type textarea "Submit a picture displaying address & food as Proof of Delivery. Envía una foto…"
type input "[STREET_ADDRESS]"
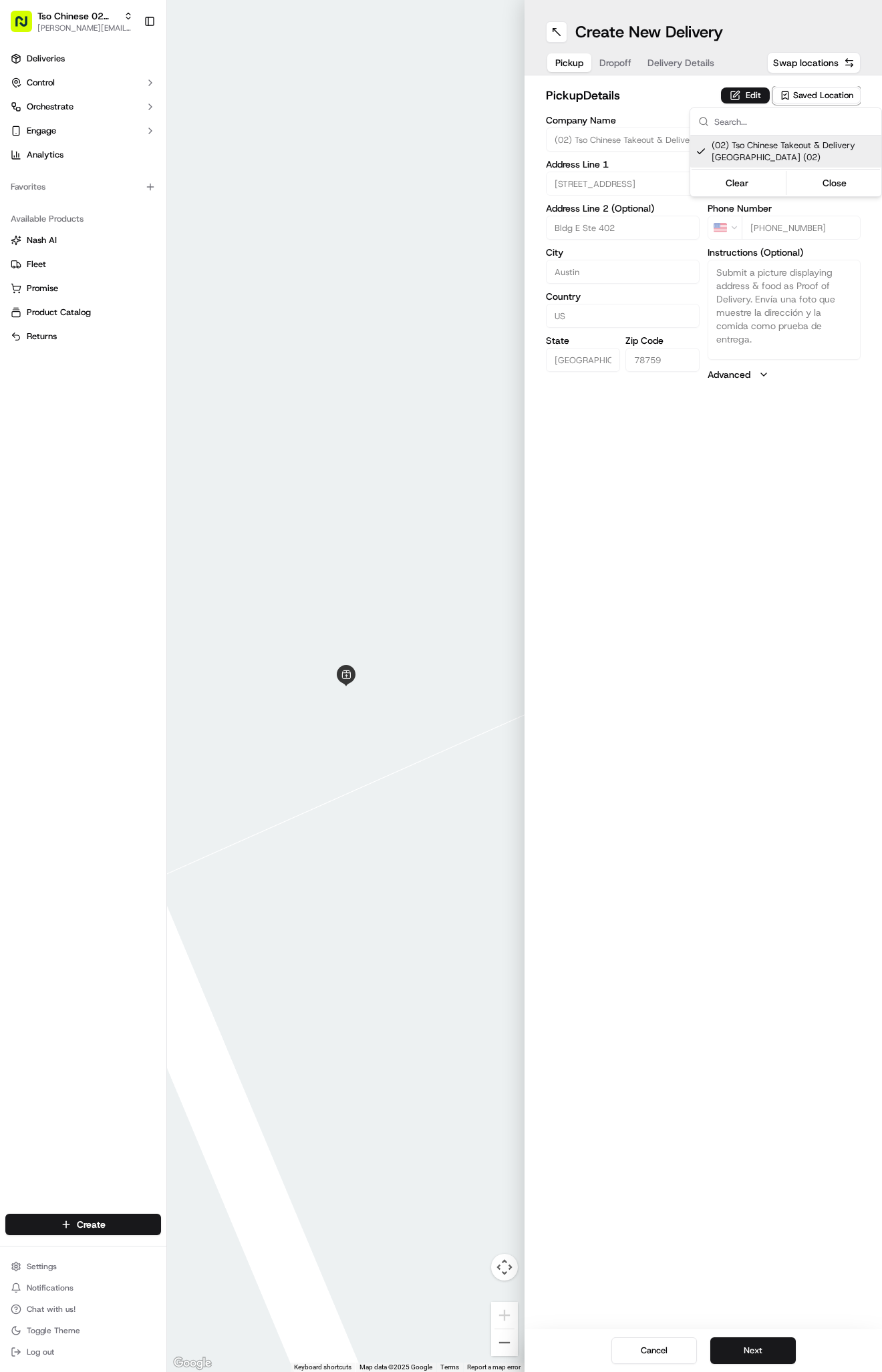
click at [695, 24] on html "Tso Chinese 02 Arbor [PERSON_NAME][EMAIL_ADDRESS][DOMAIN_NAME] Toggle Sidebar D…" at bounding box center [441, 686] width 882 height 1372
click at [695, 61] on span "Delivery Details" at bounding box center [680, 63] width 67 height 14
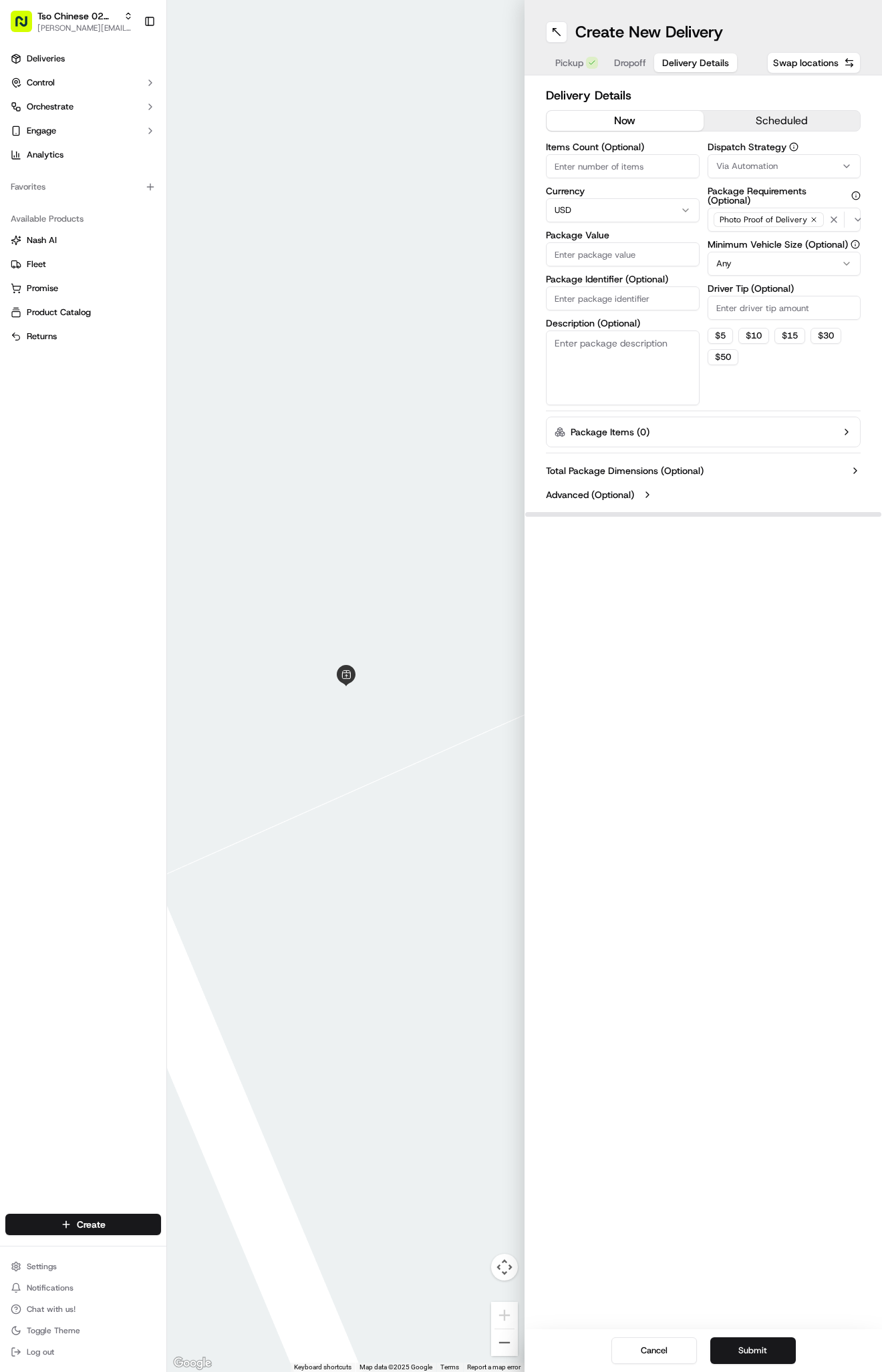
click at [726, 168] on span "Via Automation" at bounding box center [746, 166] width 61 height 12
click at [749, 243] on span "Tso Arbor Strategy" at bounding box center [794, 238] width 165 height 12
click at [752, 310] on html "Tso Chinese 02 Arbor [PERSON_NAME][EMAIL_ADDRESS][DOMAIN_NAME] Toggle Sidebar D…" at bounding box center [441, 686] width 882 height 1372
click at [752, 310] on input "Driver Tip (Optional)" at bounding box center [784, 307] width 153 height 24
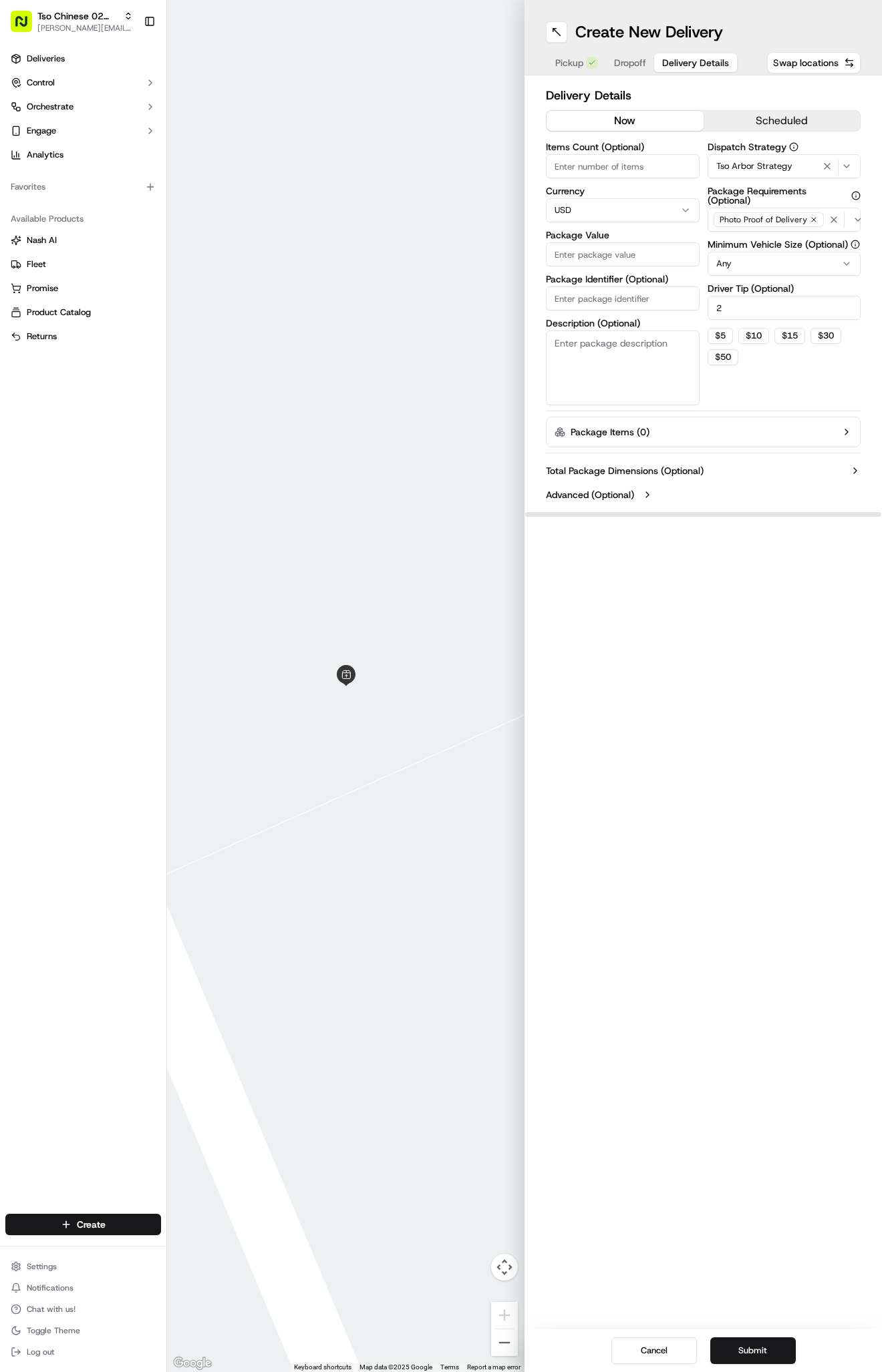
type input "2"
click at [610, 281] on label "Package Identifier (Optional)" at bounding box center [622, 279] width 153 height 10
click at [610, 287] on input "Package Identifier (Optional)" at bounding box center [622, 298] width 153 height 24
paste input "HALZTON"
type input "HALZTON"
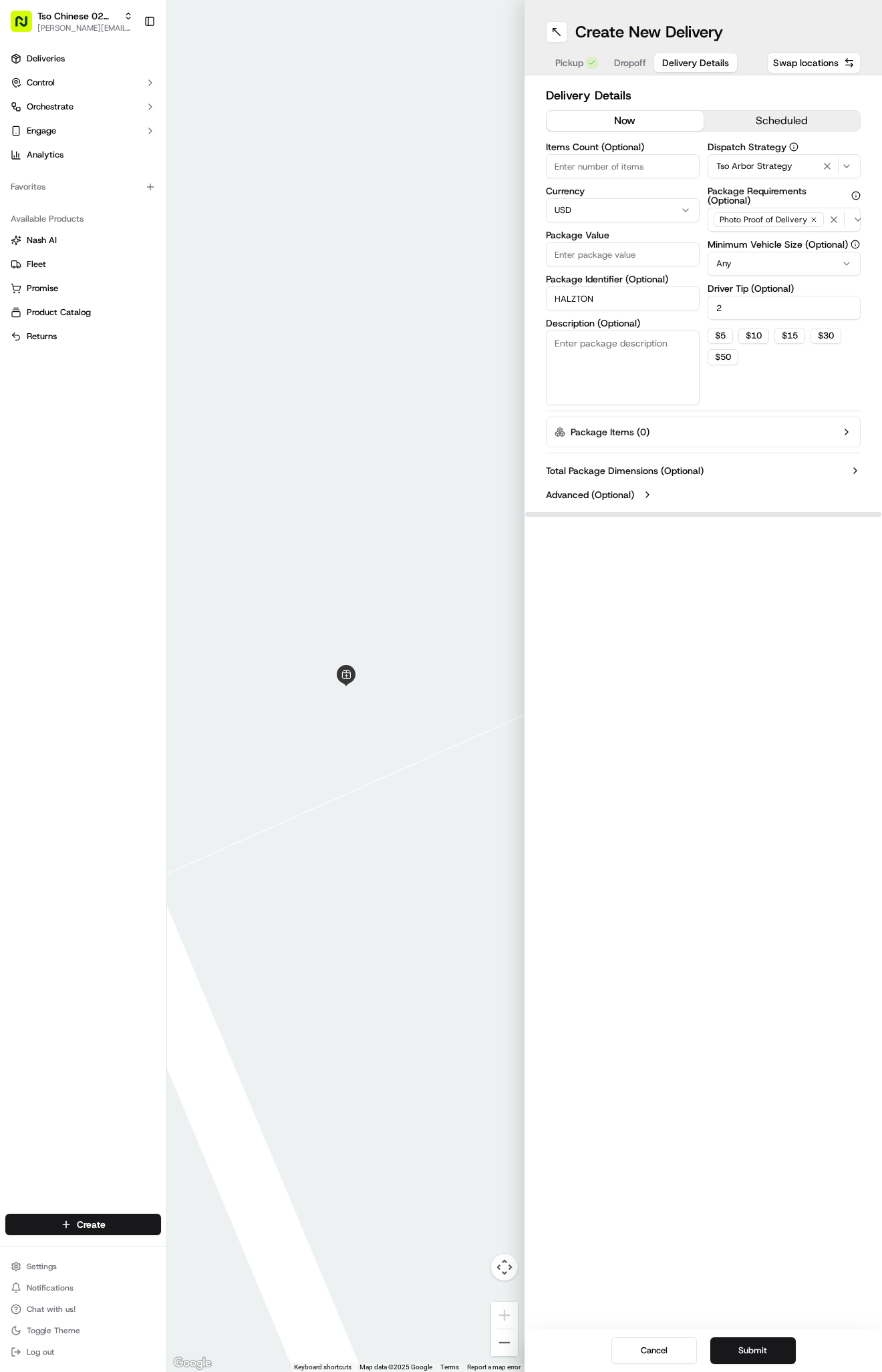
click at [628, 256] on input "Package Value" at bounding box center [622, 254] width 153 height 24
type input "41.03"
click at [617, 70] on button "Dropoff" at bounding box center [630, 62] width 48 height 18
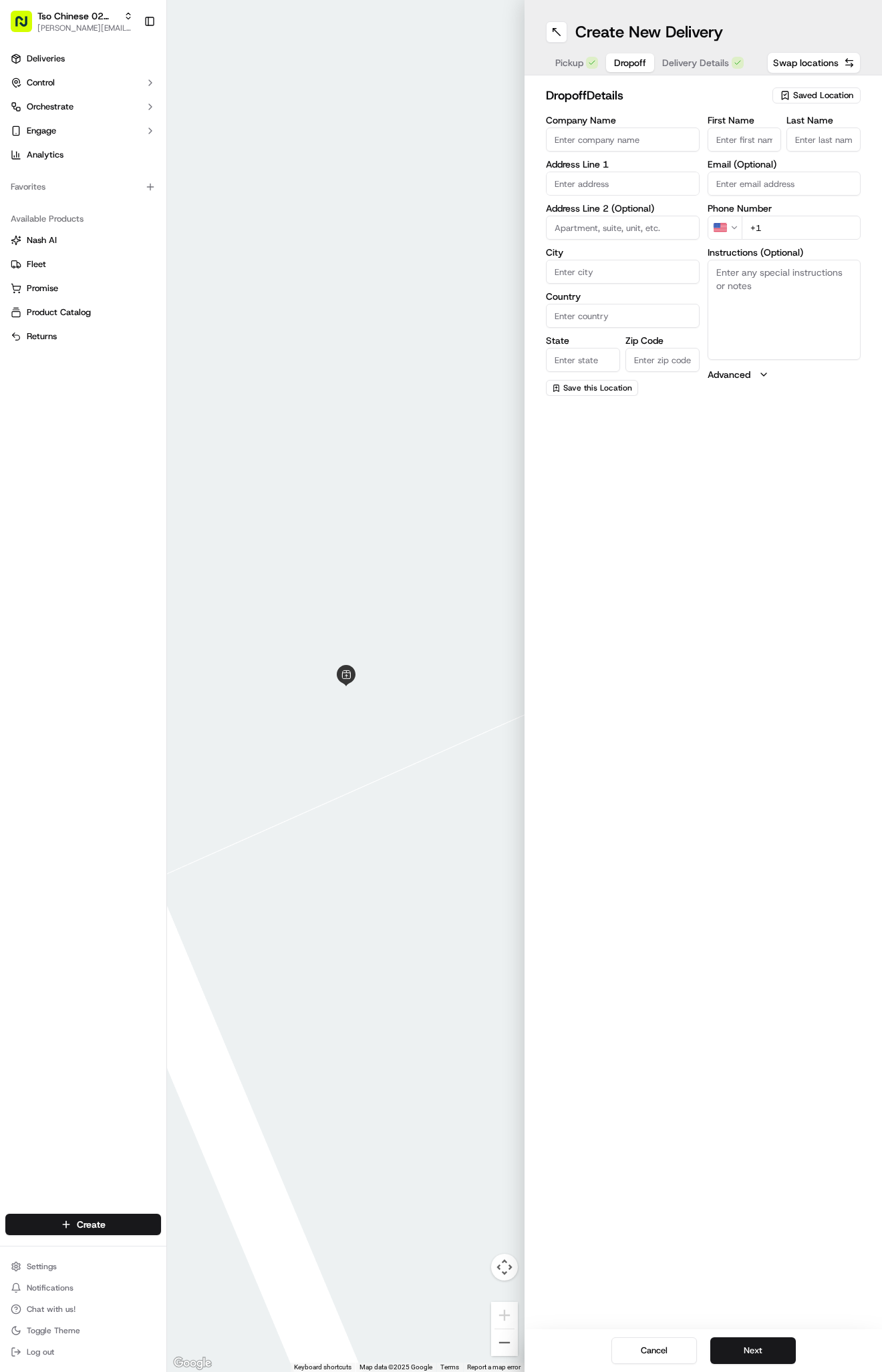
paste input "[PERSON_NAME] Arp"
type input "[PERSON_NAME] Arp"
type input "."
paste input "[PHONE_NUMBER]"
type input "[PHONE_NUMBER]"
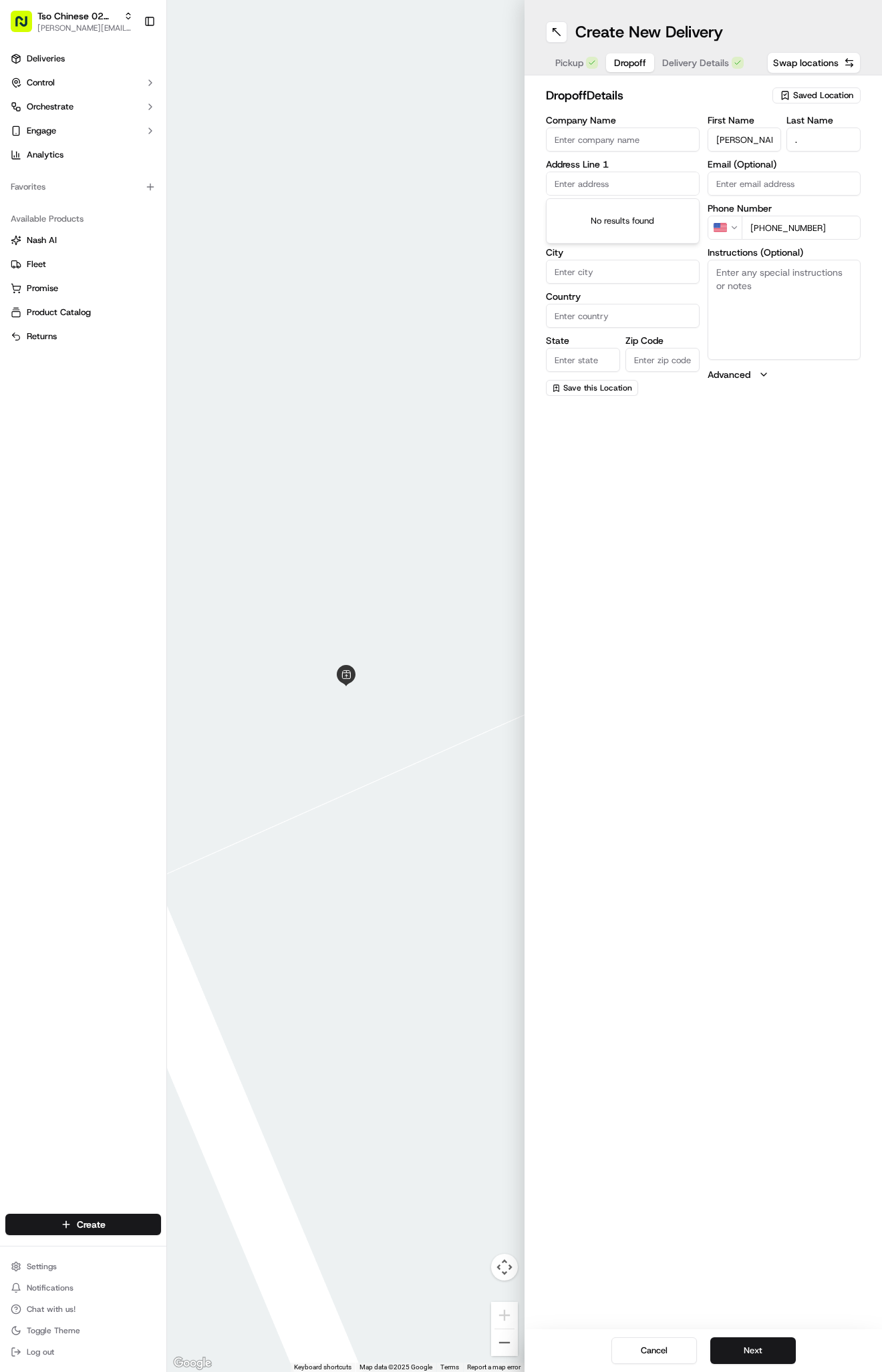
paste input "[STREET_ADDRESS]"
click at [634, 217] on div "[STREET_ADDRESS]" at bounding box center [622, 211] width 147 height 20
type input "[STREET_ADDRESS]"
type input "Austin"
type input "[GEOGRAPHIC_DATA]"
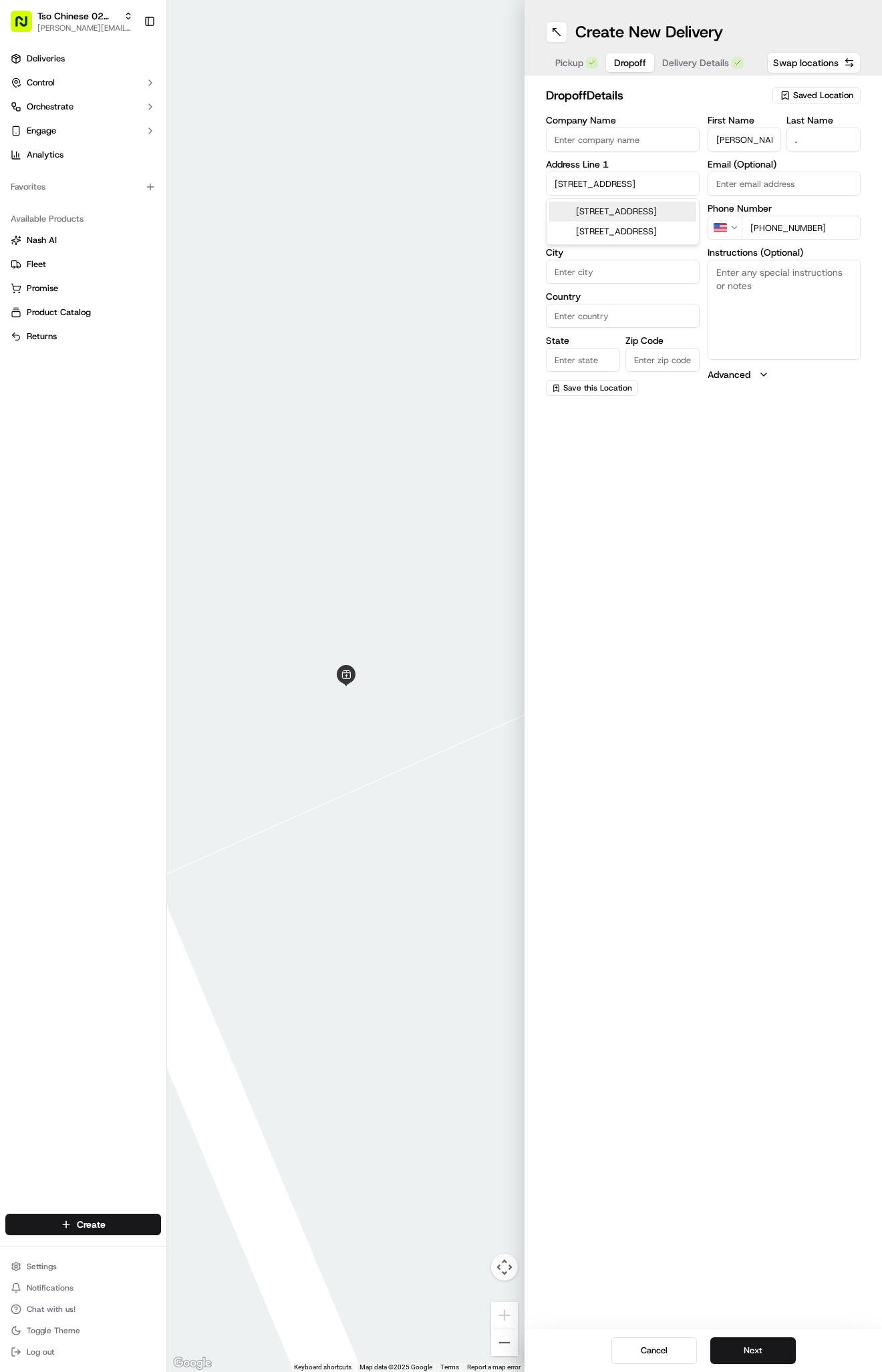
type input "[GEOGRAPHIC_DATA]"
type input "78750"
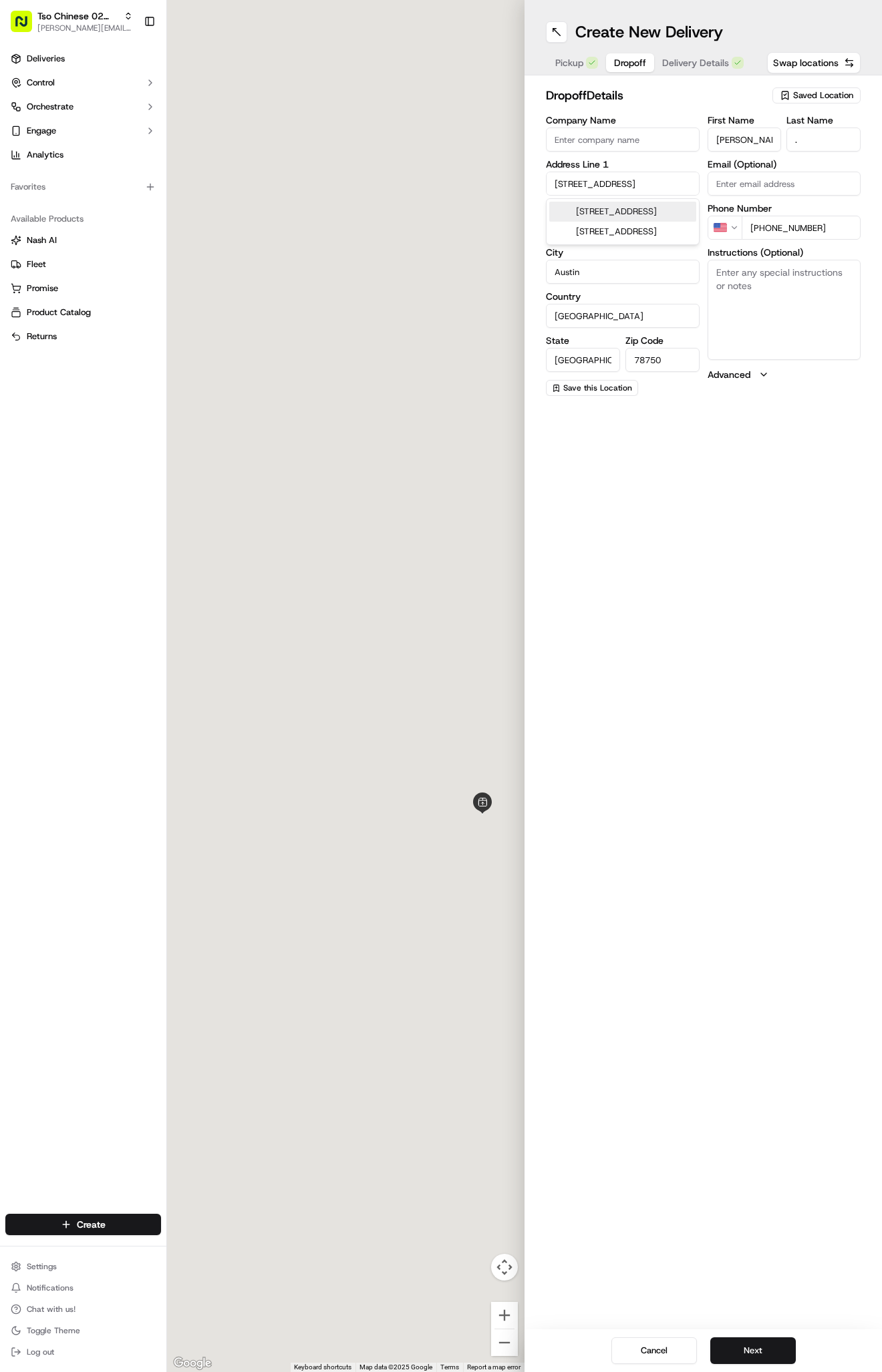
type input "[STREET_ADDRESS]"
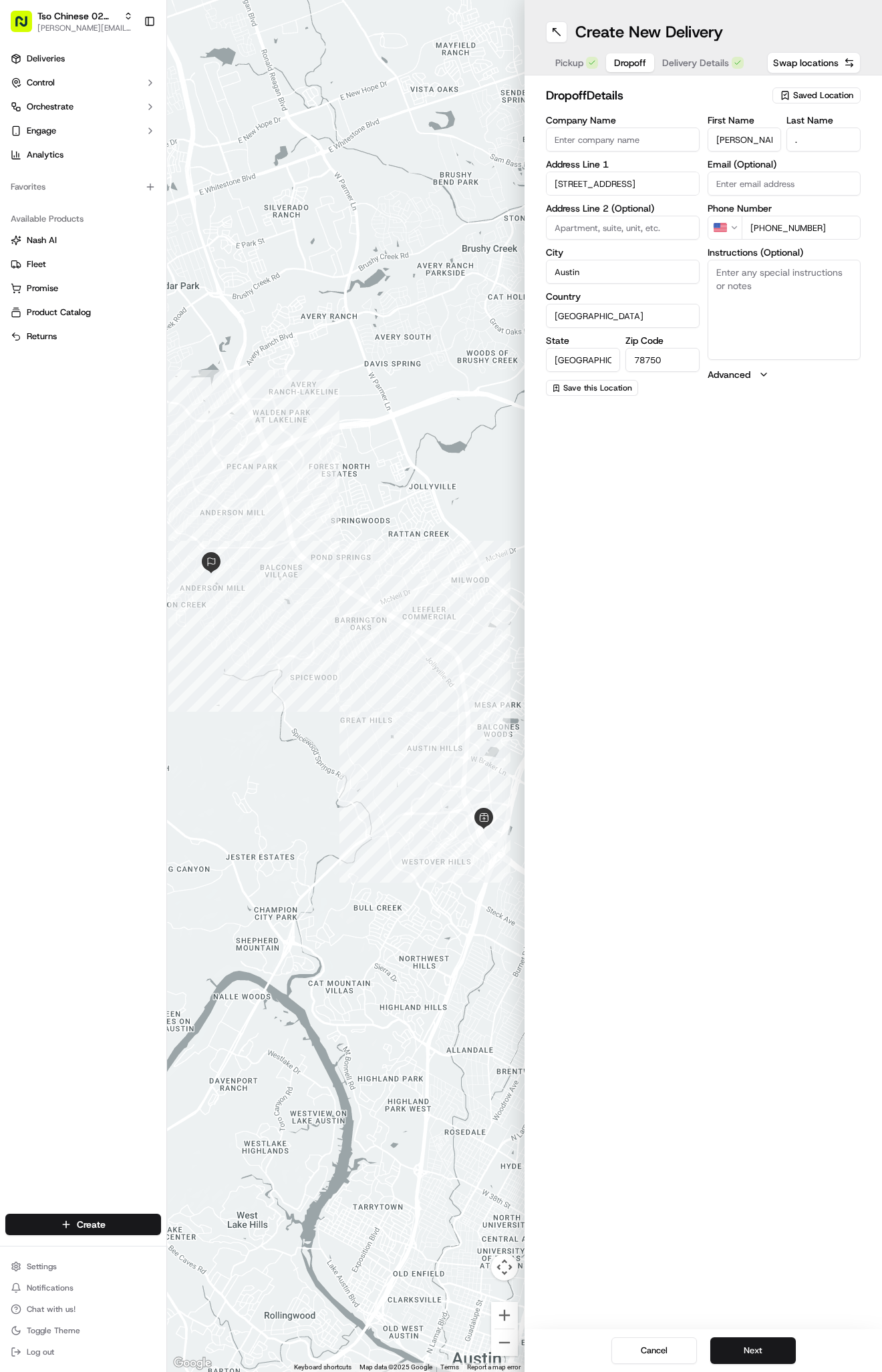
click at [760, 1330] on div "Cancel Next" at bounding box center [703, 1351] width 358 height 43
click at [750, 1355] on button "Next" at bounding box center [752, 1351] width 85 height 27
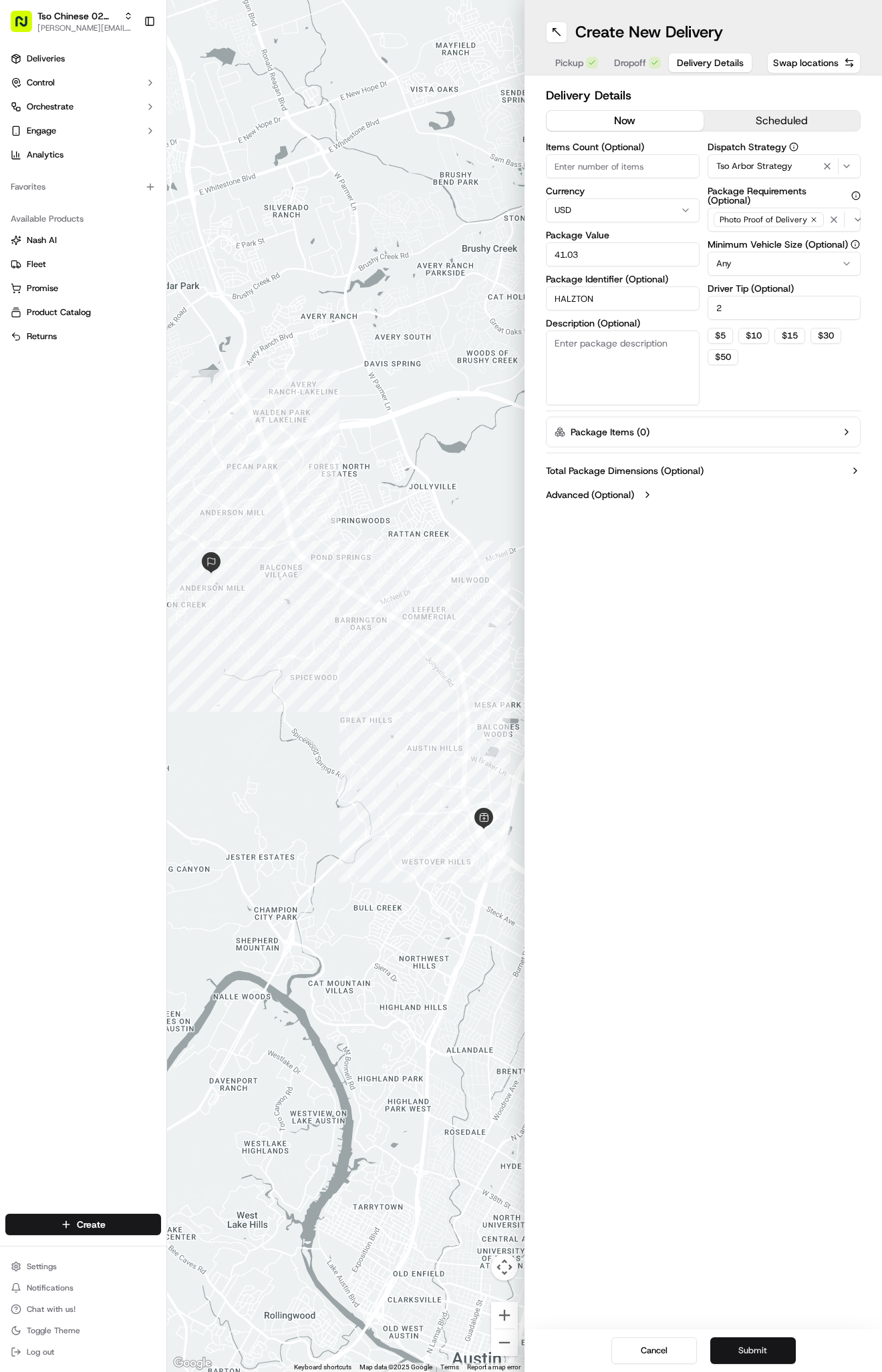
click at [750, 1355] on button "Submit" at bounding box center [752, 1351] width 85 height 27
click at [100, 60] on link "Deliveries" at bounding box center [83, 59] width 156 height 21
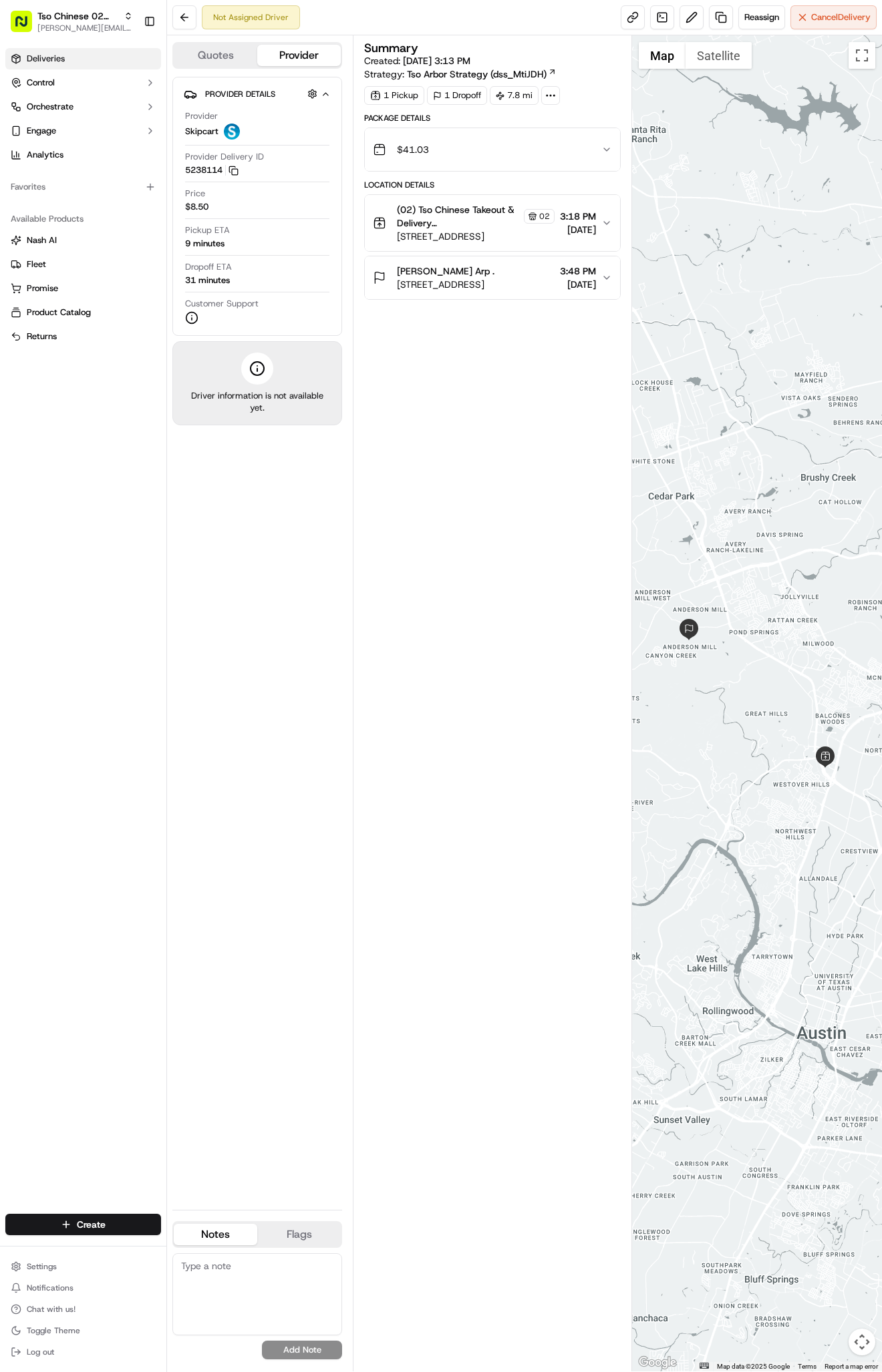
click at [35, 65] on link "Deliveries" at bounding box center [83, 59] width 156 height 21
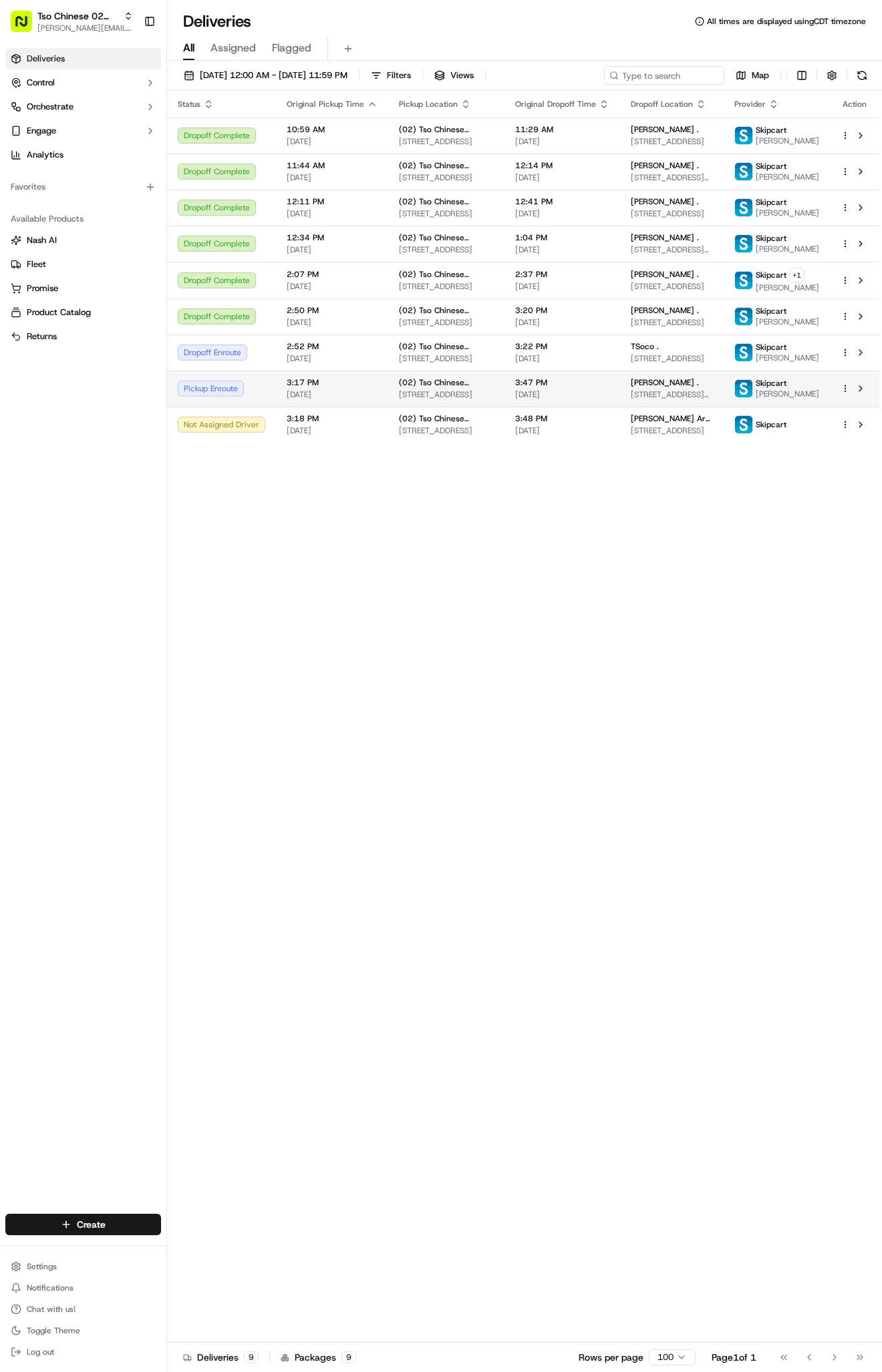
click at [638, 400] on span "[STREET_ADDRESS][PERSON_NAME]" at bounding box center [671, 394] width 82 height 11
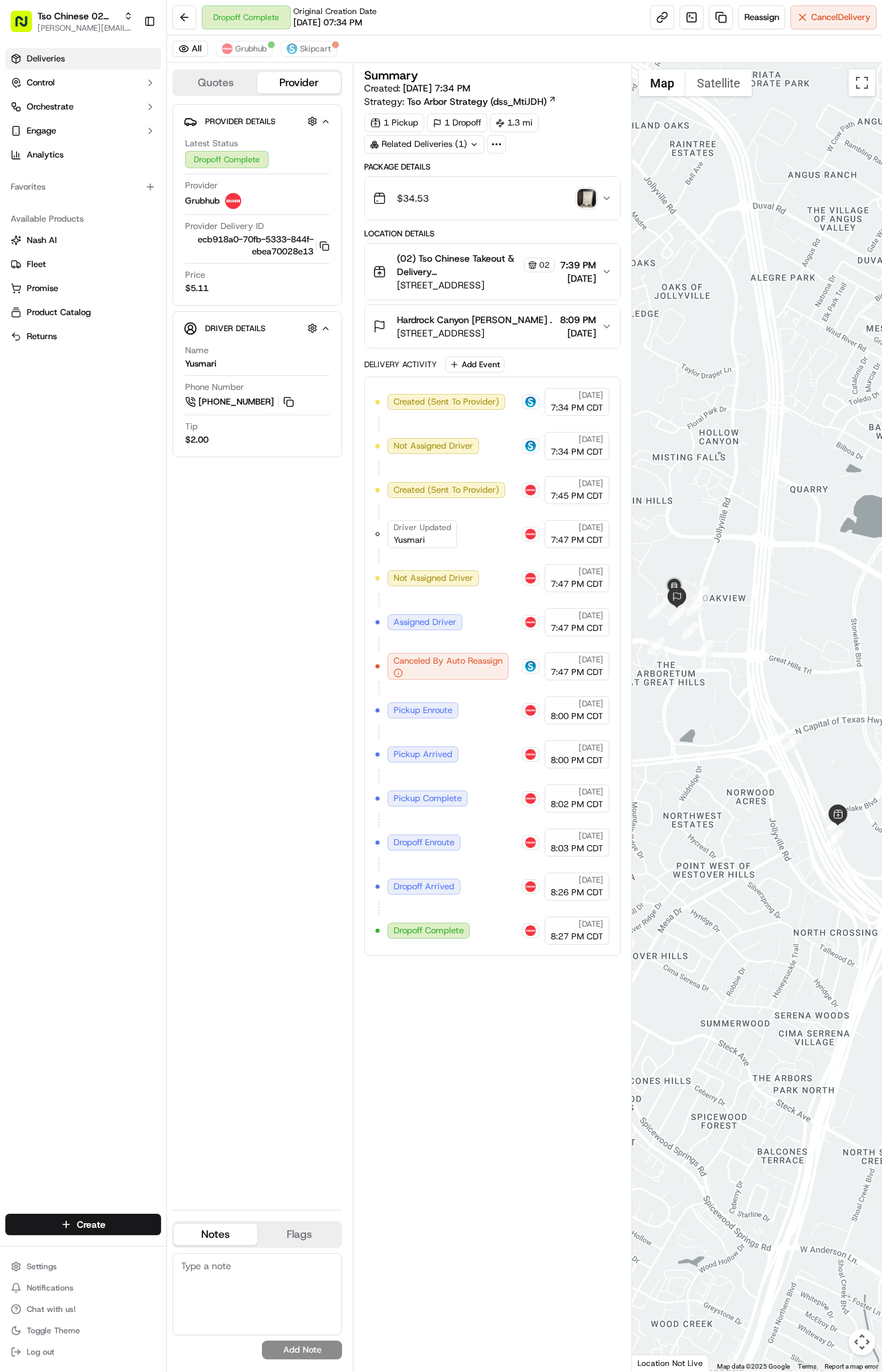
click at [94, 63] on link "Deliveries" at bounding box center [83, 59] width 156 height 21
